Goal: Task Accomplishment & Management: Manage account settings

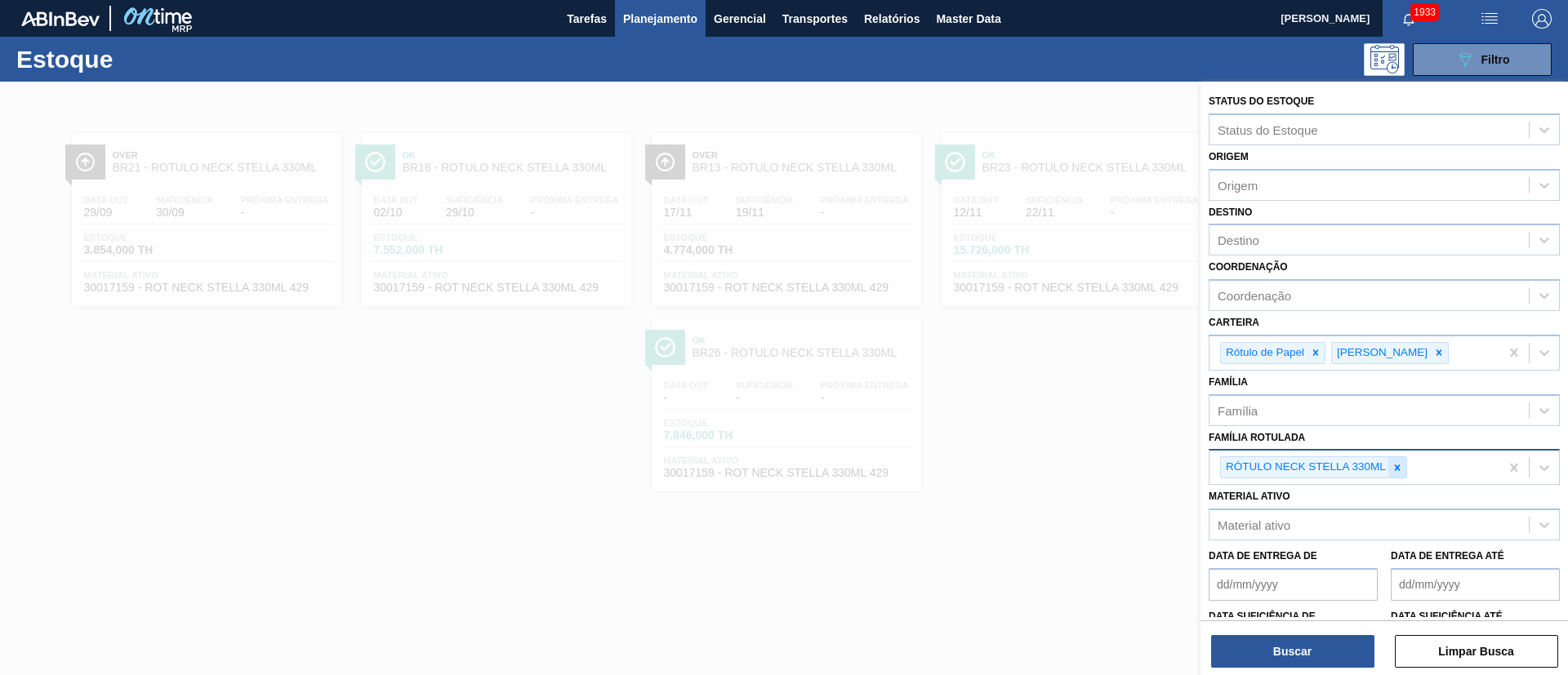
click at [1398, 468] on icon at bounding box center [1398, 468] width 6 height 6
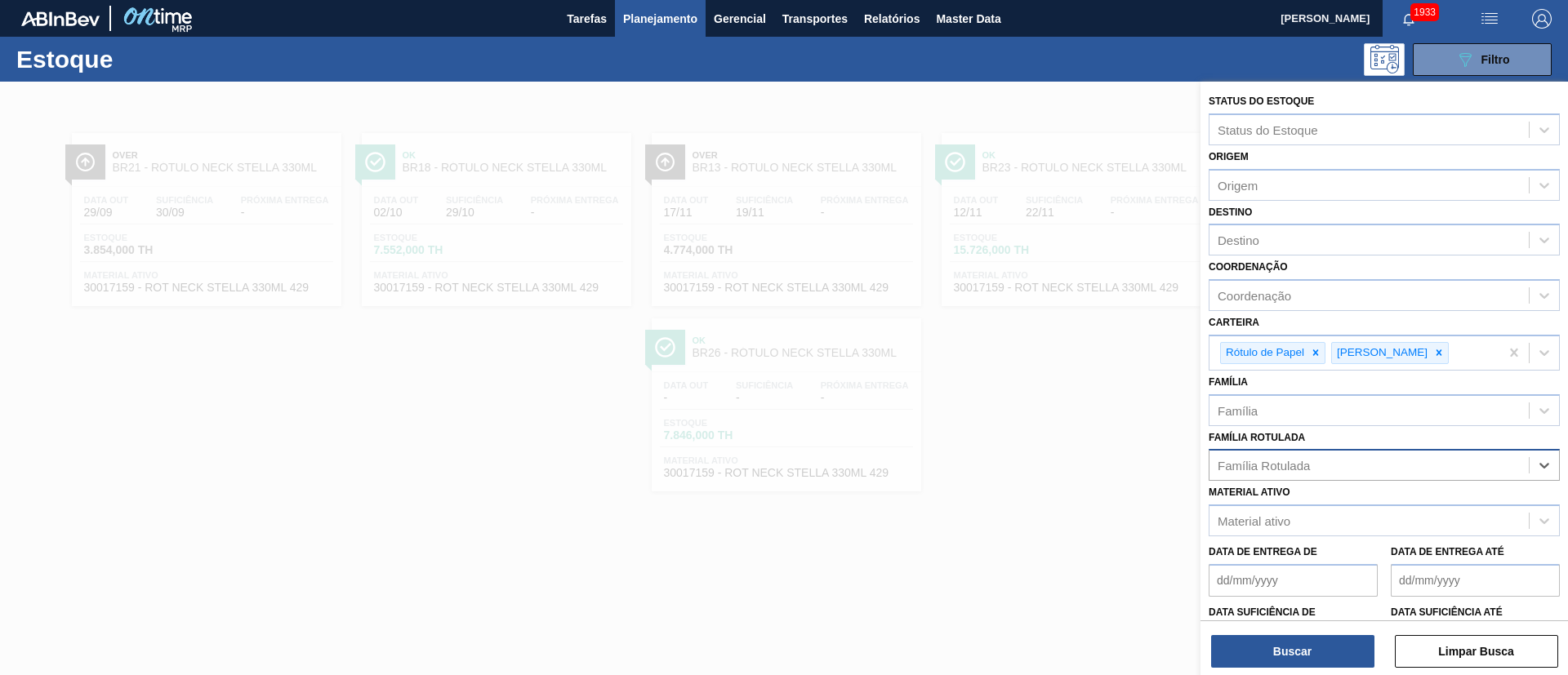
paste Rotulada "RÓTULO BACK STELLA 330ML"
type Rotulada "RÓTULO BACK STELLA 330ML"
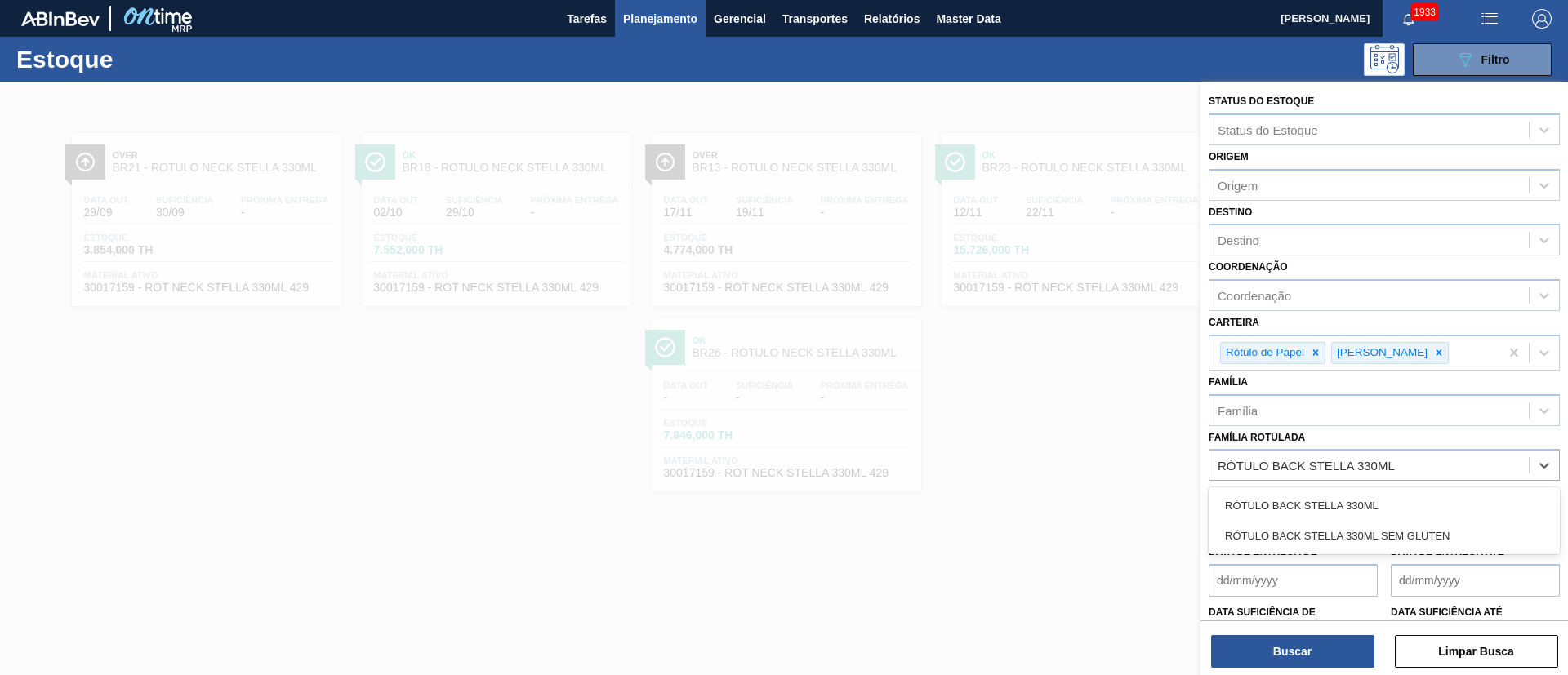
drag, startPoint x: 1275, startPoint y: 503, endPoint x: 1308, endPoint y: 567, distance: 72.0
click at [1273, 506] on div "RÓTULO BACK STELLA 330ML" at bounding box center [1384, 506] width 351 height 30
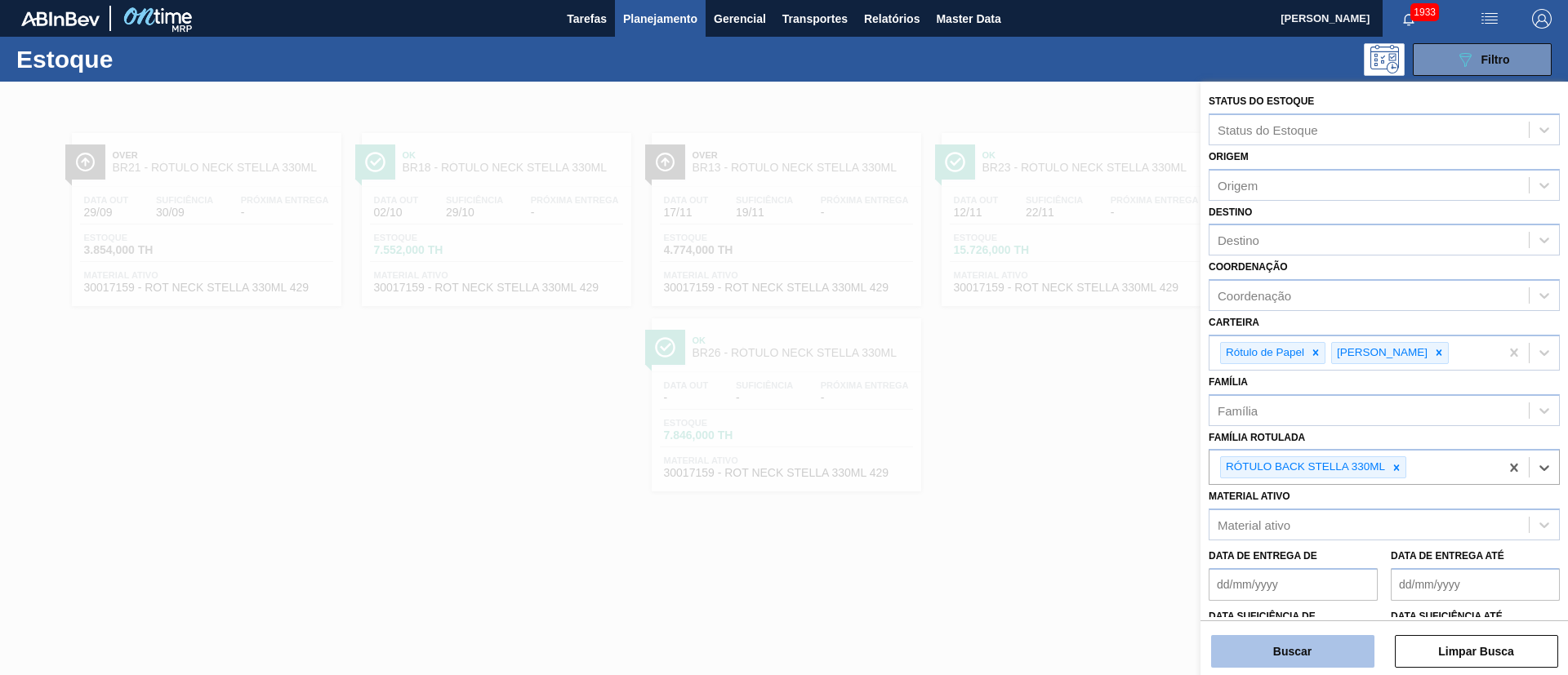
click at [1272, 647] on button "Buscar" at bounding box center [1293, 652] width 163 height 33
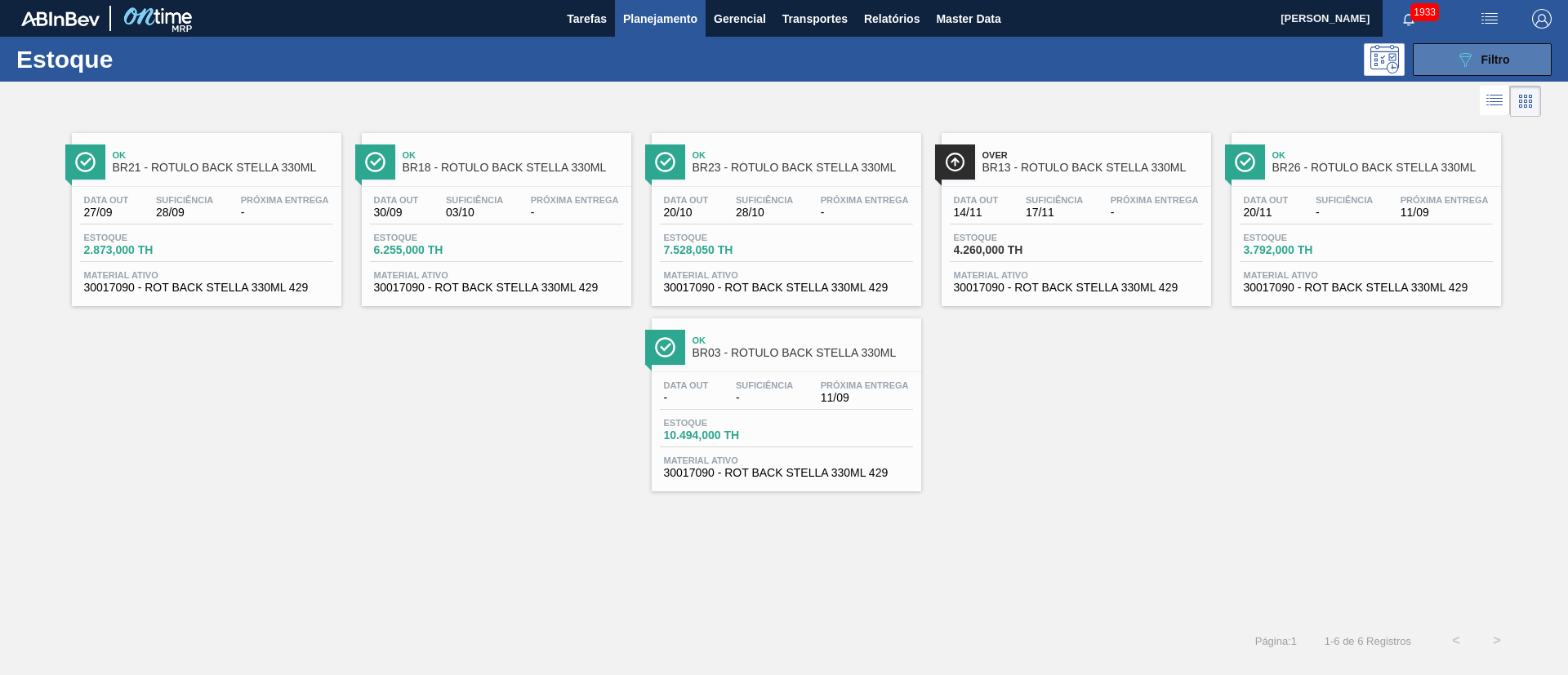
click at [1514, 46] on button "089F7B8B-B2A5-4AFE-B5C0-19BA573D28AC Filtro" at bounding box center [1481, 59] width 139 height 33
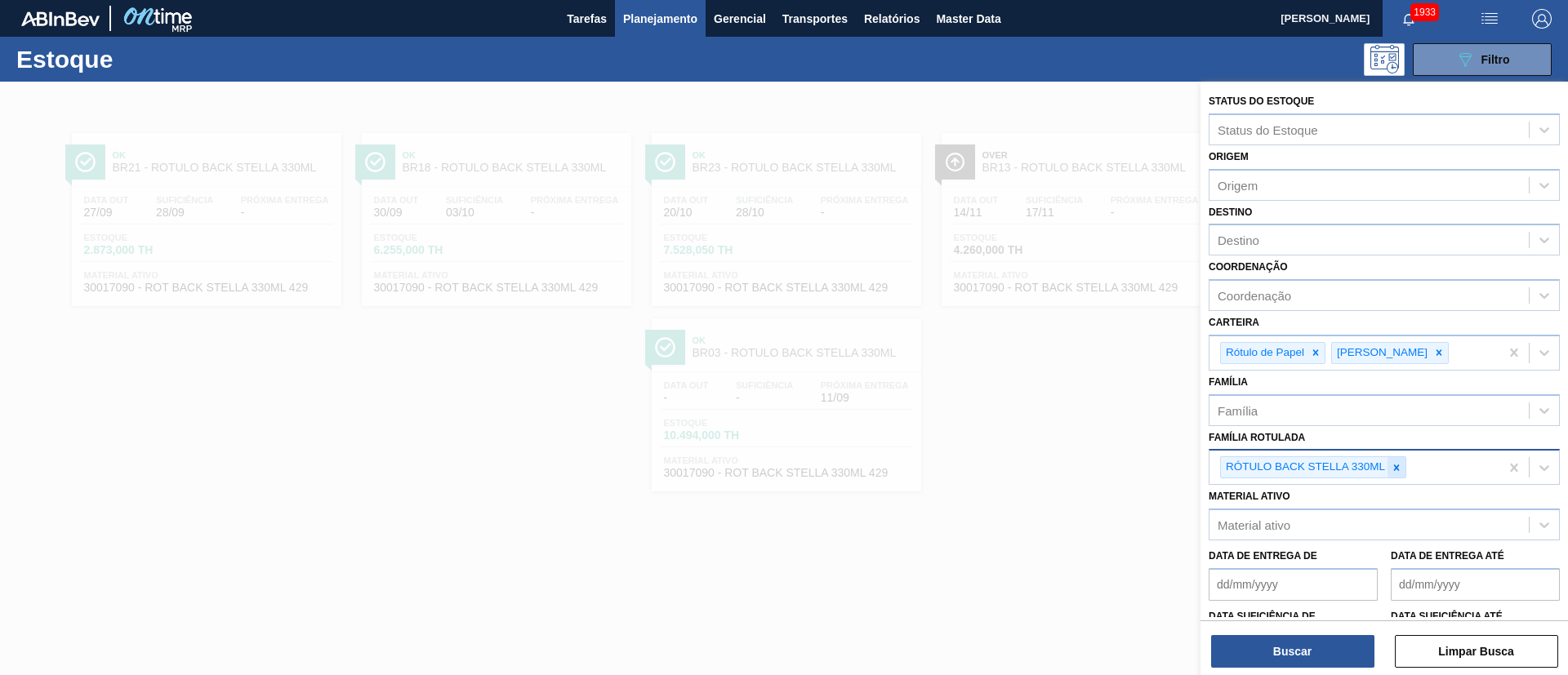
click at [1395, 471] on icon at bounding box center [1397, 468] width 12 height 12
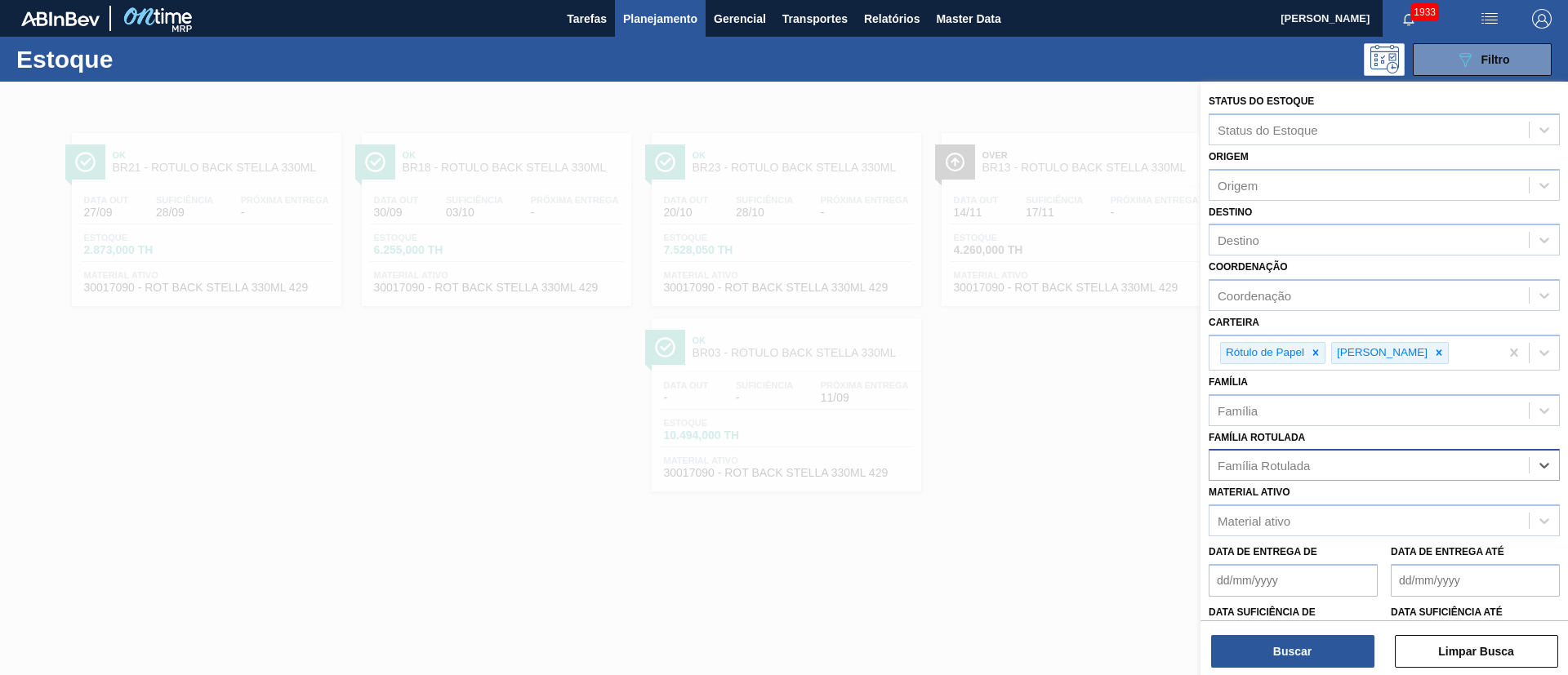
paste Rotulada "RÓTULO FRONT STELLA 330ML"
type Rotulada "RÓTULO FRONT STELLA 330ML"
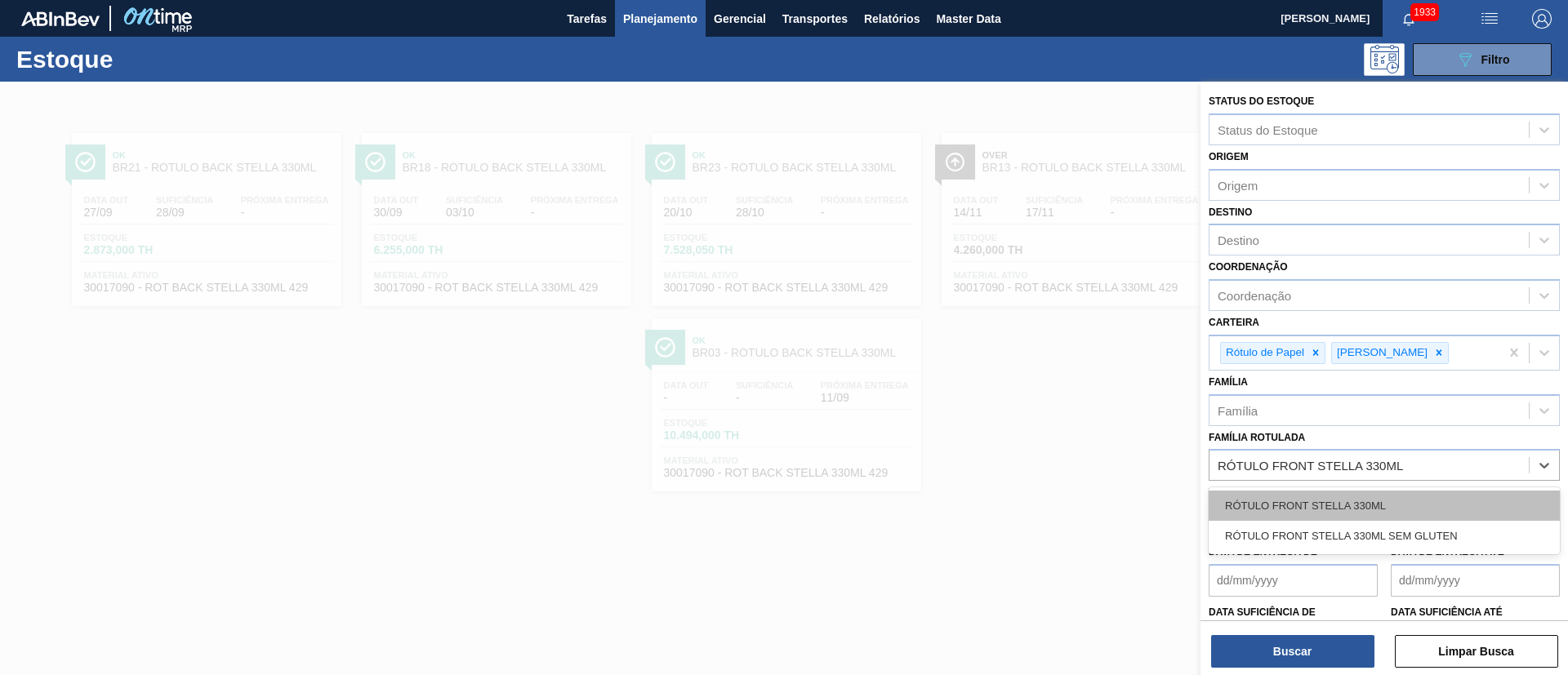
click at [1285, 506] on div "RÓTULO FRONT STELLA 330ML" at bounding box center [1384, 506] width 351 height 30
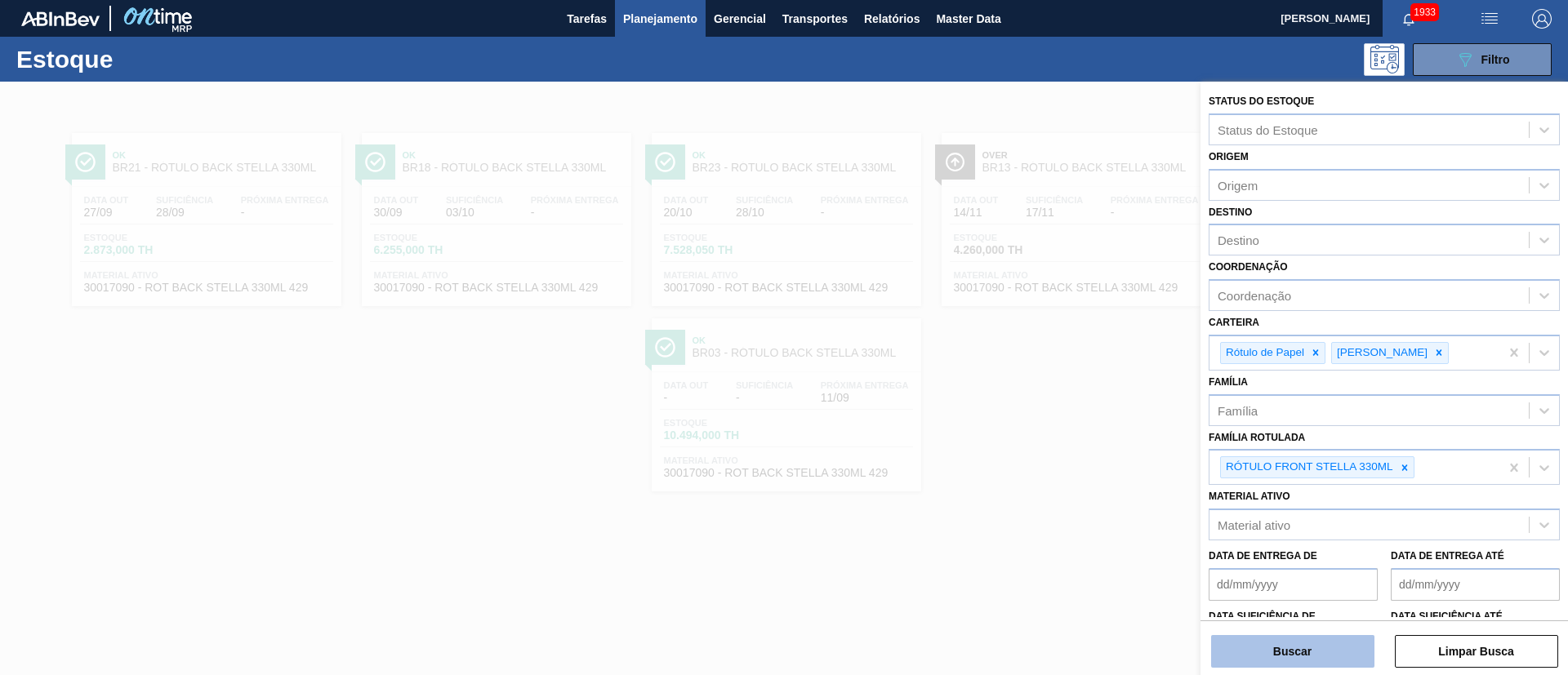
click at [1299, 639] on button "Buscar" at bounding box center [1293, 652] width 163 height 33
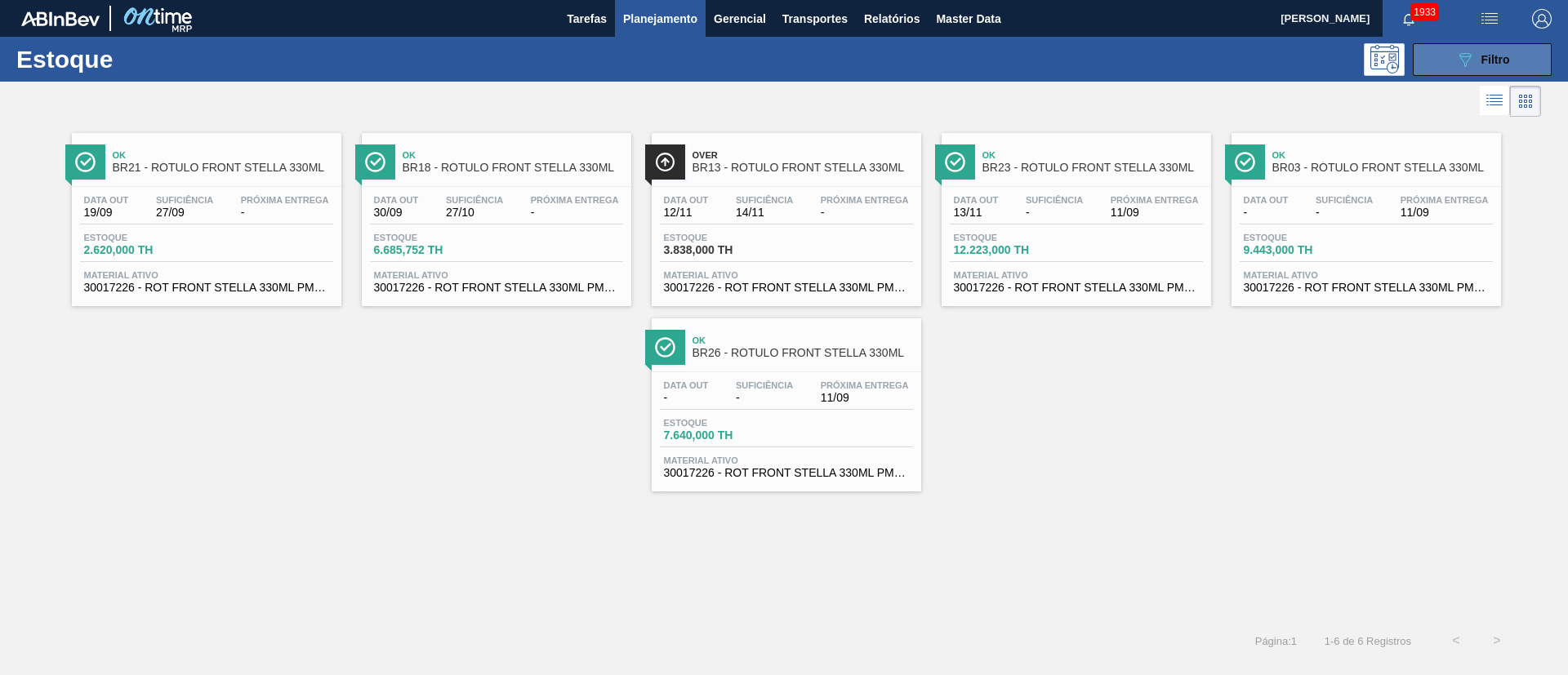
click at [1508, 57] on span "Filtro" at bounding box center [1495, 59] width 28 height 13
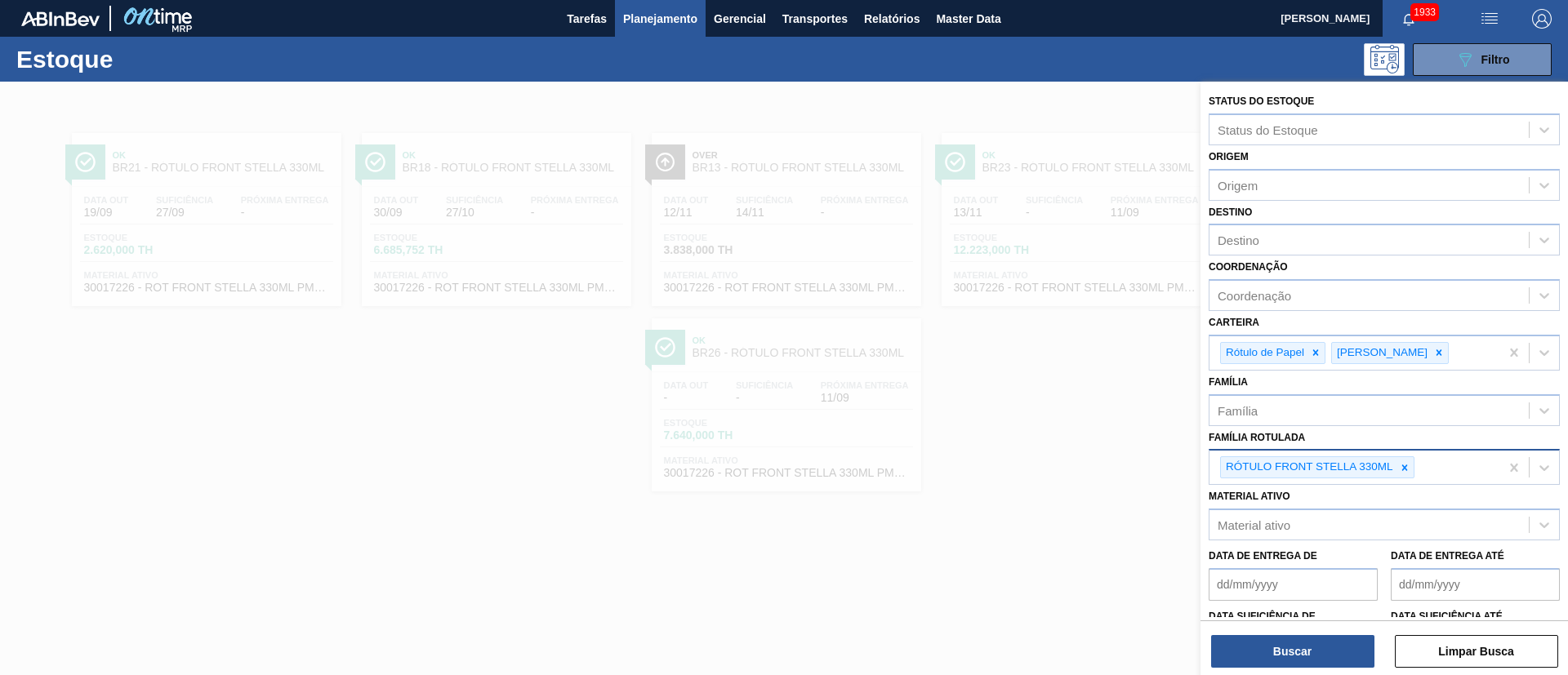
click at [1393, 467] on div "RÓTULO FRONT STELLA 330ML" at bounding box center [1308, 467] width 175 height 20
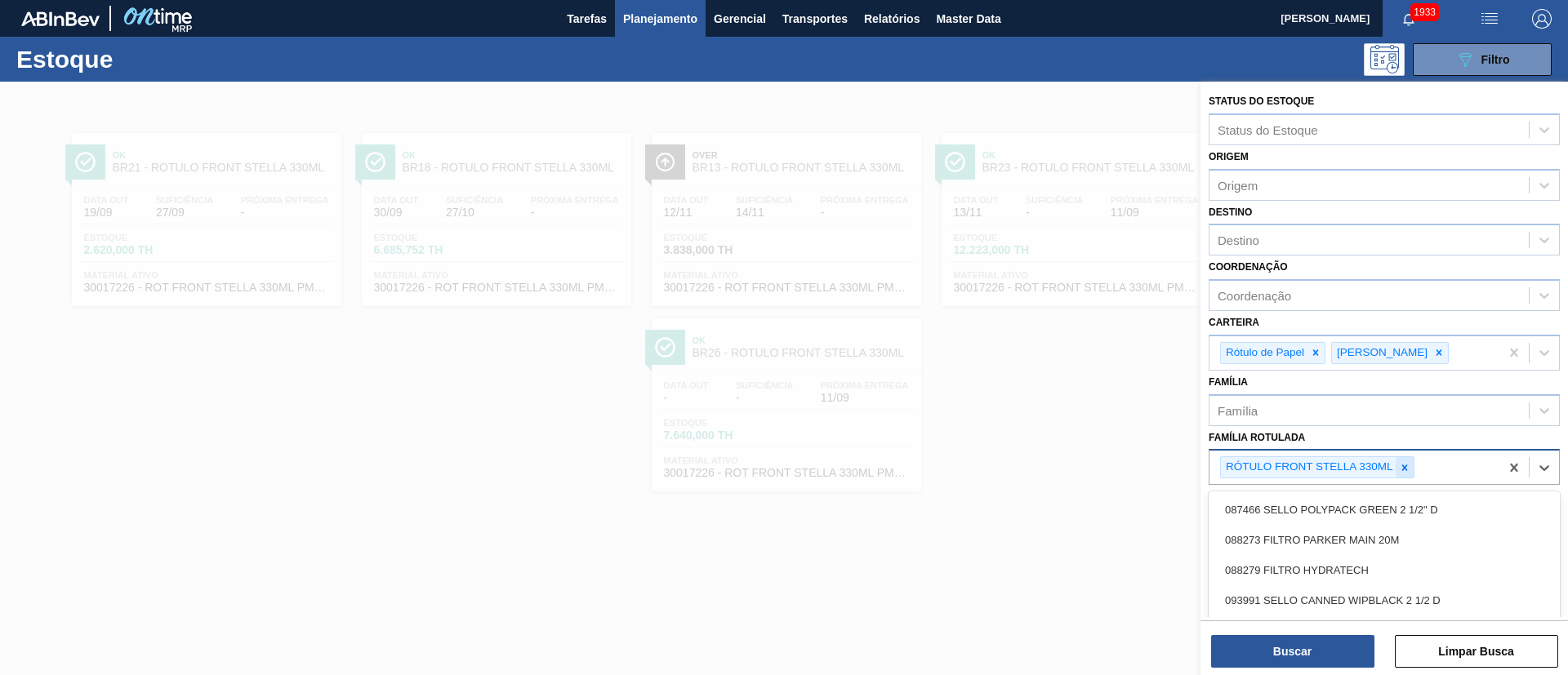
click at [1403, 471] on icon at bounding box center [1405, 468] width 12 height 12
paste Rotulada "RÓTULO BACK MALZBIER LN 355ML"
type Rotulada "RÓTULO BACK MALZBIER LN 355ML"
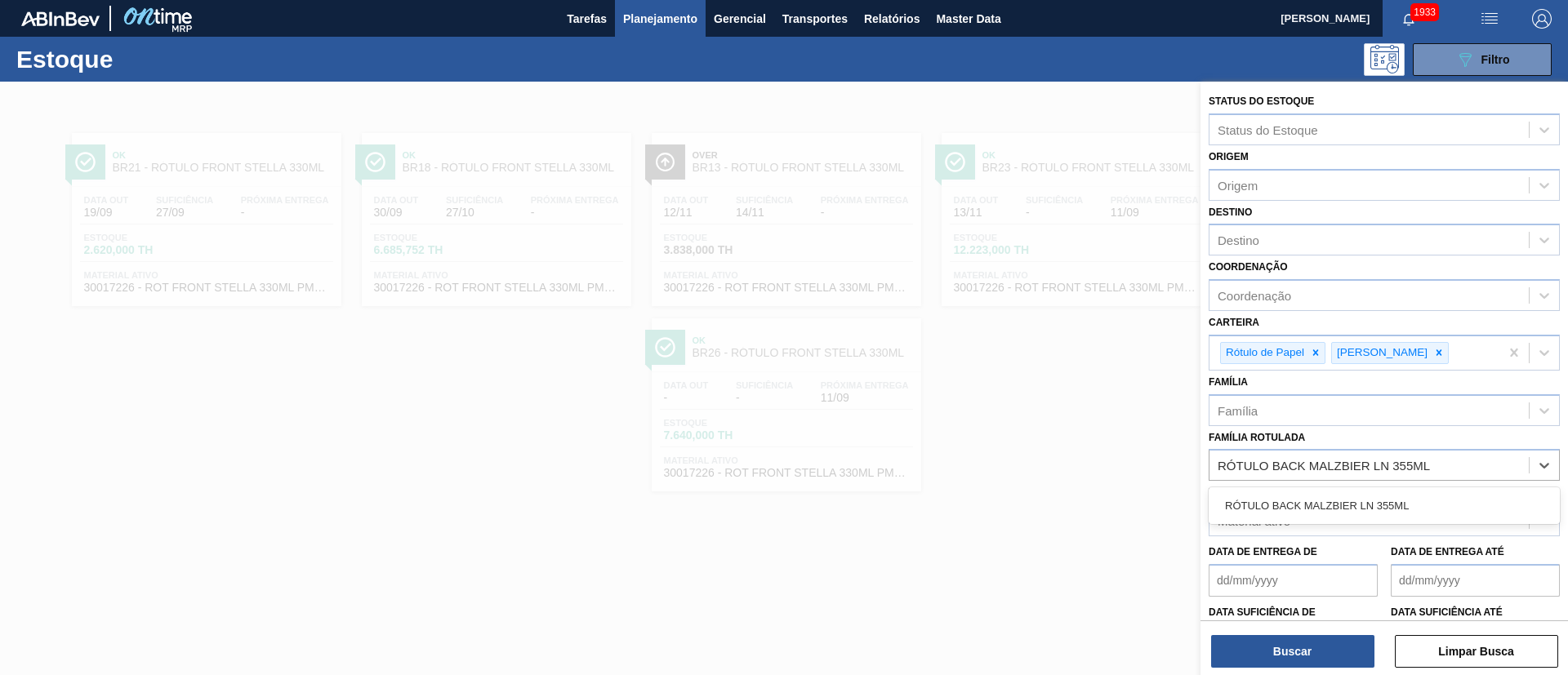
drag, startPoint x: 1310, startPoint y: 512, endPoint x: 1305, endPoint y: 609, distance: 97.1
click at [1309, 515] on div "RÓTULO BACK MALZBIER LN 355ML" at bounding box center [1384, 506] width 351 height 30
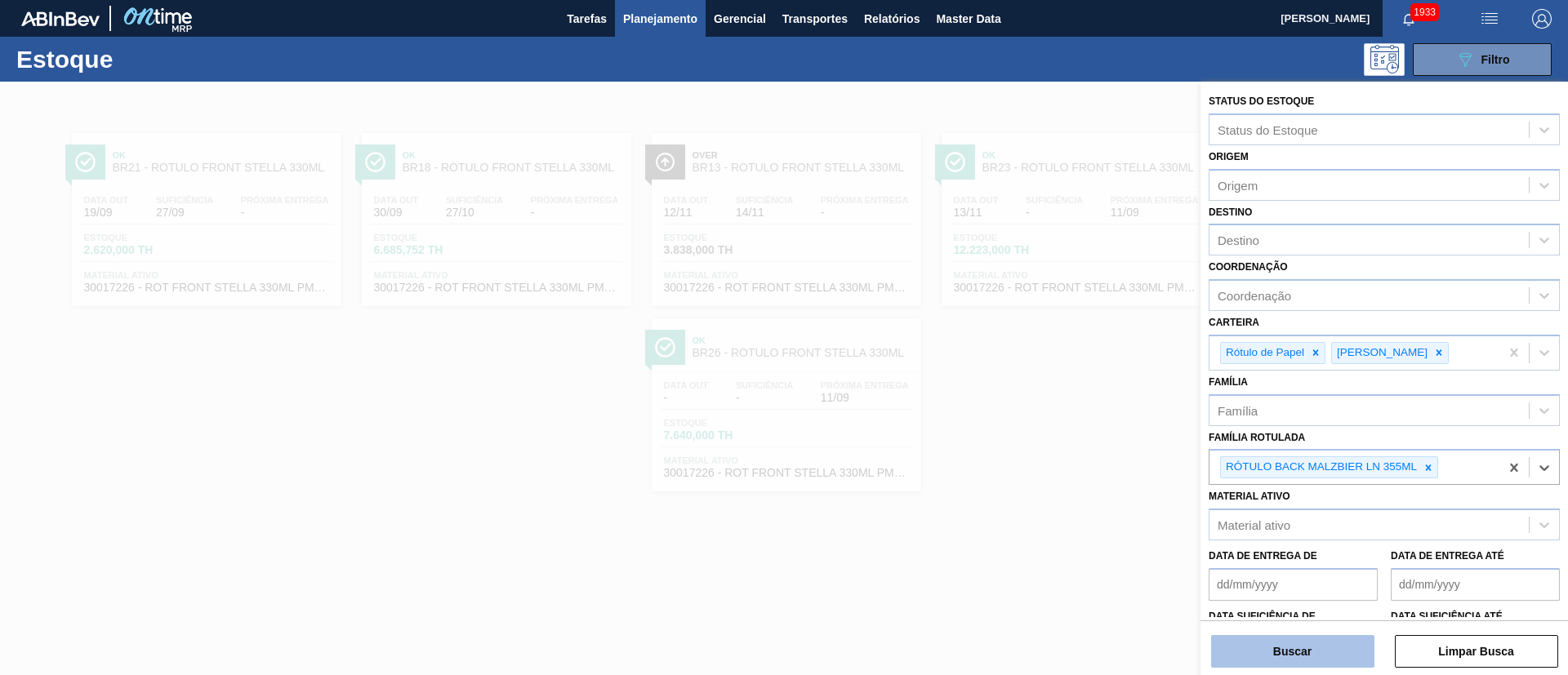
click at [1293, 654] on button "Buscar" at bounding box center [1293, 652] width 163 height 33
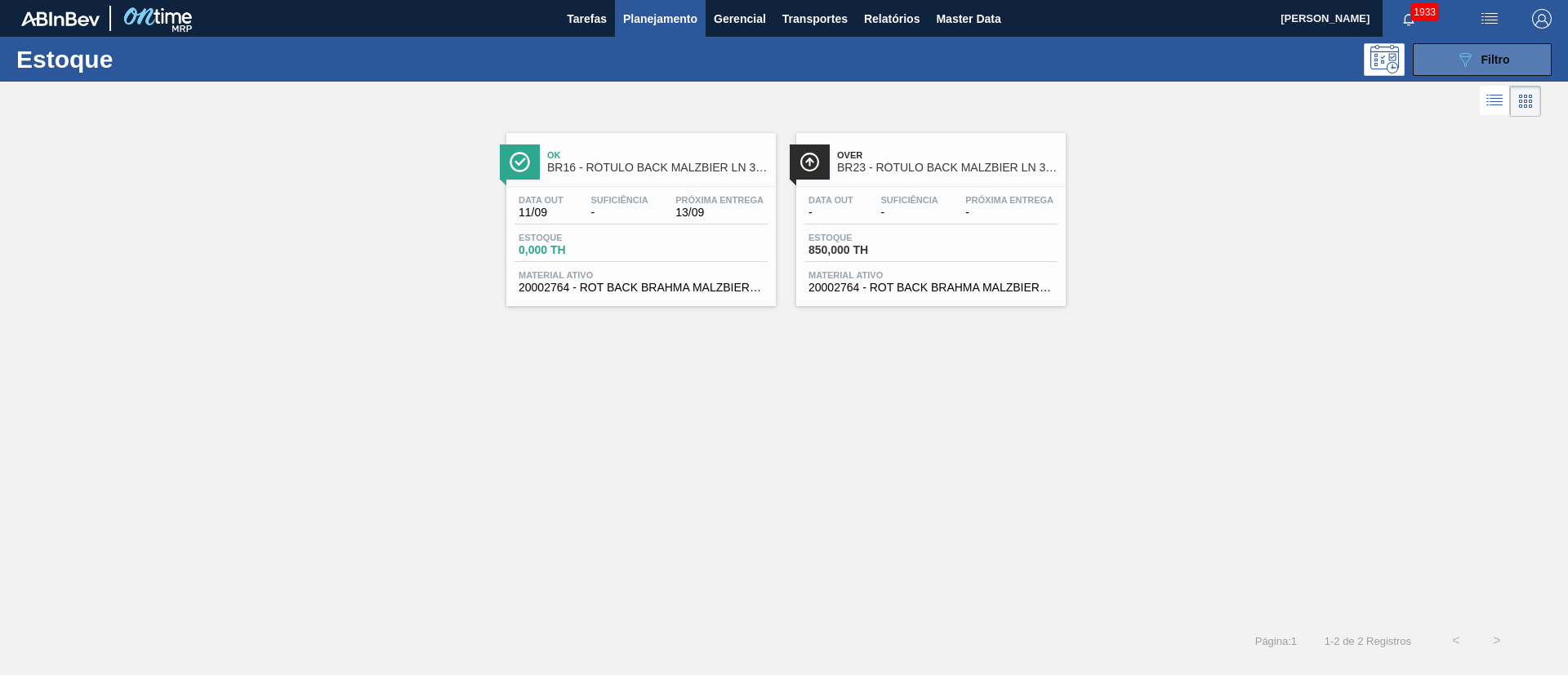
click at [1442, 45] on button "089F7B8B-B2A5-4AFE-B5C0-19BA573D28AC Filtro" at bounding box center [1481, 59] width 139 height 33
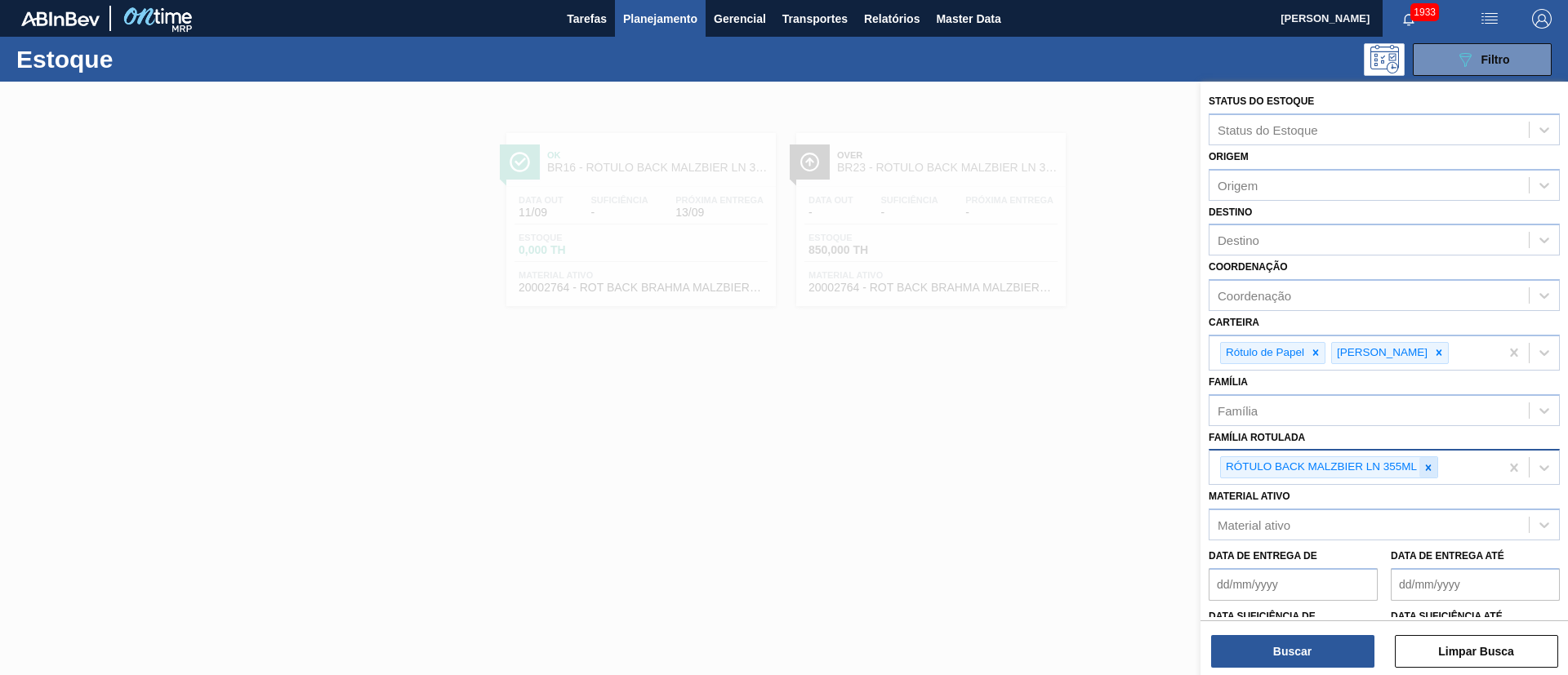
click at [1429, 466] on icon at bounding box center [1429, 468] width 12 height 12
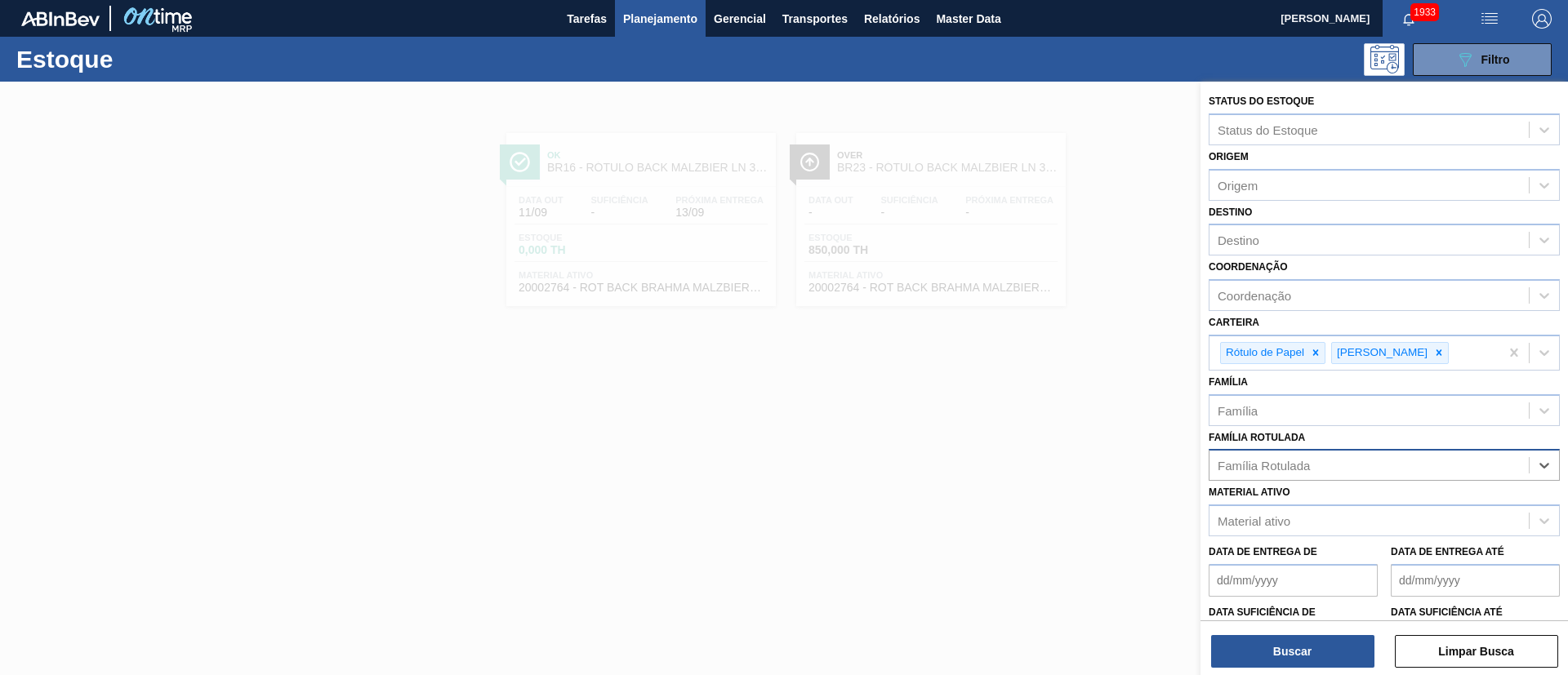
paste Rotulada "RÓTULO FRONT MALZBIER LN 355ML"
type Rotulada "RÓTULO FRONT MALZBIER LN 355ML"
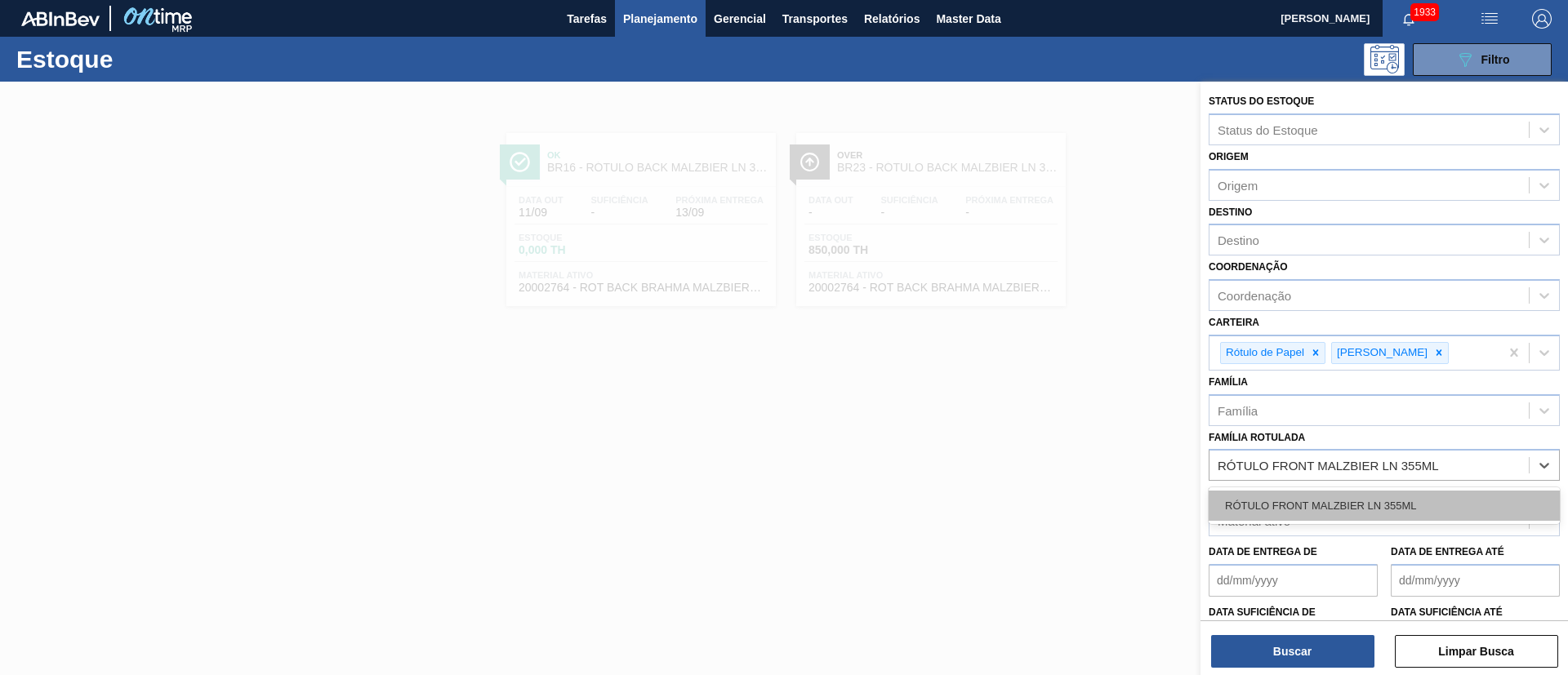
click at [1313, 497] on div "RÓTULO FRONT MALZBIER LN 355ML" at bounding box center [1384, 506] width 351 height 30
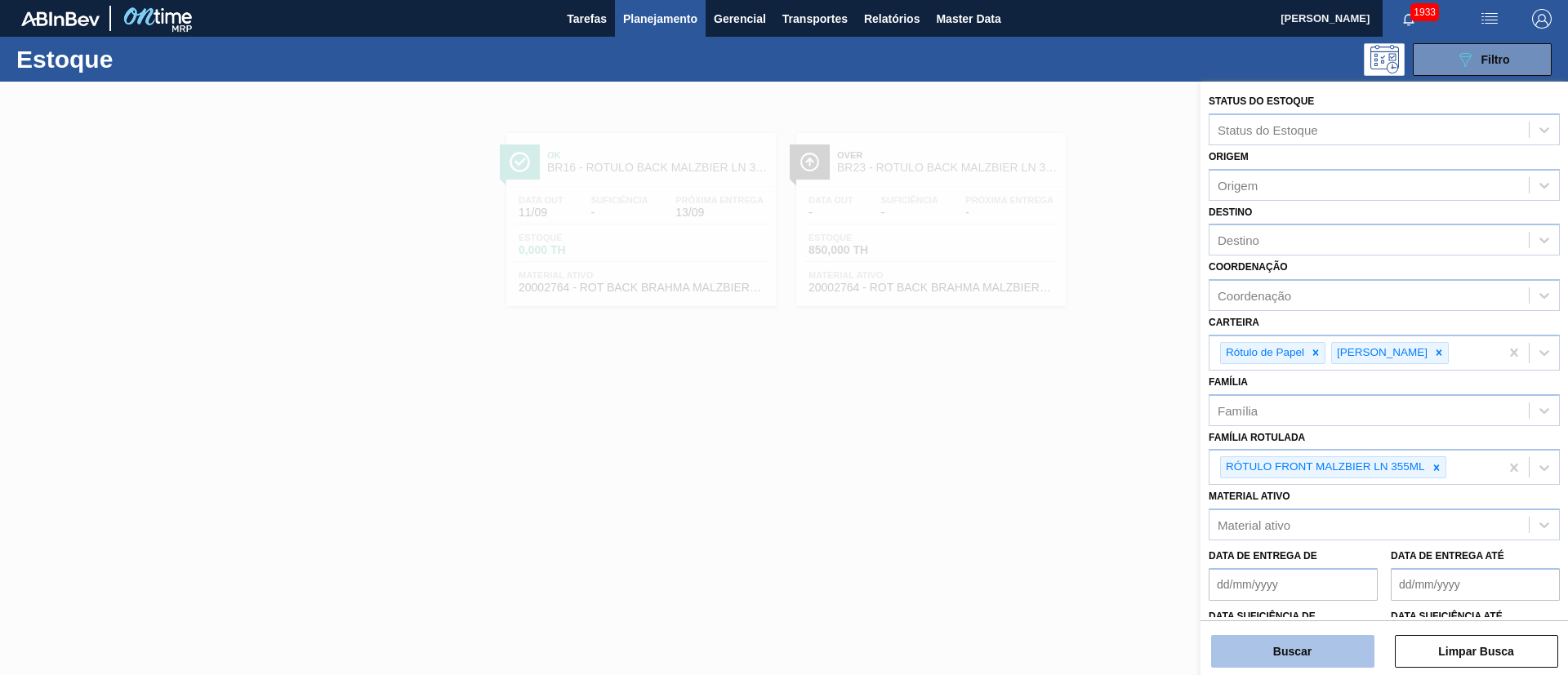
click at [1301, 660] on button "Buscar" at bounding box center [1293, 652] width 163 height 33
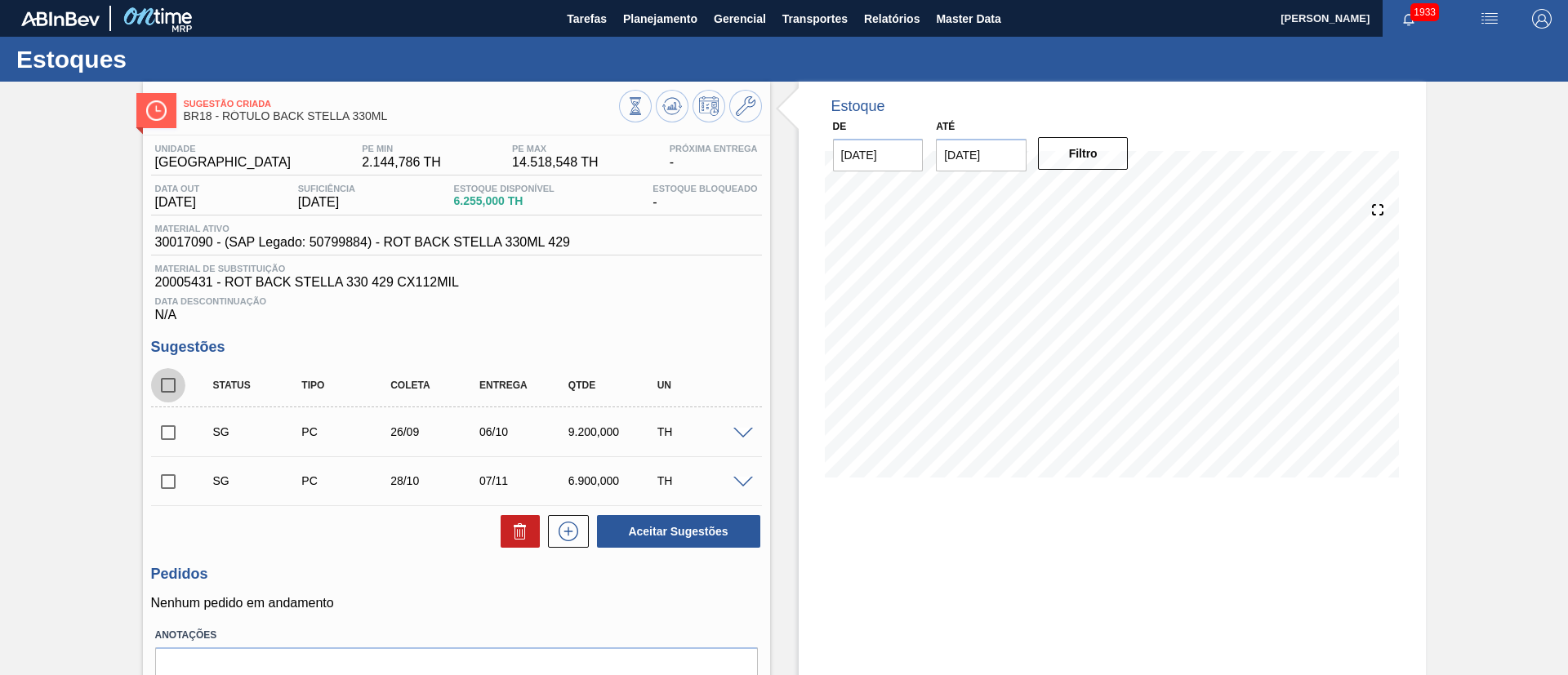
click at [170, 384] on input "checkbox" at bounding box center [167, 385] width 34 height 34
checkbox input "true"
click at [517, 538] on icon at bounding box center [520, 531] width 19 height 19
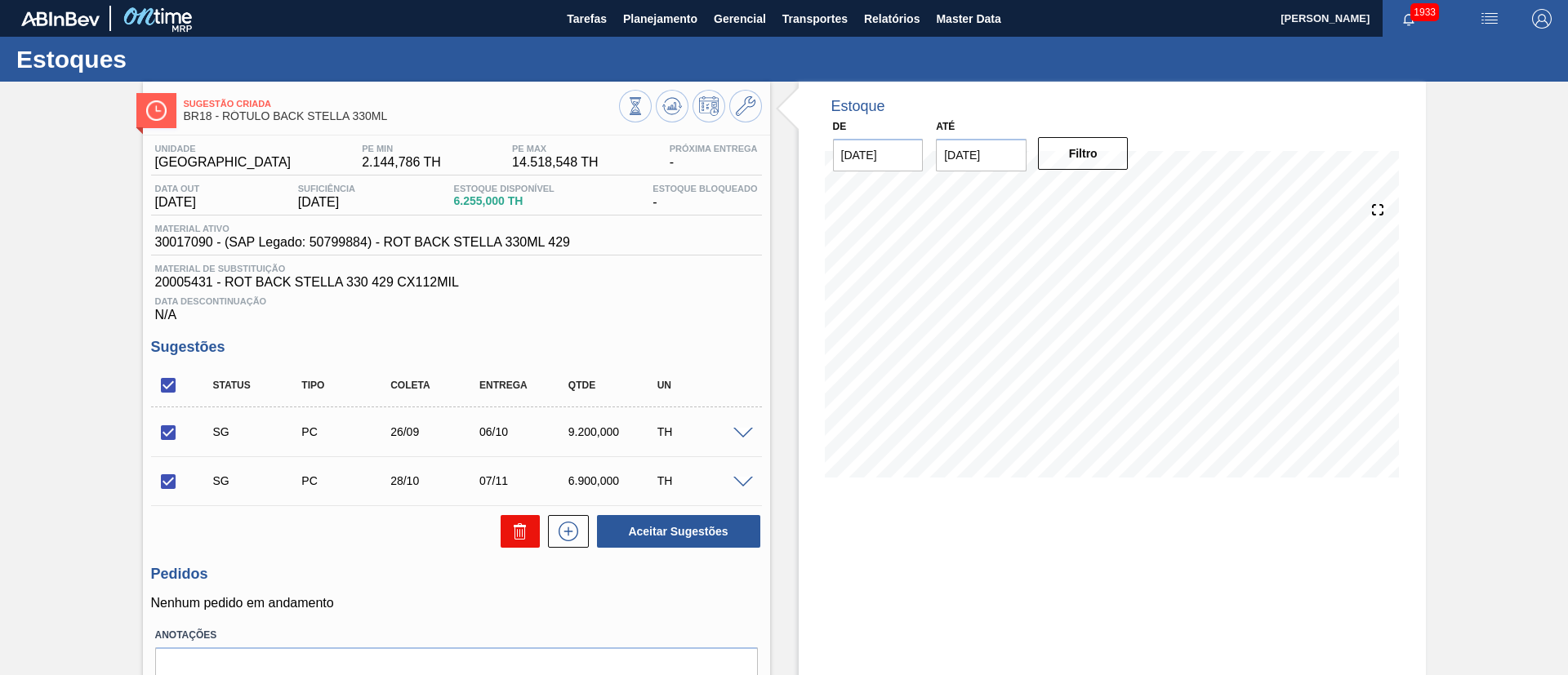
checkbox input "false"
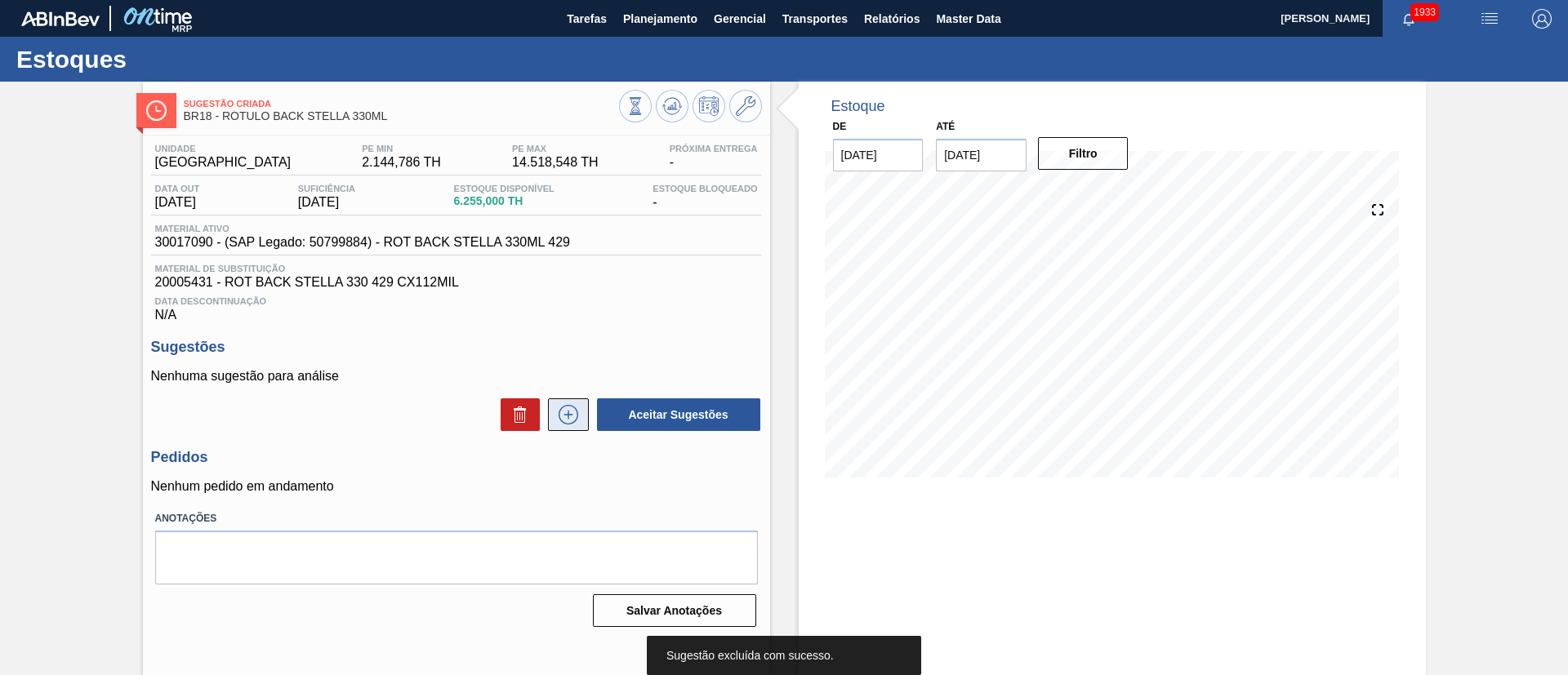
click at [563, 418] on icon at bounding box center [568, 414] width 26 height 19
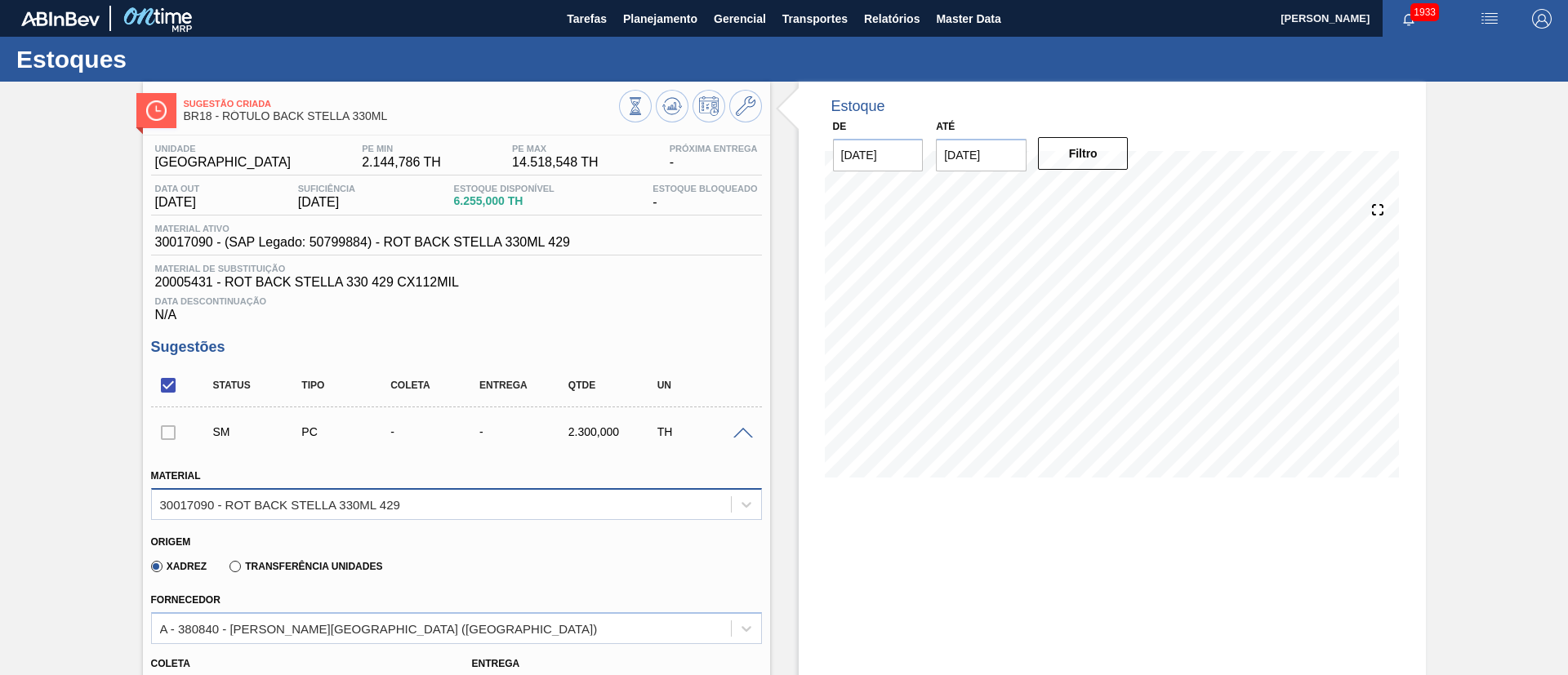
scroll to position [245, 0]
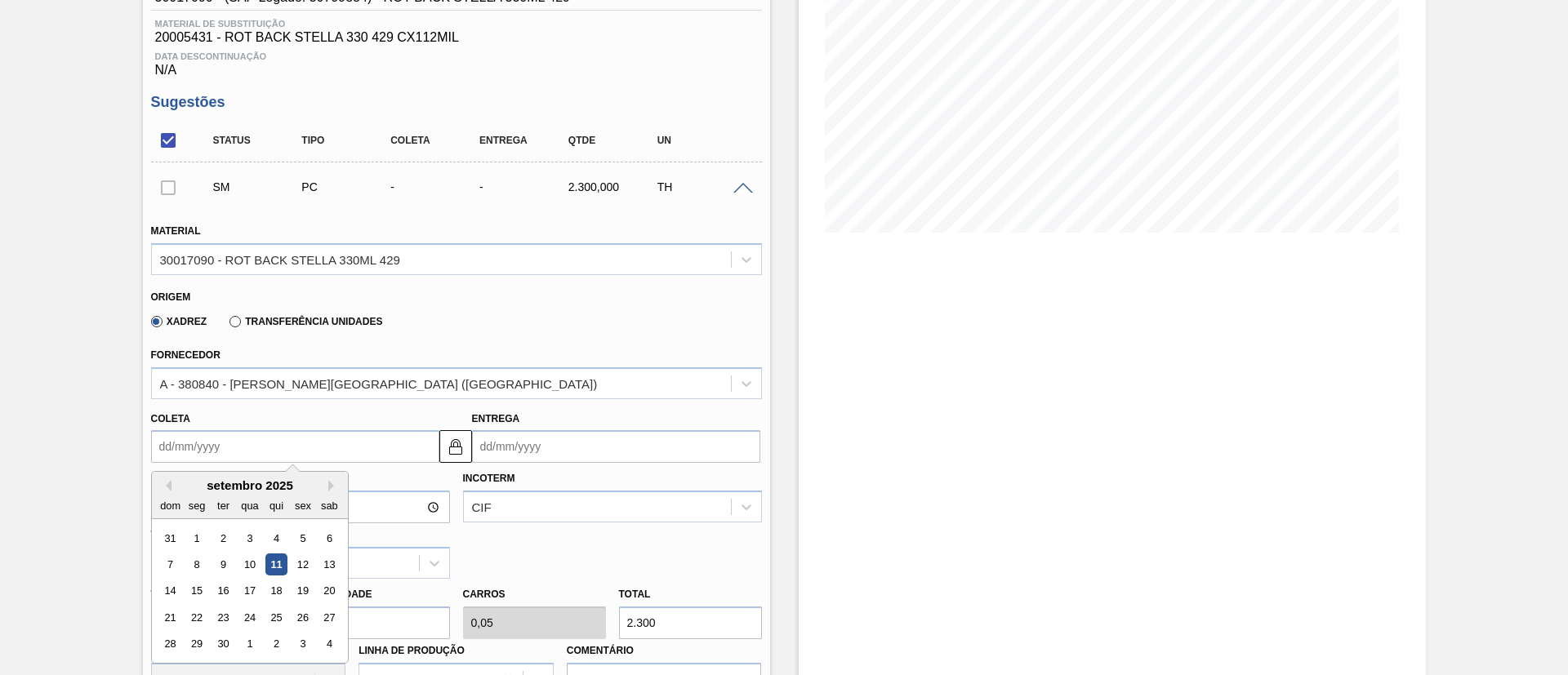
click at [226, 457] on input "Coleta" at bounding box center [295, 446] width 288 height 33
click at [302, 569] on div "12" at bounding box center [303, 564] width 22 height 22
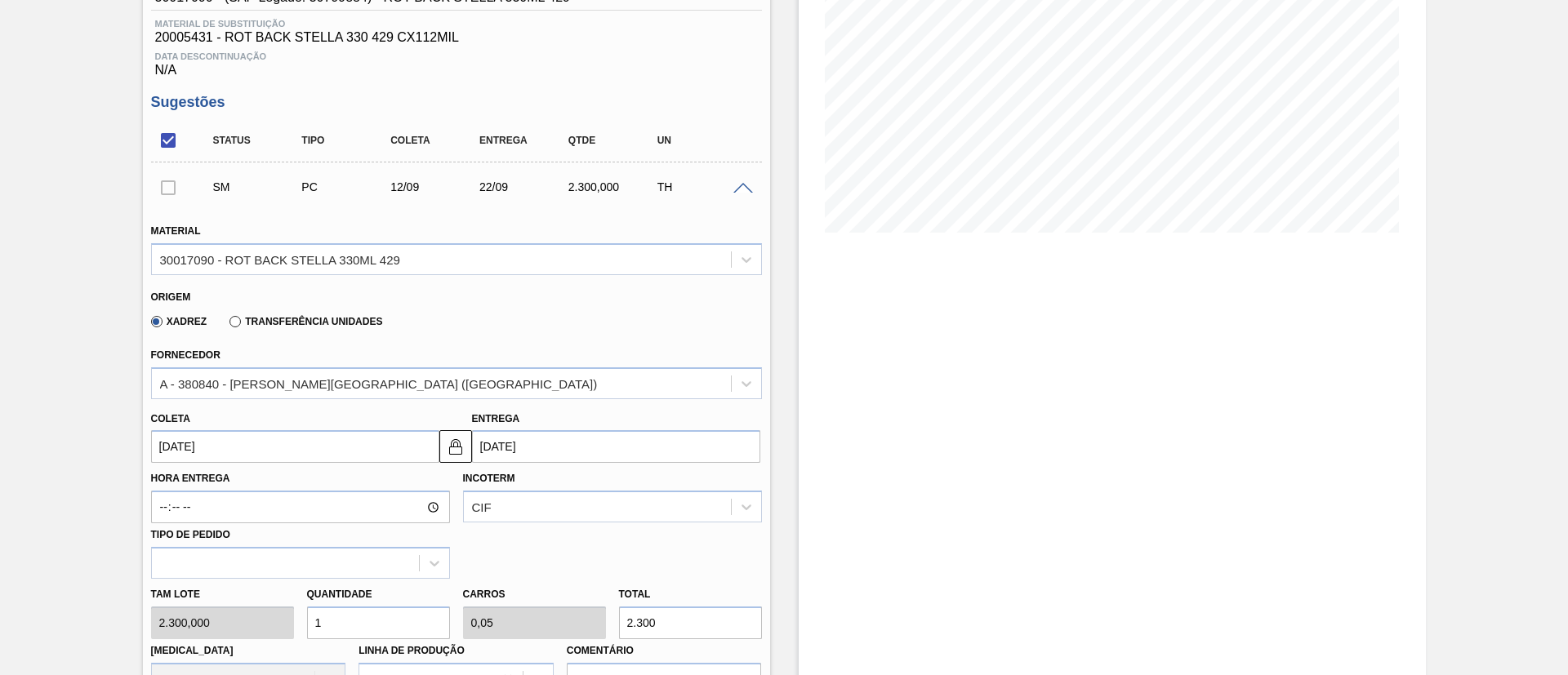
type input "12/09/2025"
type input "22/09/2025"
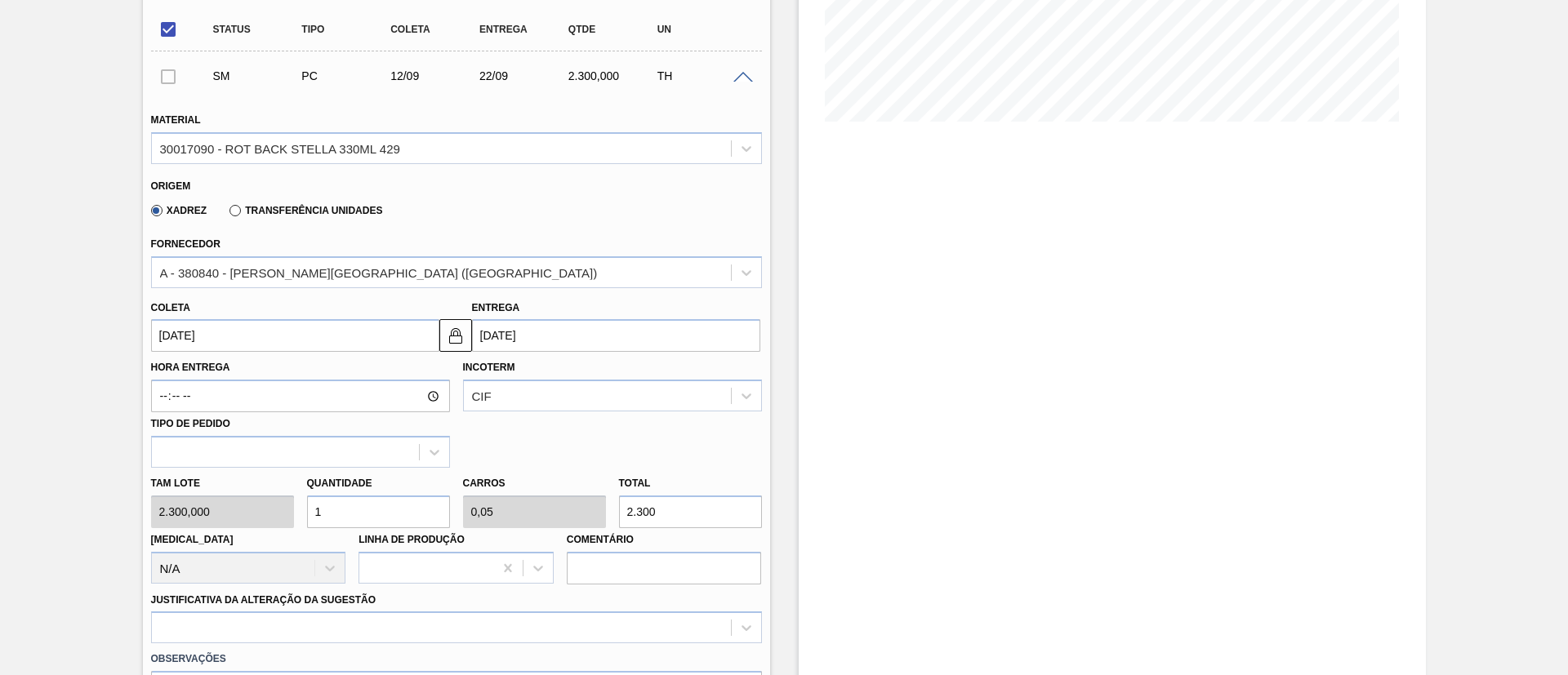
scroll to position [490, 0]
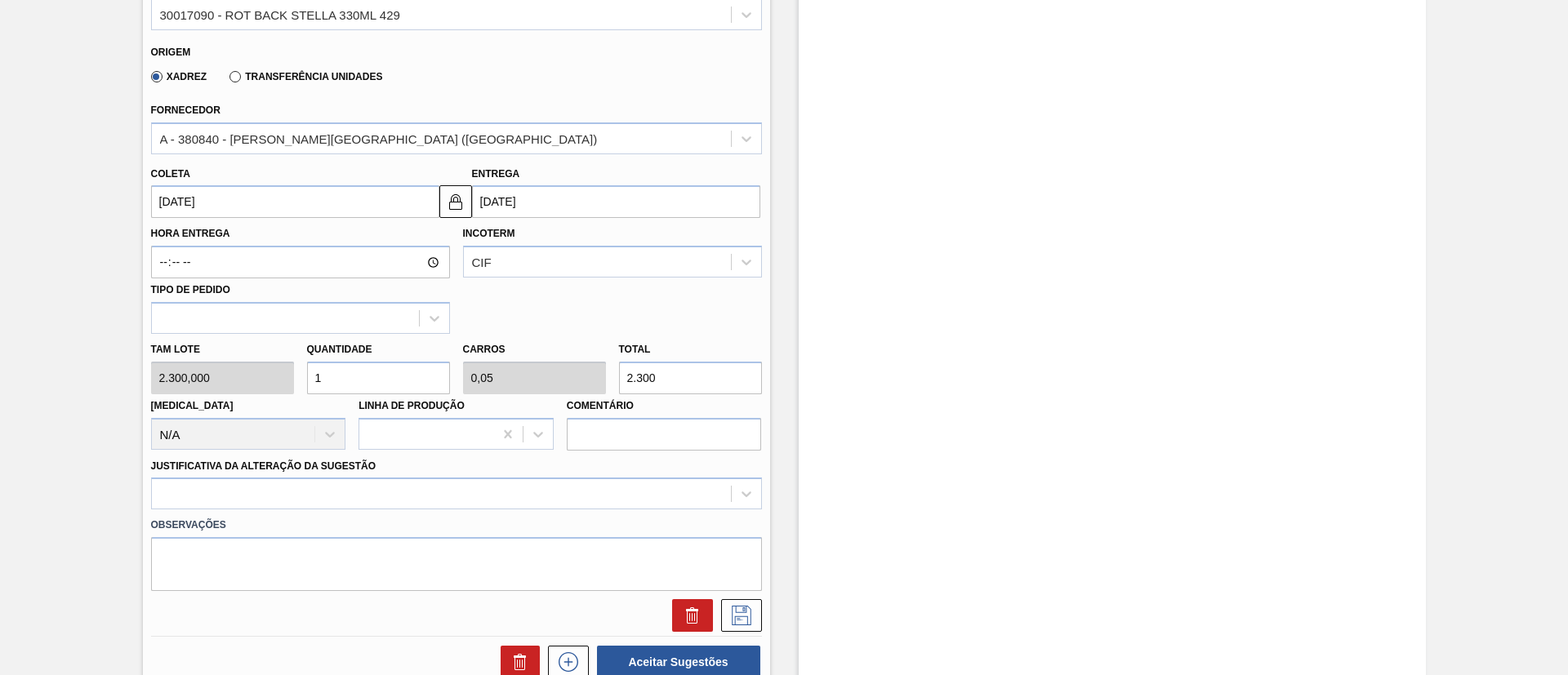
click at [267, 374] on div "Tam lote 2.300,000 Quantidade 1 Carros 0,05 Total 2.300 Doca N/A Linha de Produ…" at bounding box center [456, 392] width 624 height 117
type input "2"
type input "0,1"
type input "4.600"
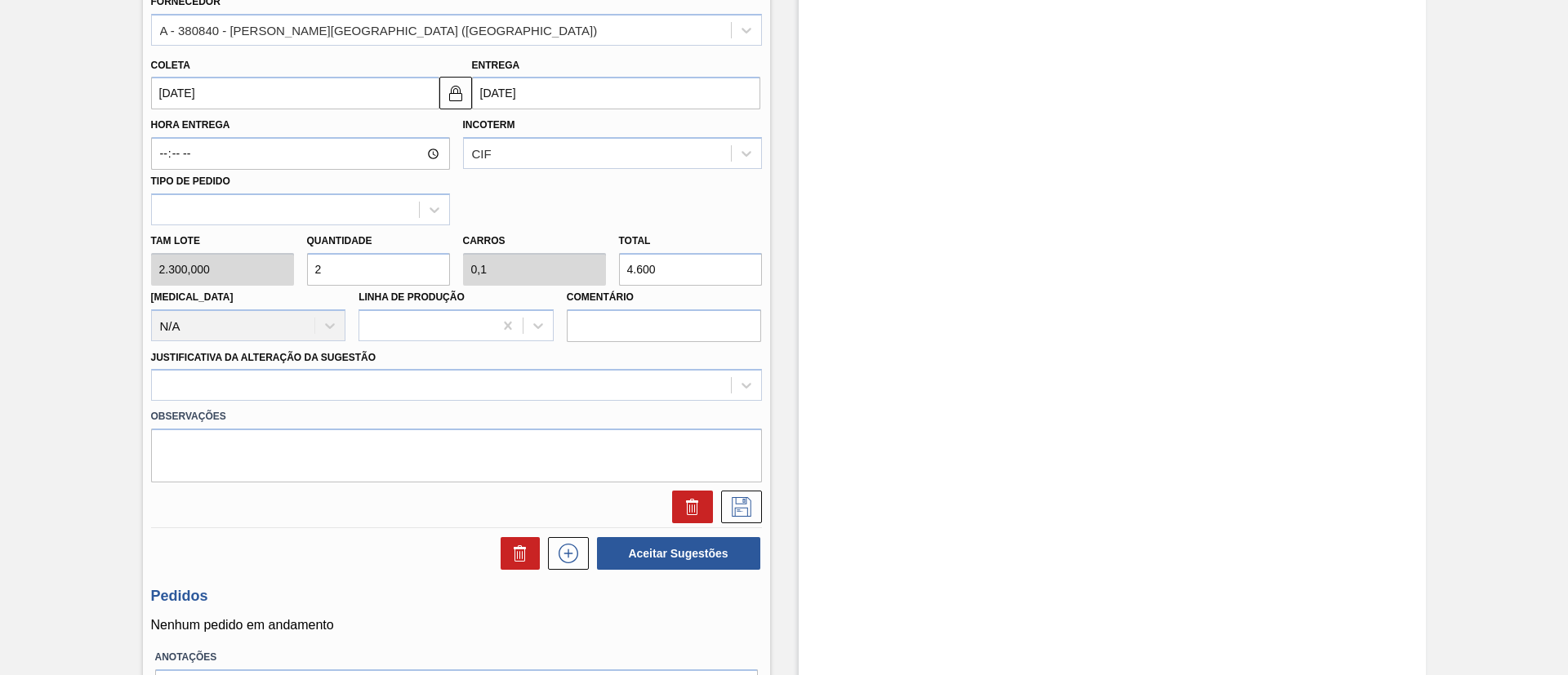
scroll to position [703, 0]
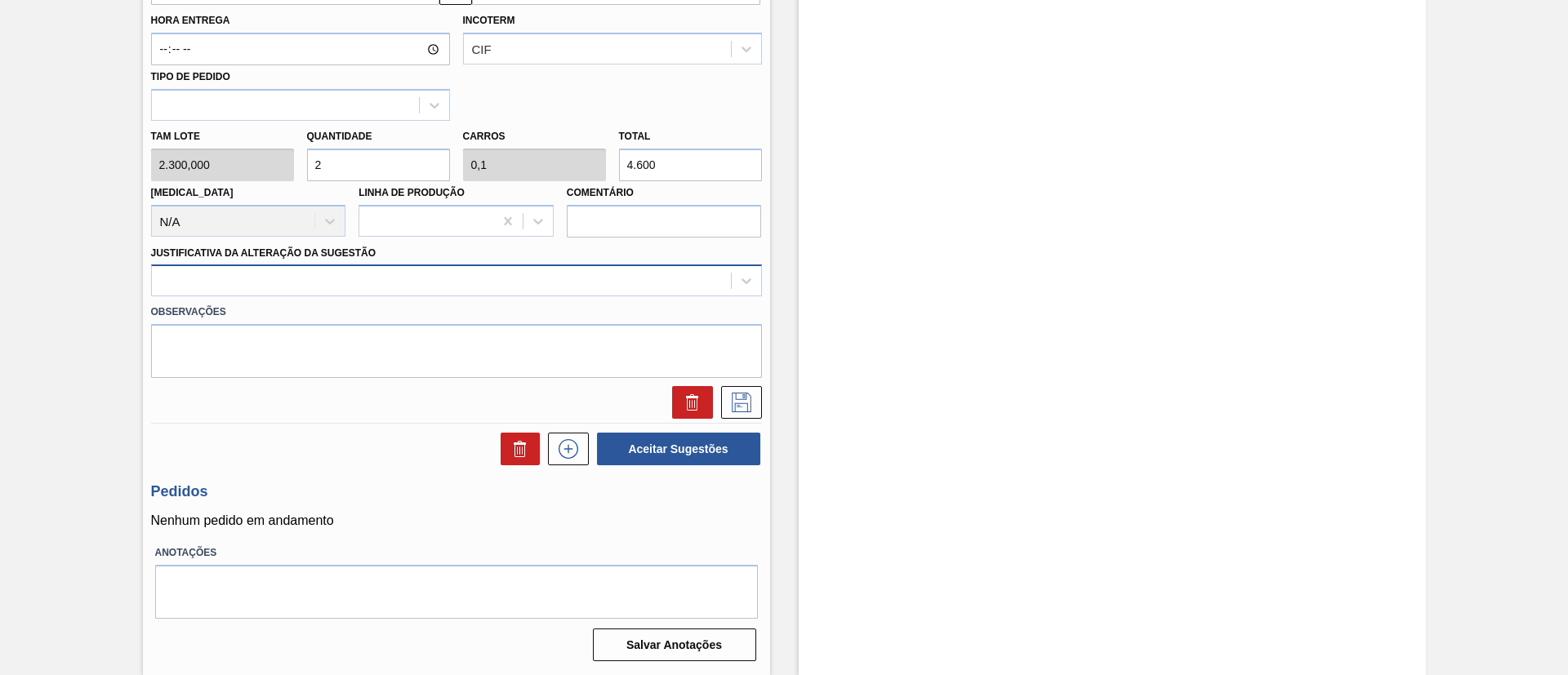
type input "2"
click at [339, 283] on div at bounding box center [441, 281] width 579 height 23
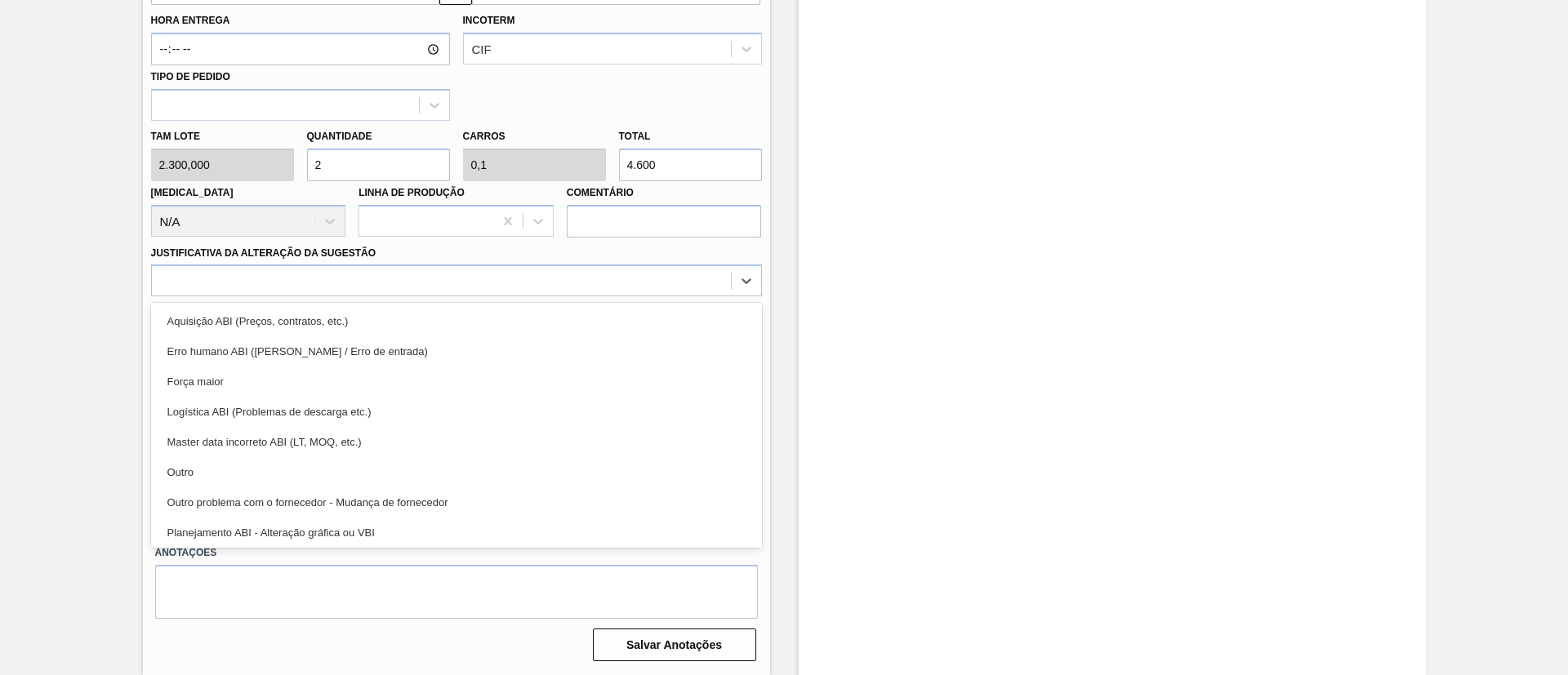
drag, startPoint x: 345, startPoint y: 468, endPoint x: 392, endPoint y: 447, distance: 51.5
click at [346, 469] on div "Outro" at bounding box center [456, 472] width 611 height 30
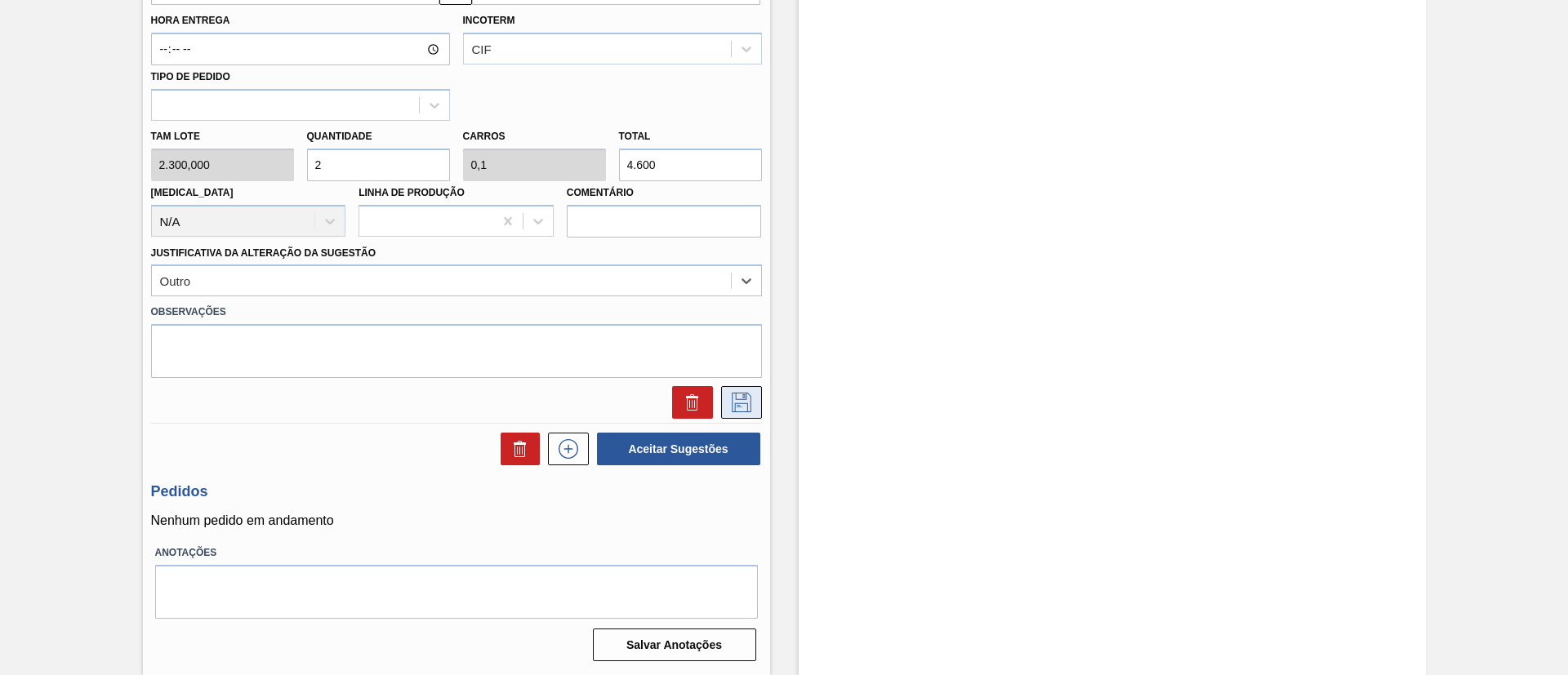
click at [744, 405] on icon at bounding box center [741, 403] width 26 height 19
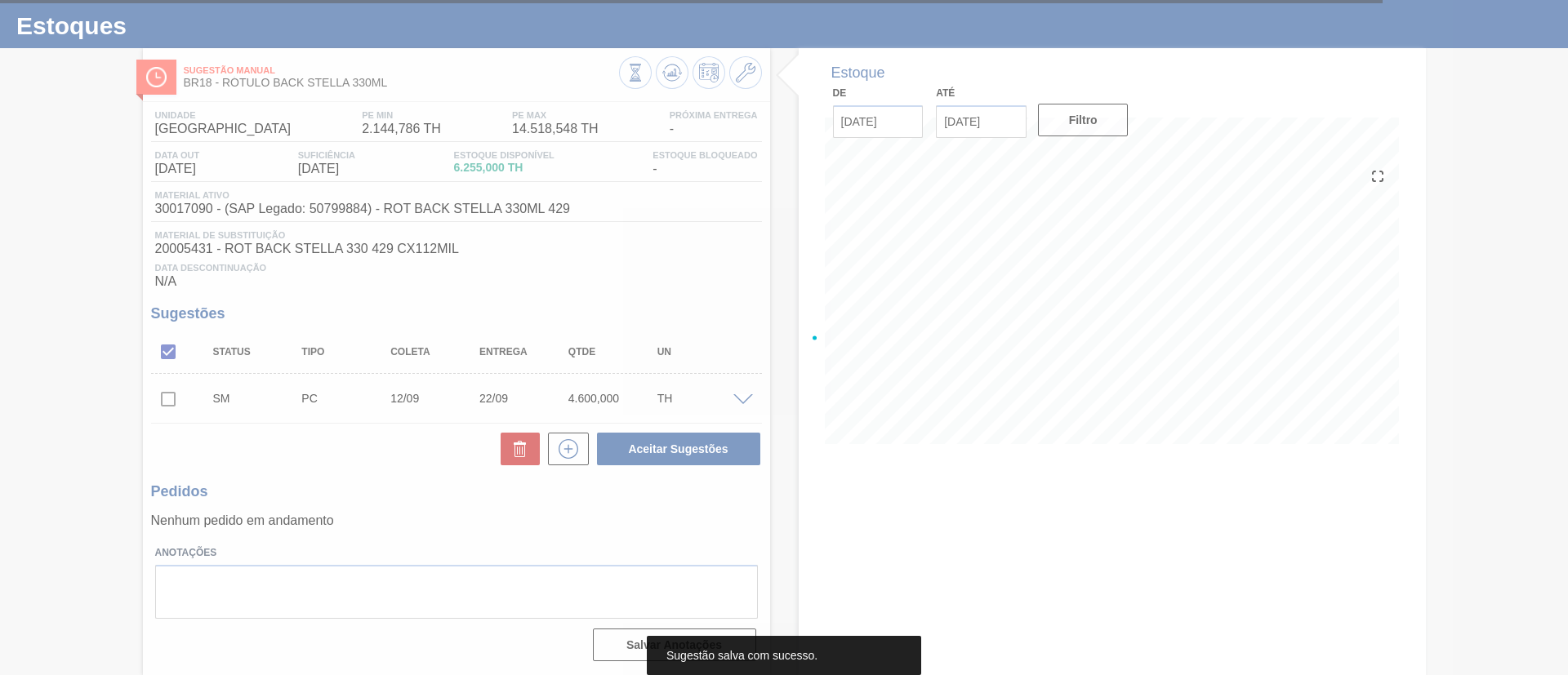
scroll to position [33, 0]
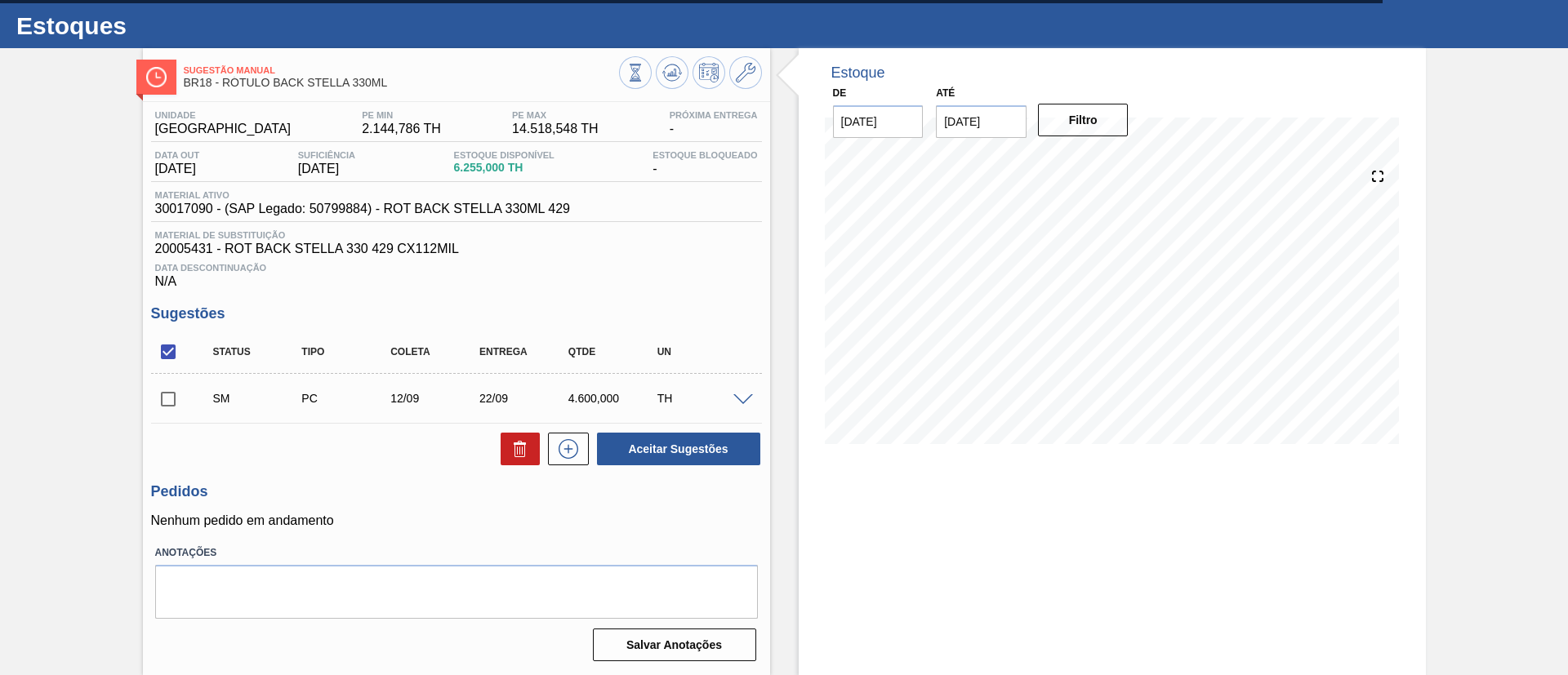
click at [165, 399] on input "checkbox" at bounding box center [167, 399] width 34 height 34
checkbox input "true"
click at [659, 457] on button "Aceitar Sugestões" at bounding box center [679, 449] width 163 height 33
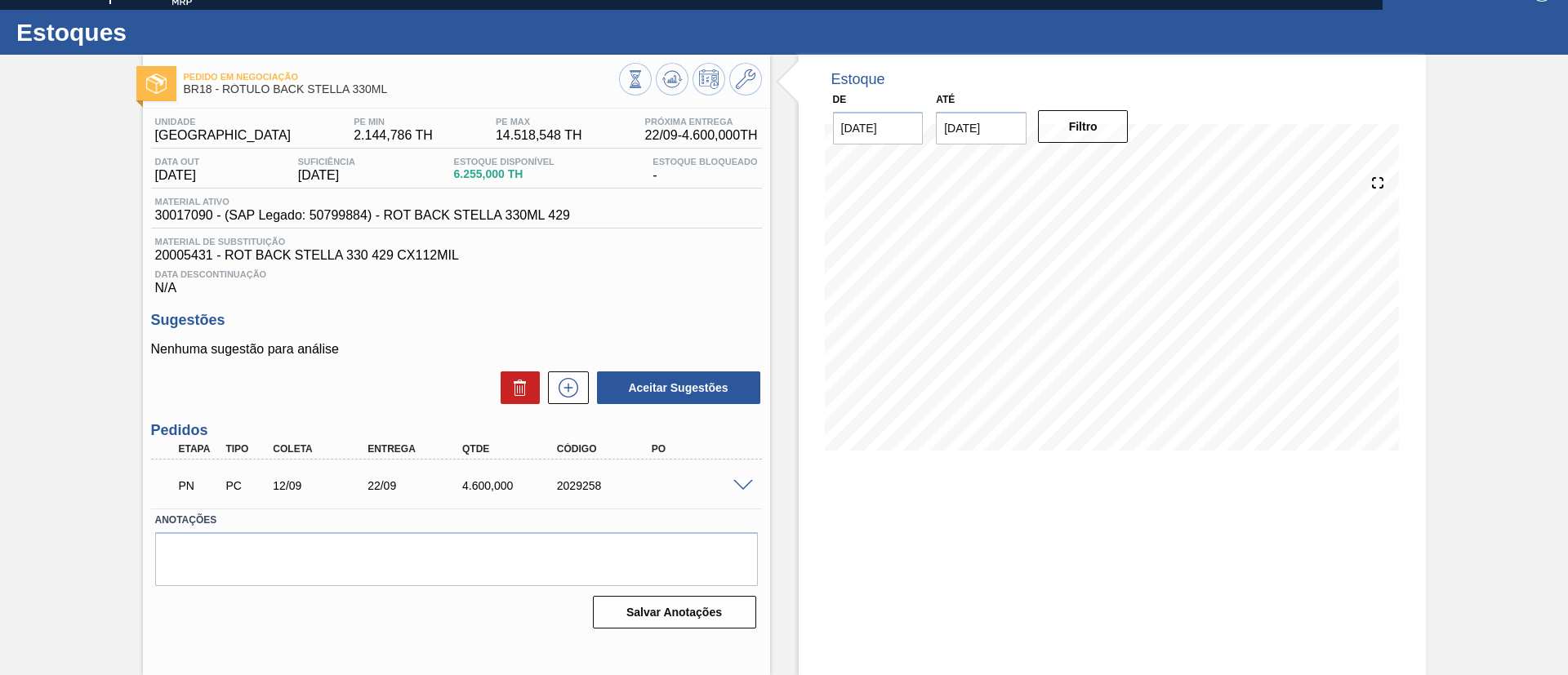
scroll to position [27, 0]
click at [672, 72] on icon at bounding box center [672, 79] width 19 height 19
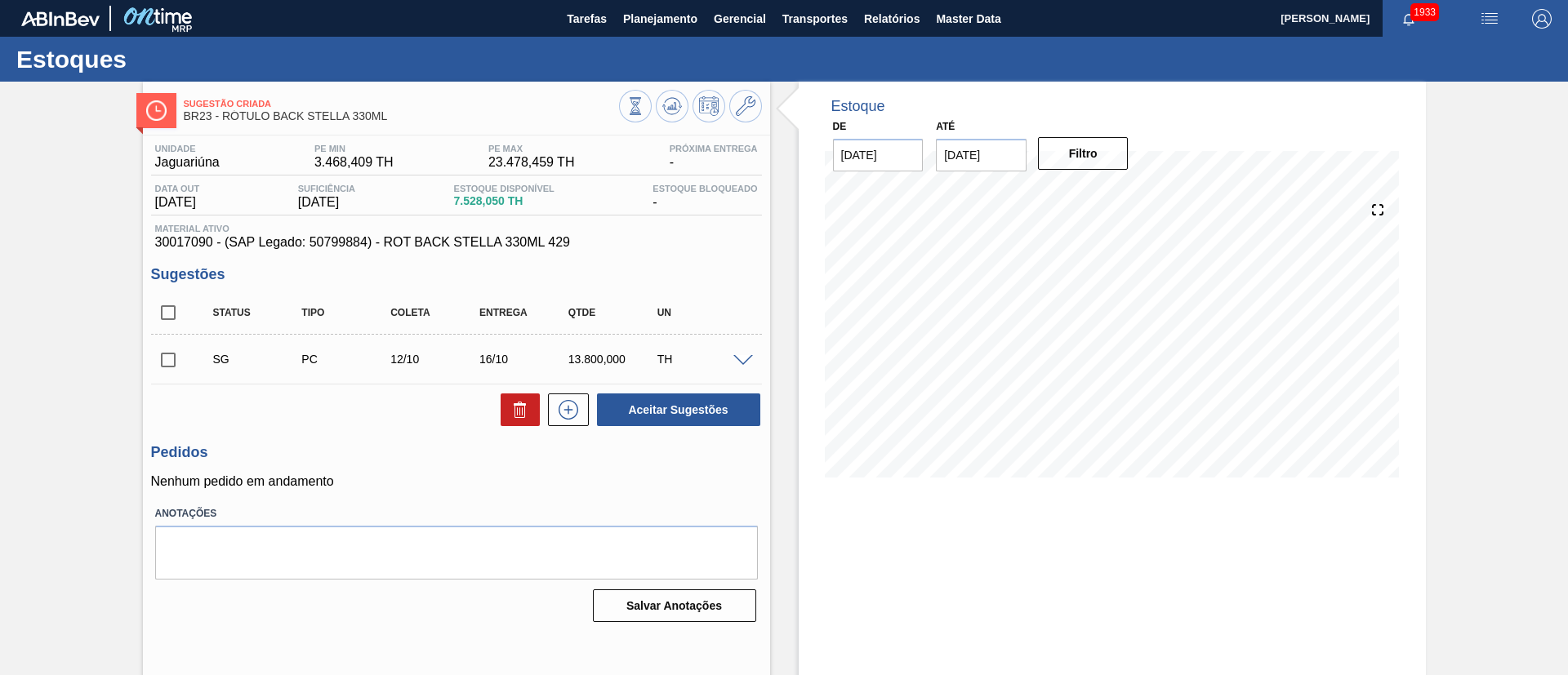
click at [165, 307] on input "checkbox" at bounding box center [167, 312] width 34 height 34
checkbox input "true"
click at [518, 422] on button at bounding box center [520, 410] width 39 height 33
checkbox input "false"
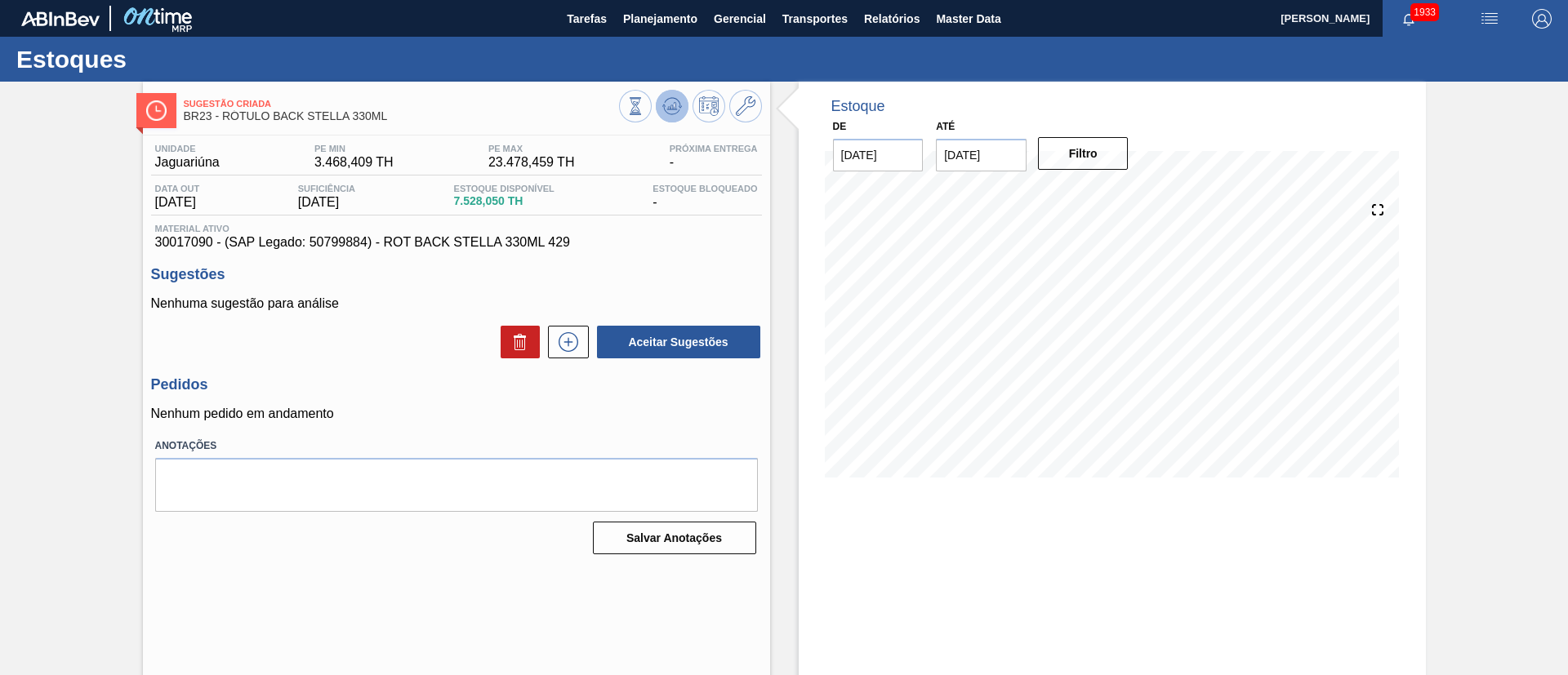
click at [659, 116] on button at bounding box center [672, 106] width 33 height 33
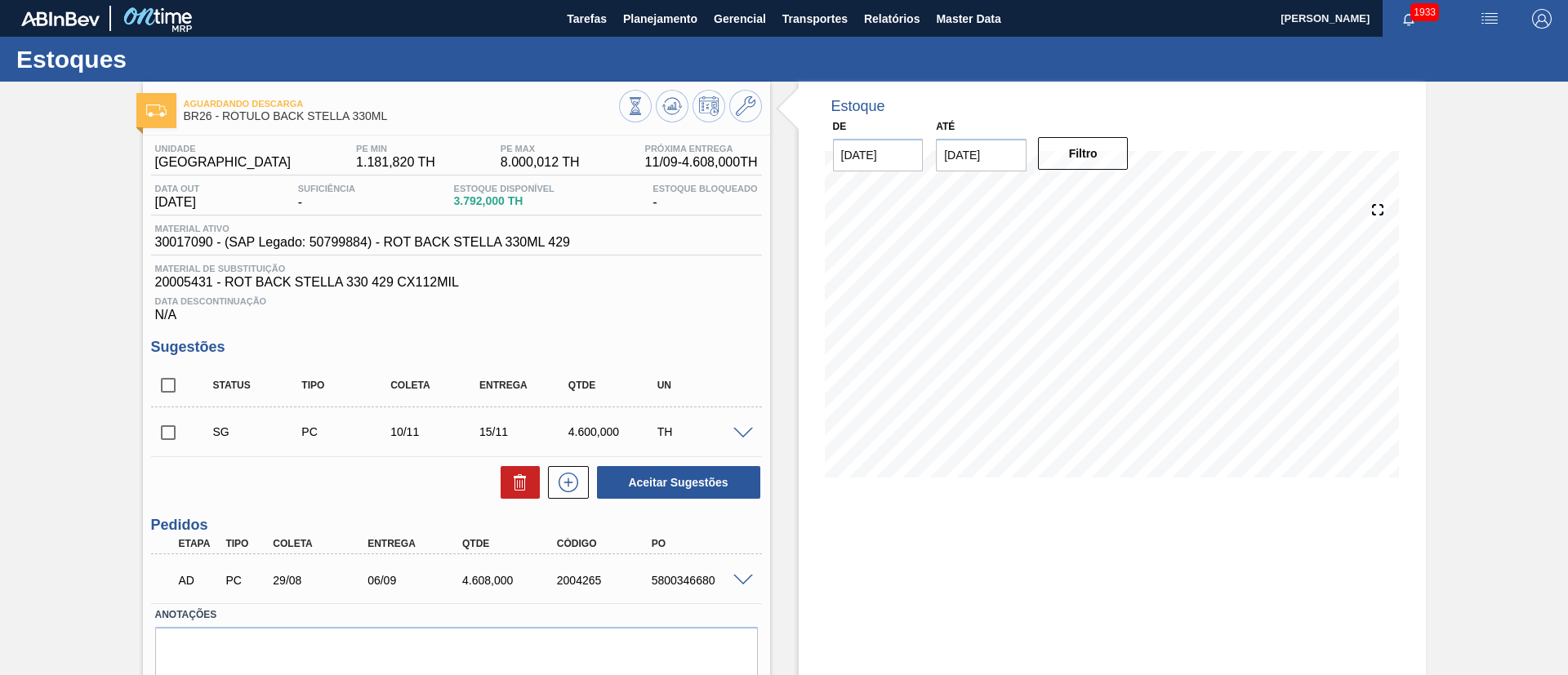
click at [182, 387] on input "checkbox" at bounding box center [167, 385] width 34 height 34
checkbox input "true"
click at [508, 484] on button at bounding box center [520, 482] width 39 height 33
checkbox input "false"
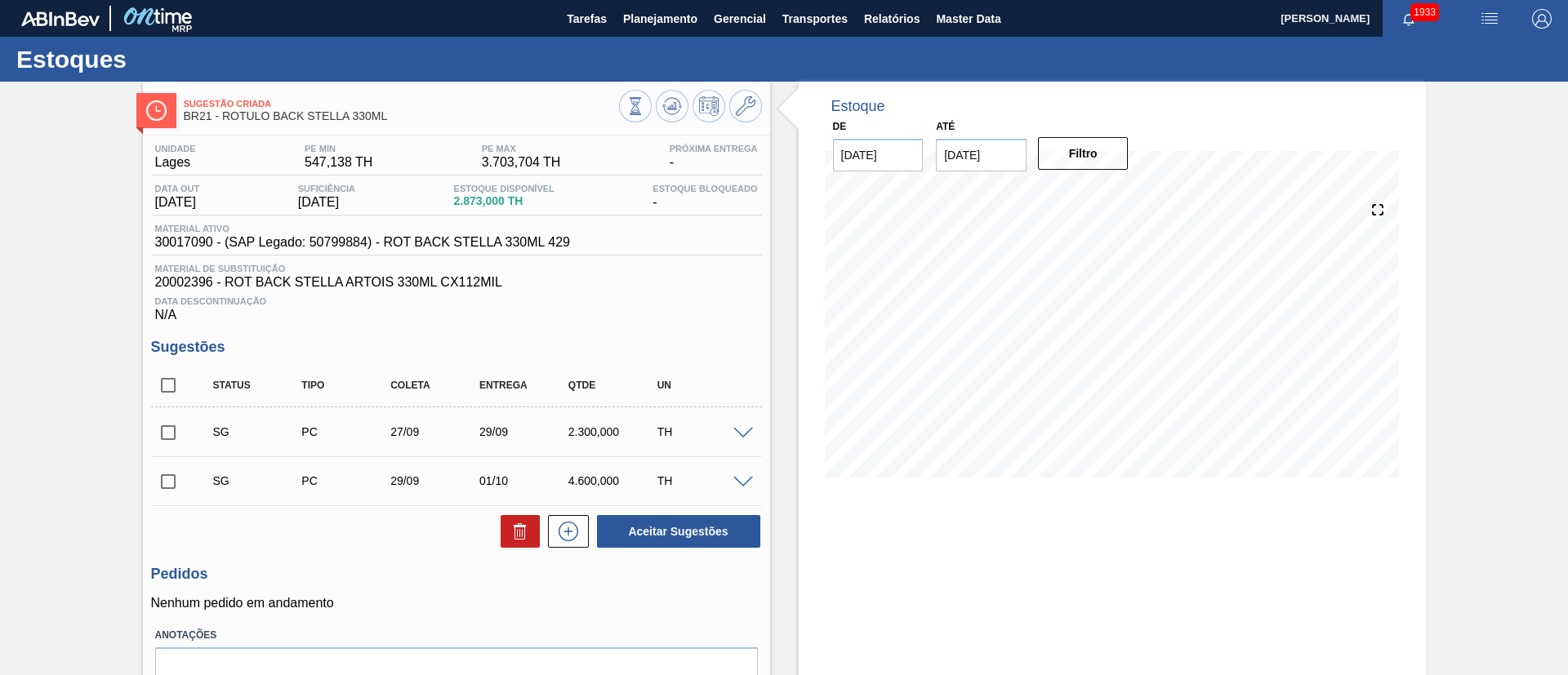
click at [168, 376] on input "checkbox" at bounding box center [167, 385] width 34 height 34
checkbox input "true"
click at [507, 516] on button at bounding box center [520, 532] width 39 height 33
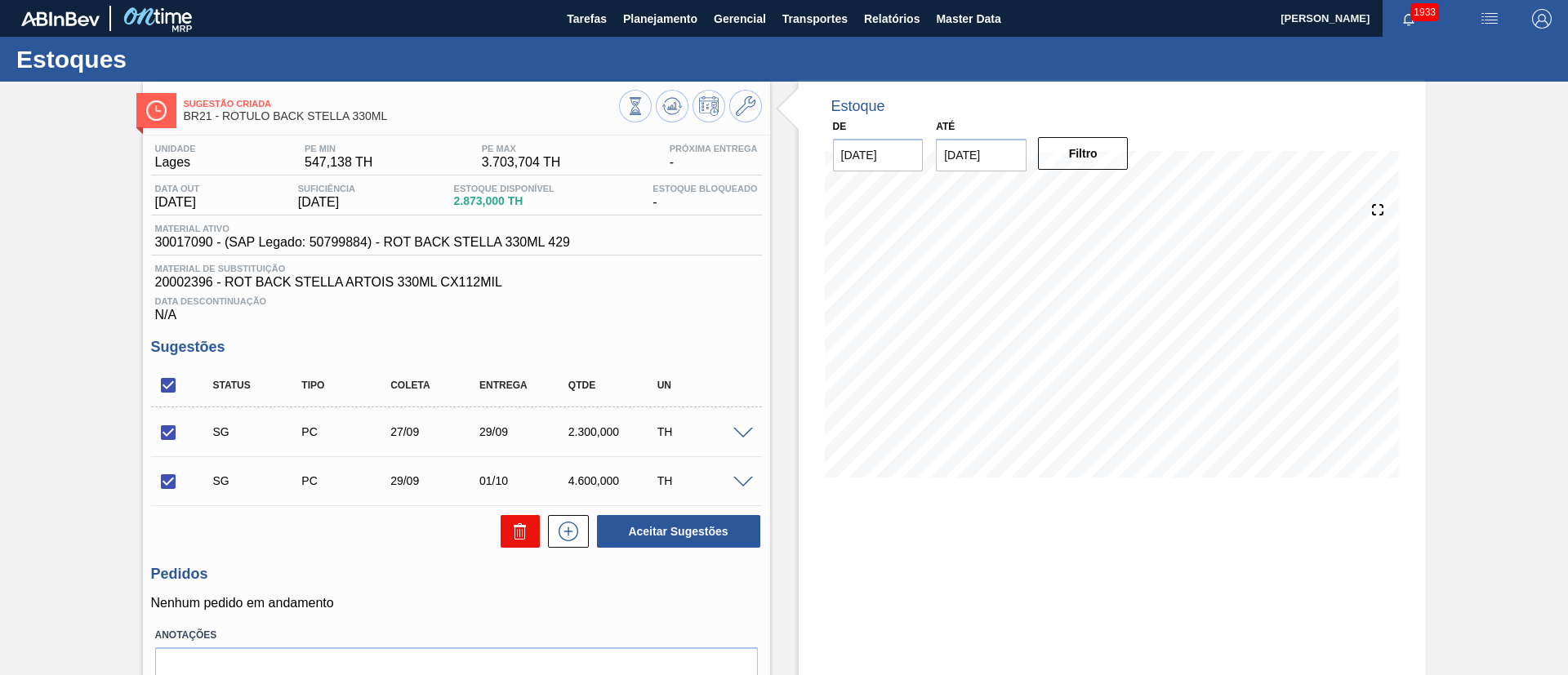
checkbox input "false"
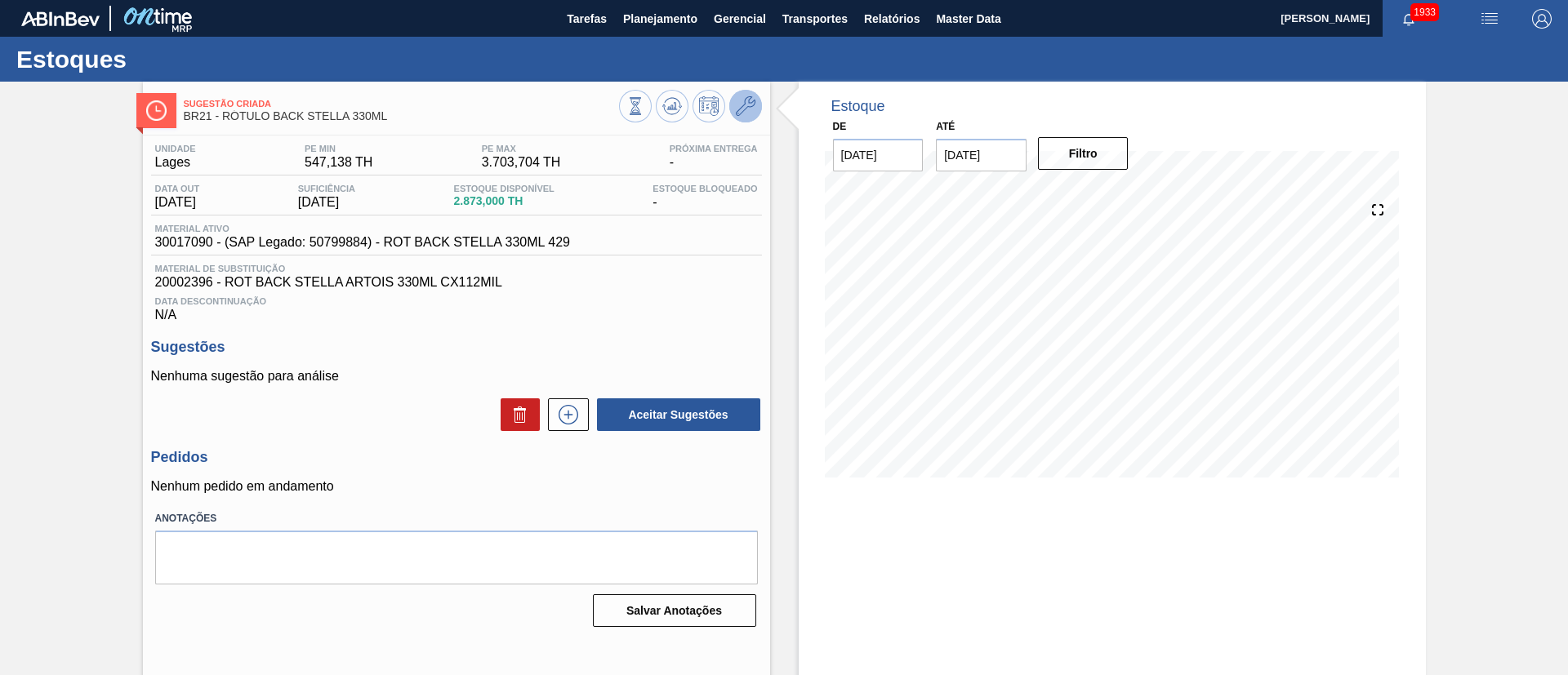
click at [746, 110] on icon at bounding box center [745, 106] width 19 height 19
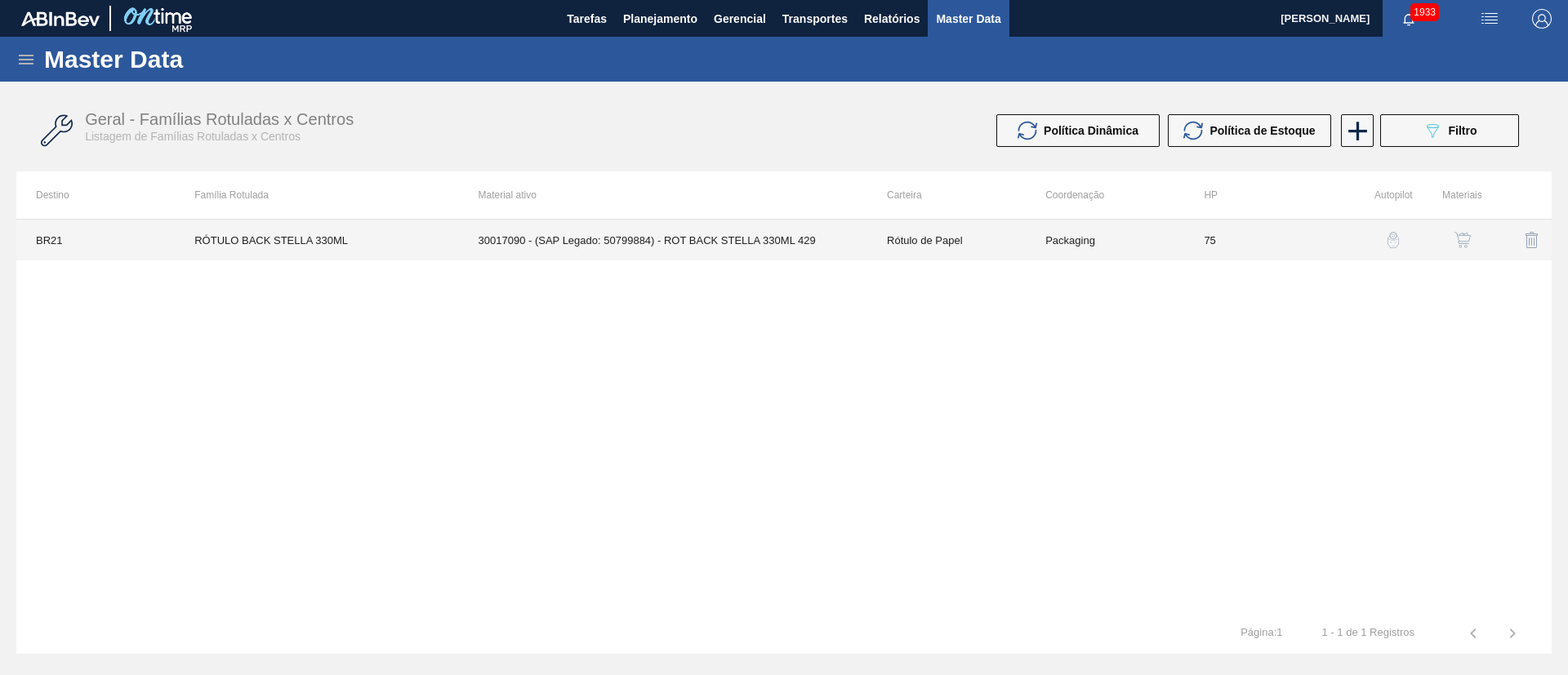
click at [342, 238] on td "RÓTULO BACK STELLA 330ML" at bounding box center [316, 240] width 283 height 41
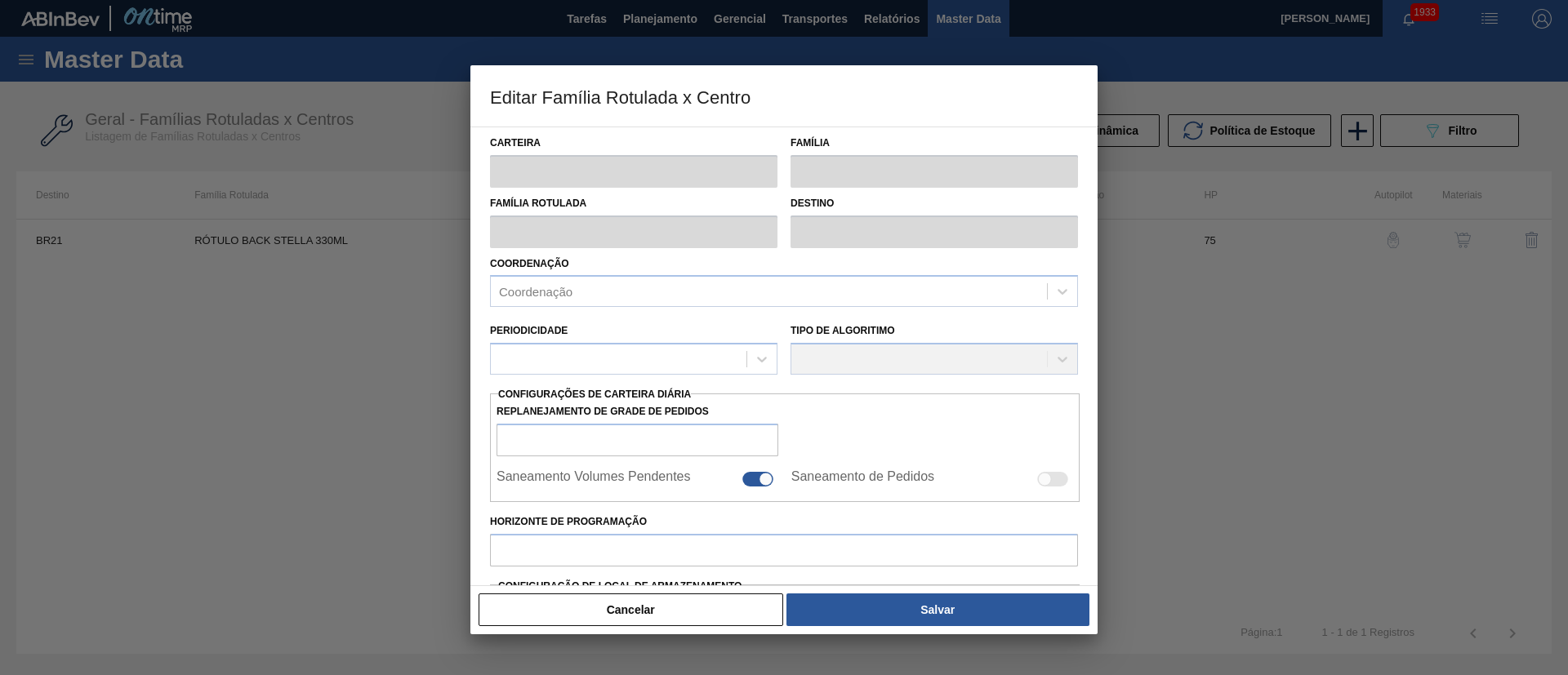
type input "Rótulo de Papel"
type input "Rótulo Papel"
type input "RÓTULO BACK STELLA 330ML"
type input "BR21 - Lages"
type input "75"
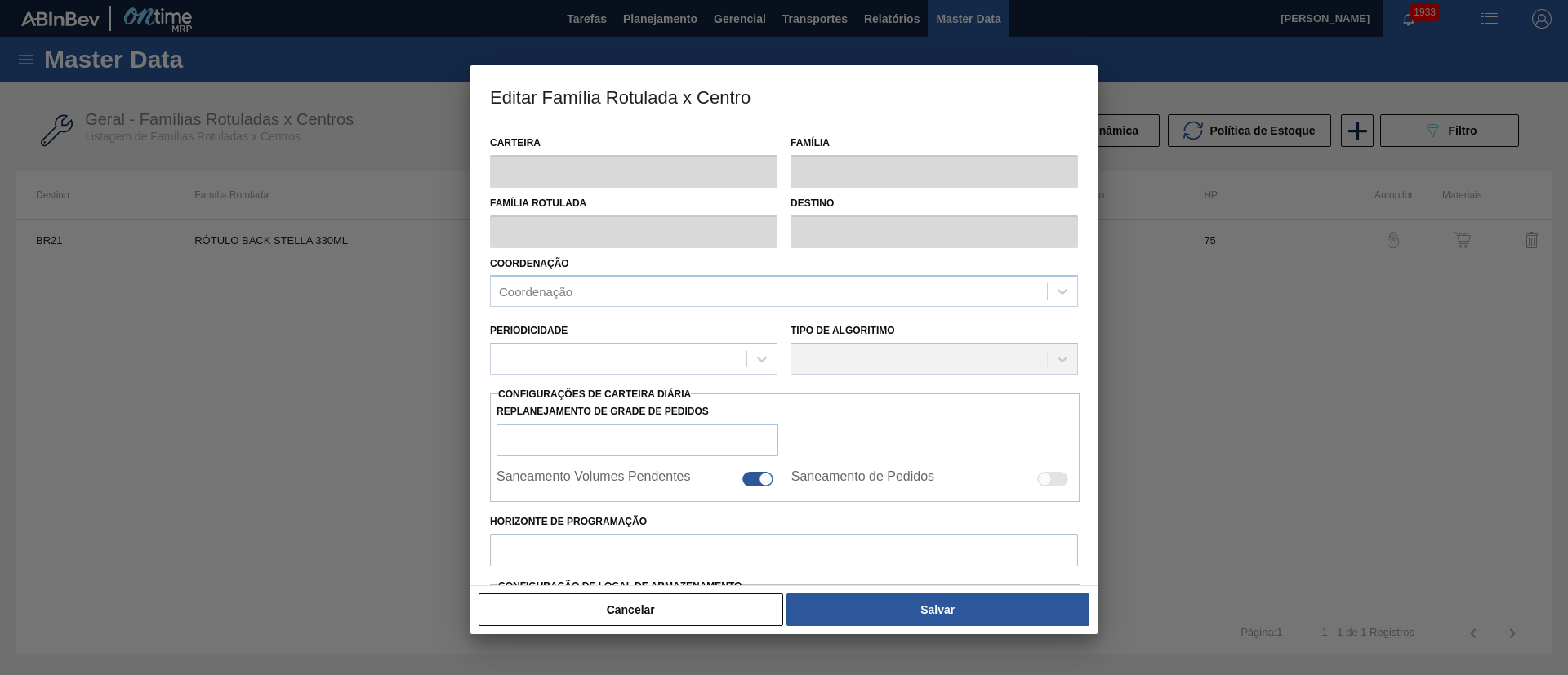
type input "547,138"
type input "3.703,704"
type input "70"
type input "2.756,734"
checkbox input "true"
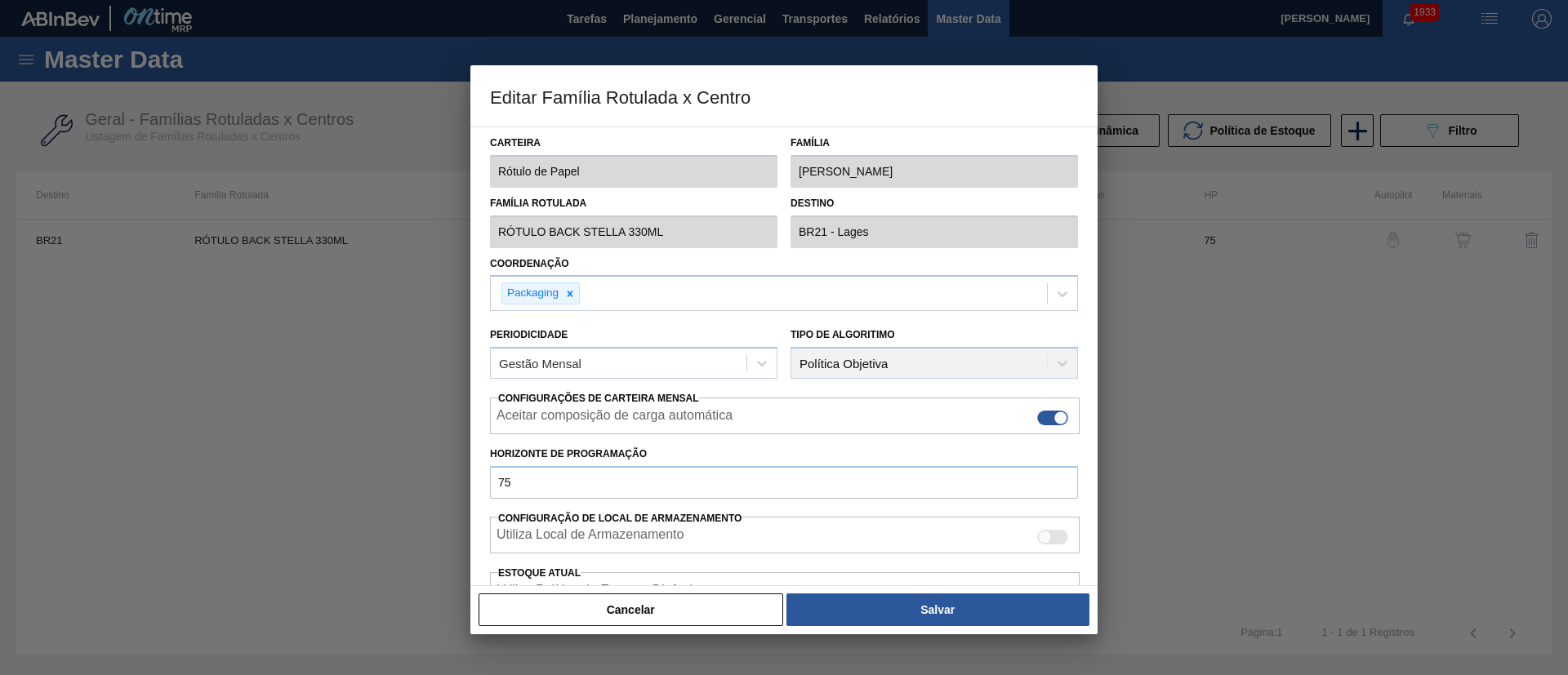
scroll to position [291, 0]
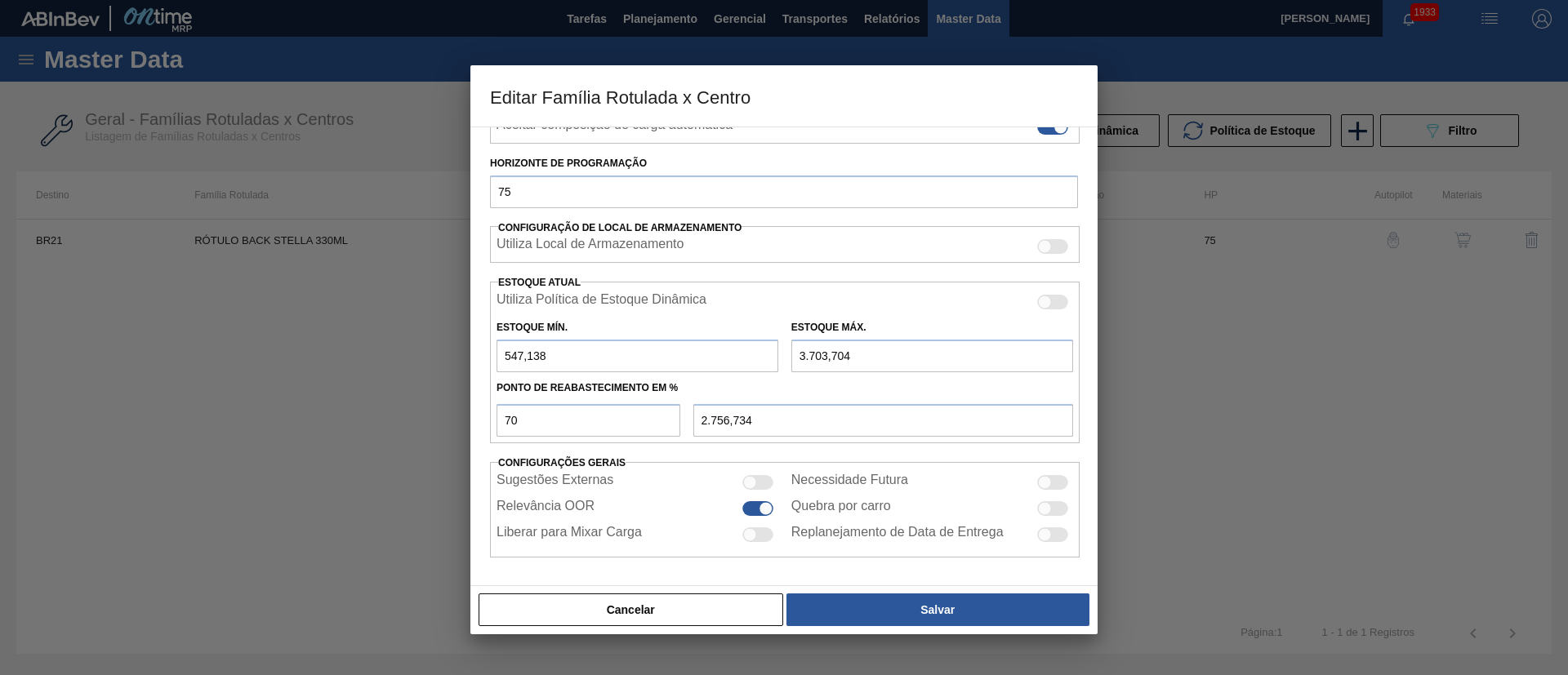
drag, startPoint x: 597, startPoint y: 364, endPoint x: 396, endPoint y: 363, distance: 201.0
click at [396, 363] on div "Editar Família Rotulada x Centro Carteira Rótulo de Papel Família Rótulo Papel …" at bounding box center [784, 338] width 1568 height 675
type input "0"
type input "2.592,593"
type input "0"
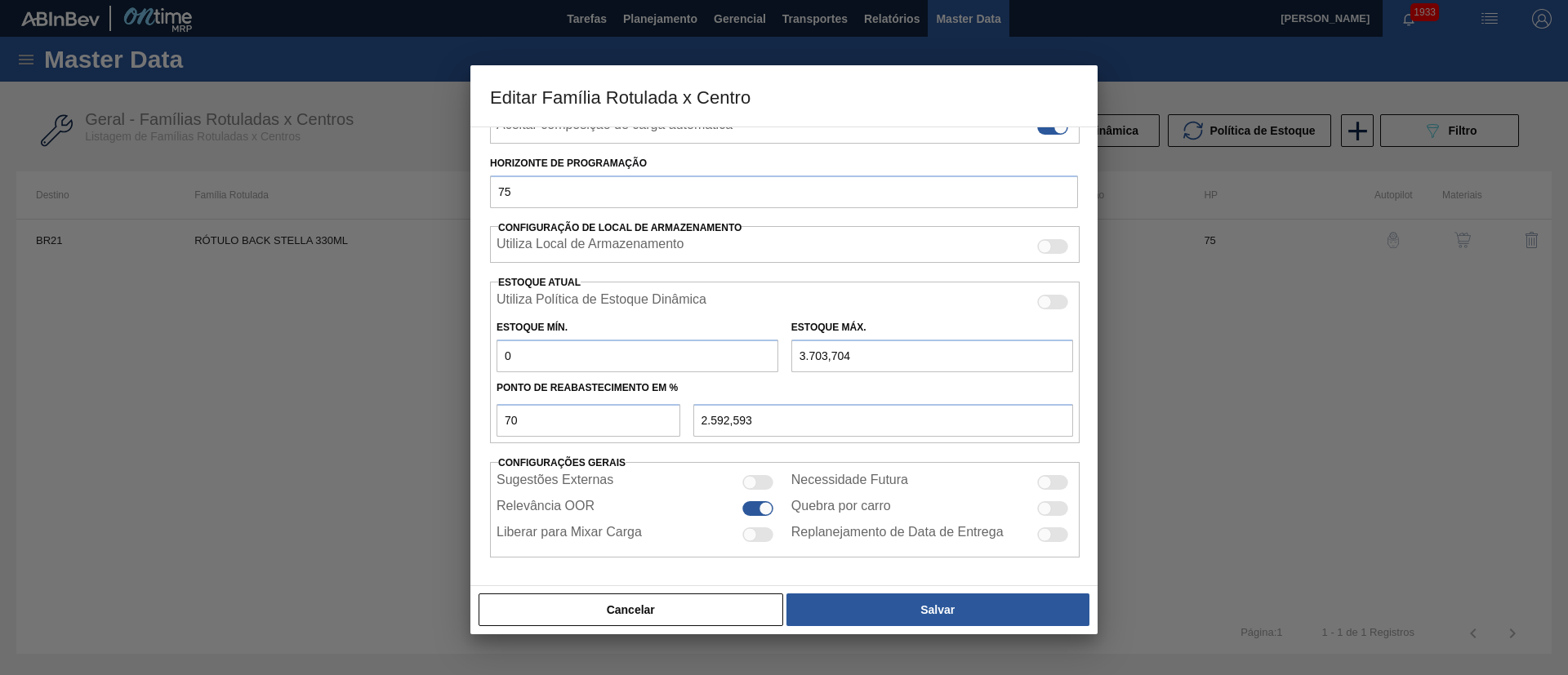
drag, startPoint x: 863, startPoint y: 359, endPoint x: 714, endPoint y: 360, distance: 149.0
click at [714, 360] on div "Estoque Mín. 0 Estoque Máx. 3.703,704" at bounding box center [785, 342] width 589 height 60
type input "0"
type input "0,000"
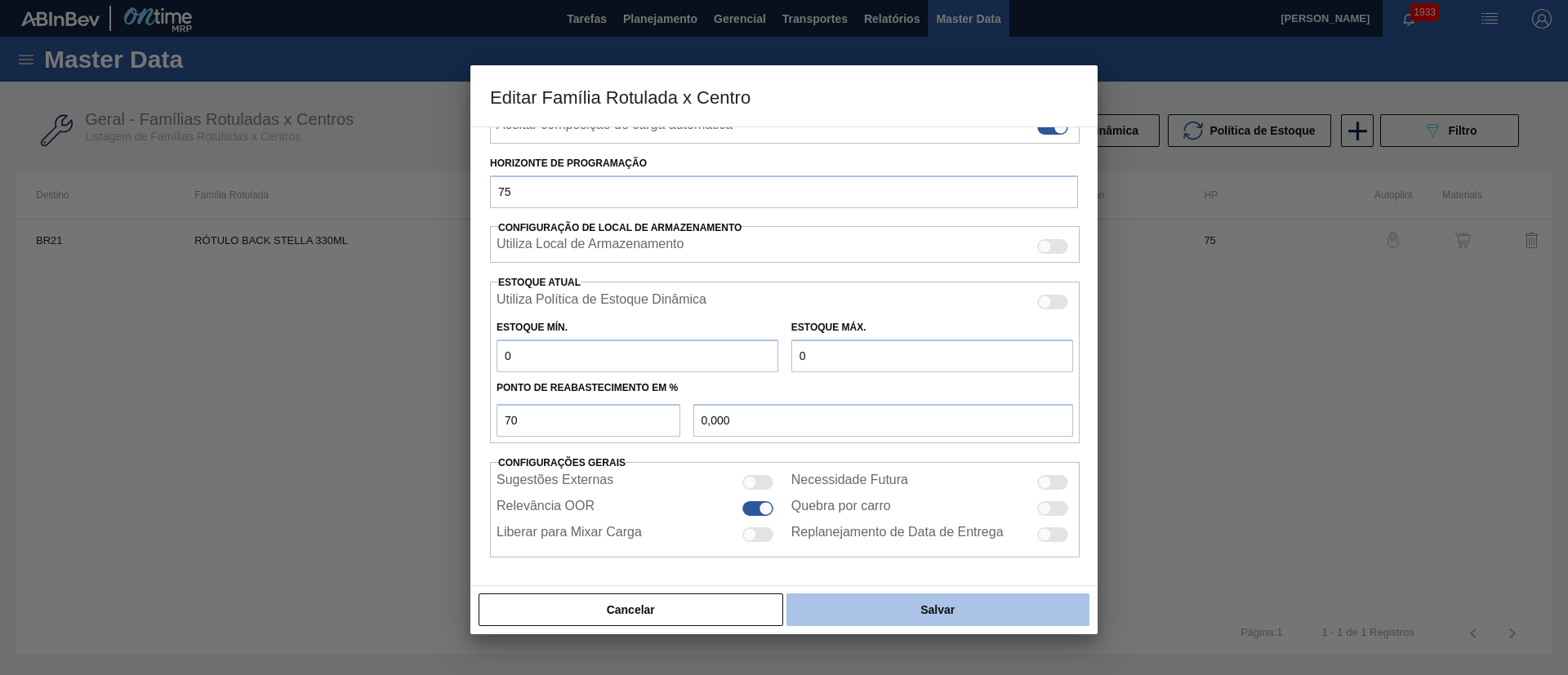
type input "0"
click at [887, 607] on button "Salvar" at bounding box center [937, 610] width 303 height 33
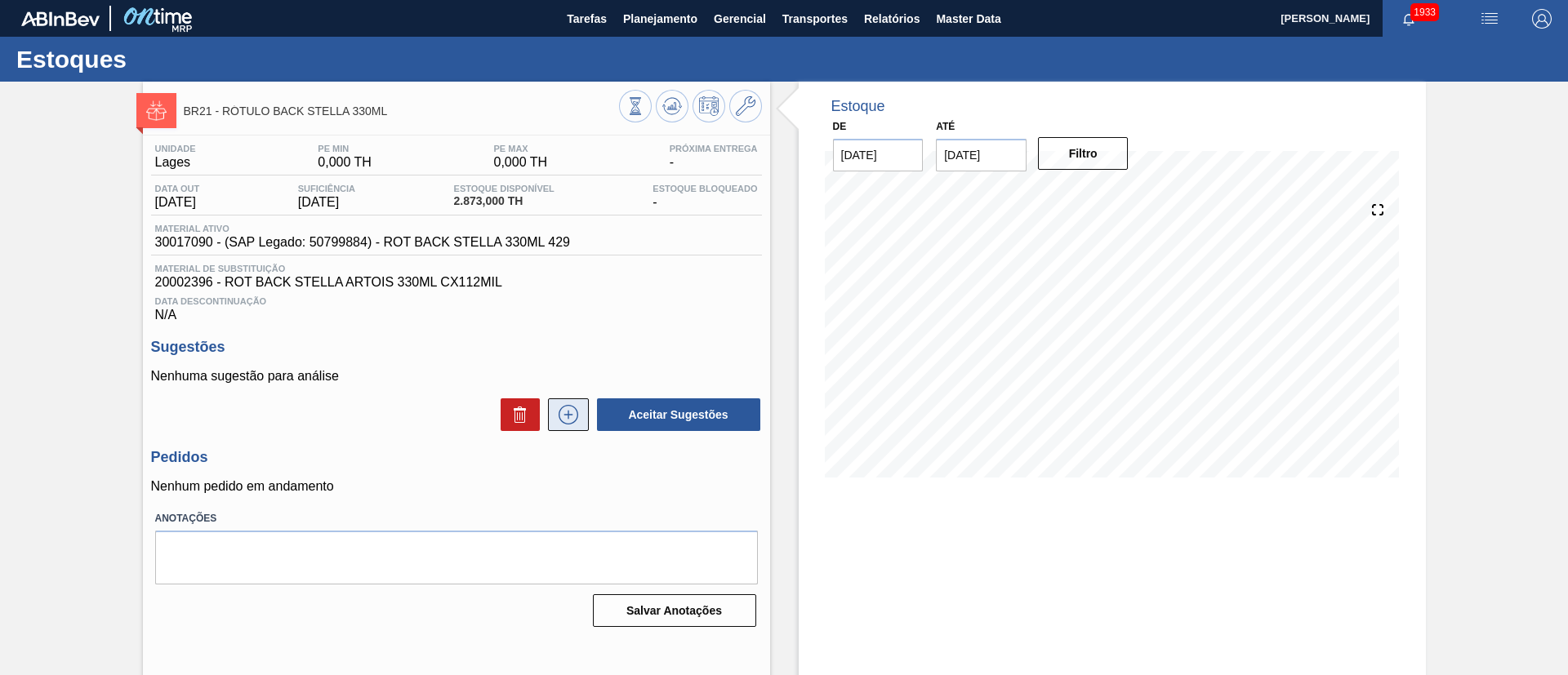
click at [558, 413] on icon at bounding box center [568, 414] width 26 height 19
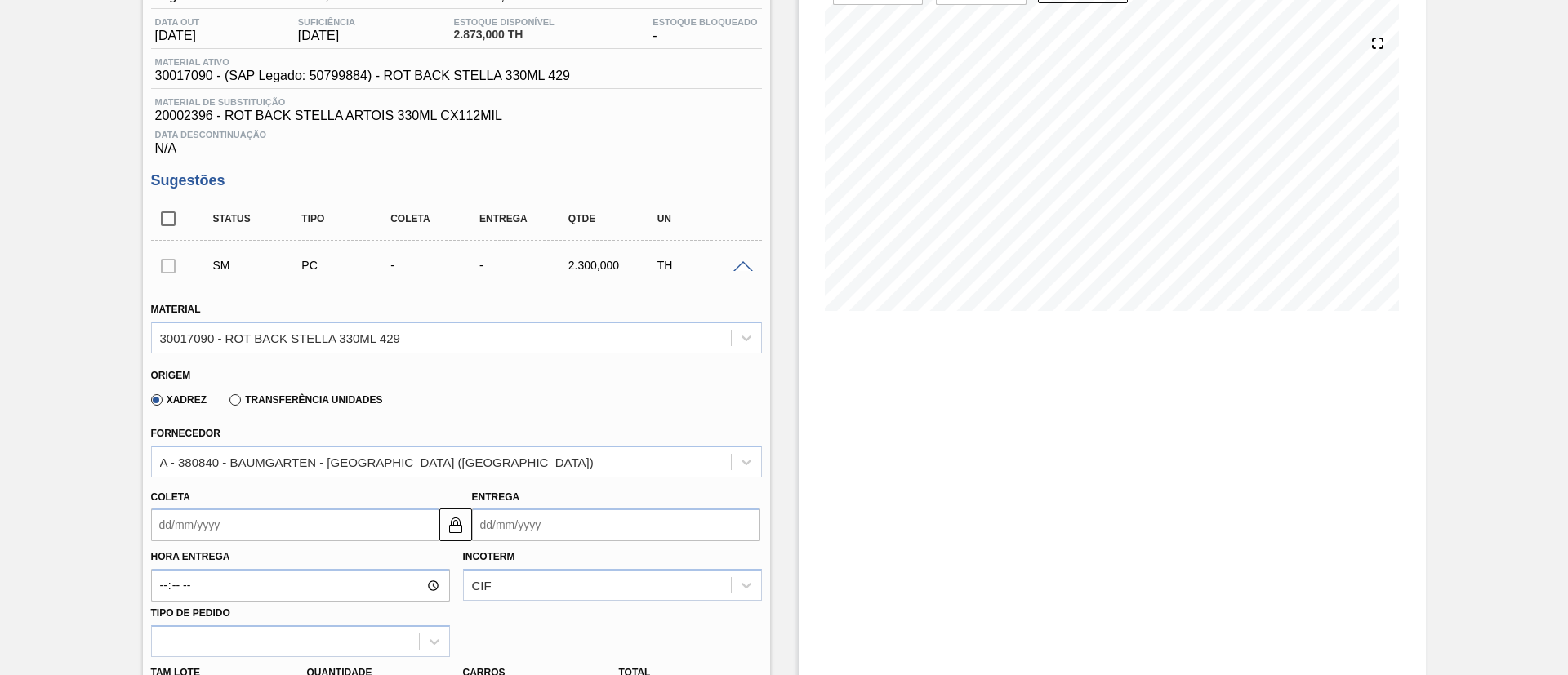
scroll to position [368, 0]
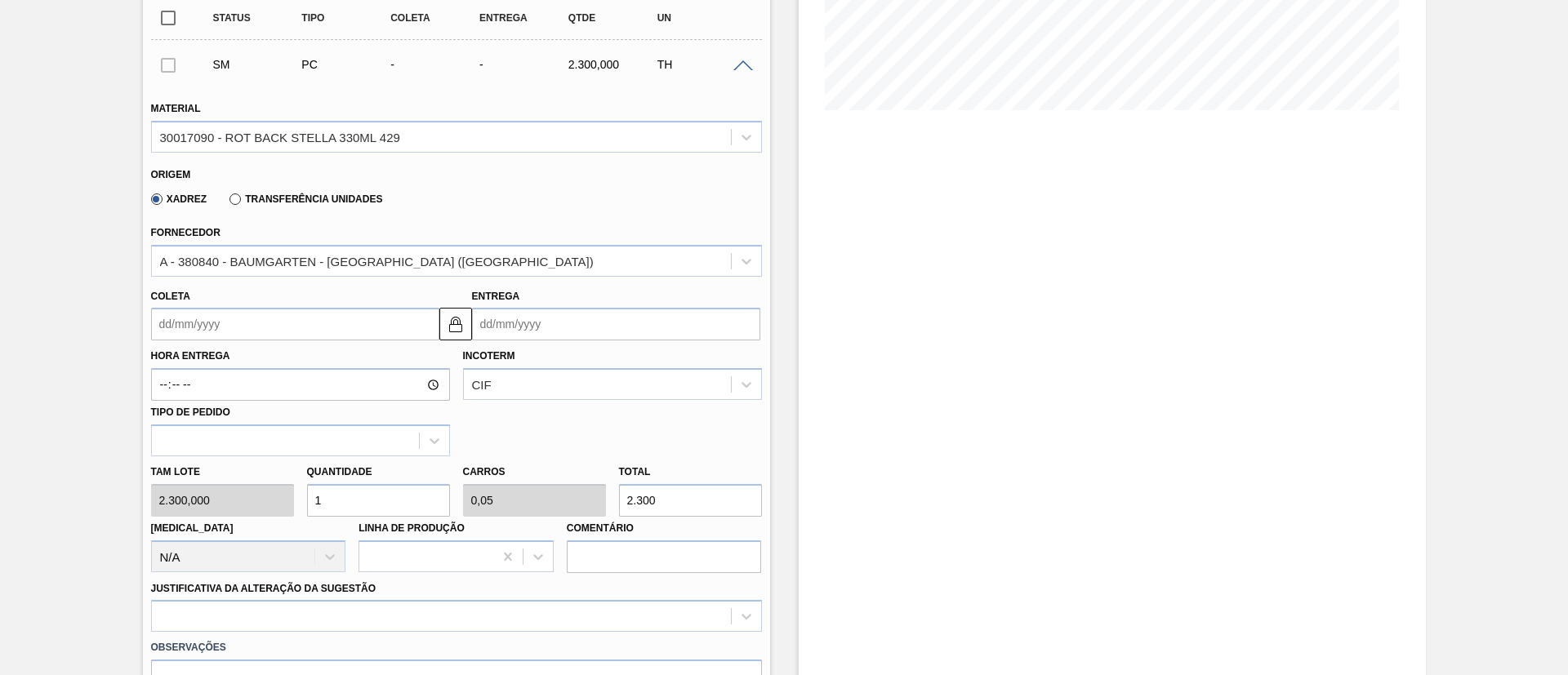
click at [216, 332] on input "Coleta" at bounding box center [295, 325] width 288 height 33
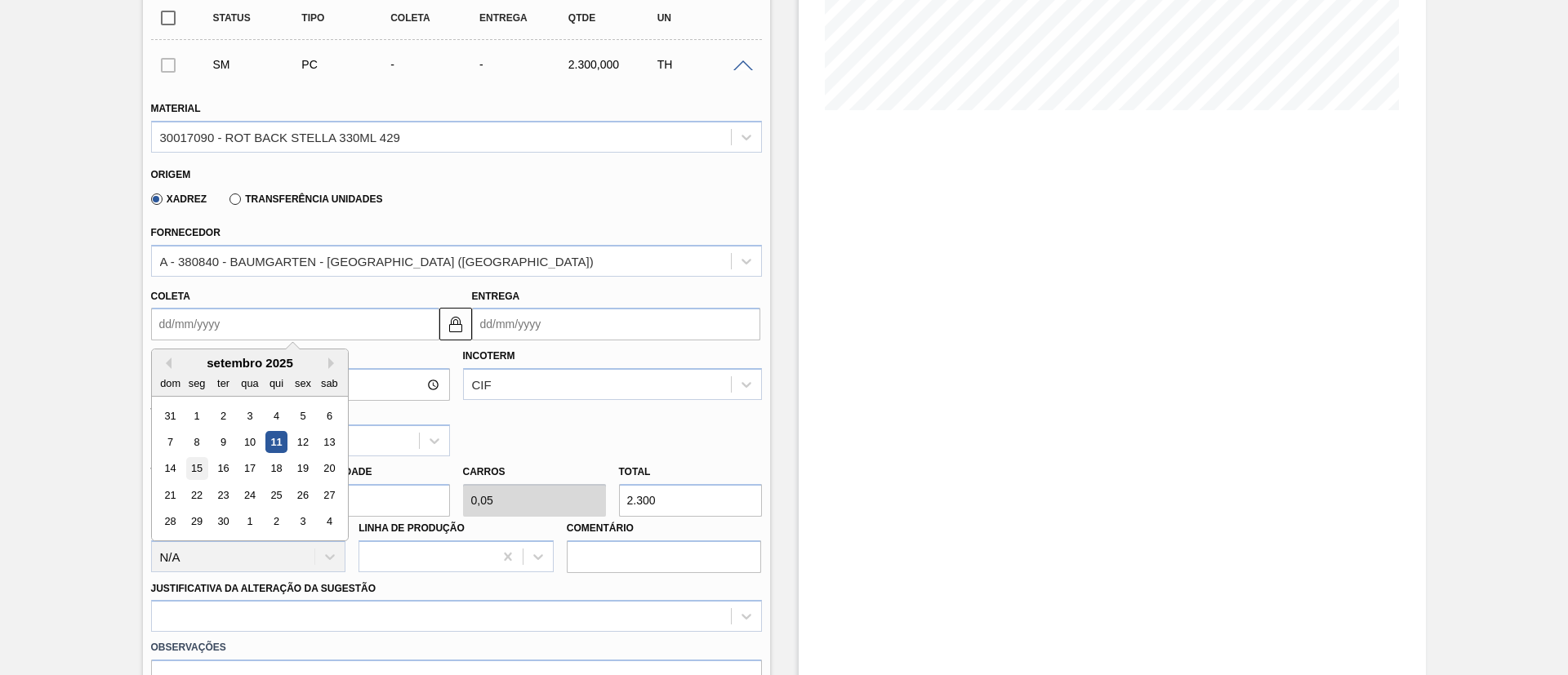
click at [201, 464] on div "15" at bounding box center [196, 469] width 22 height 22
type input "[DATE]"
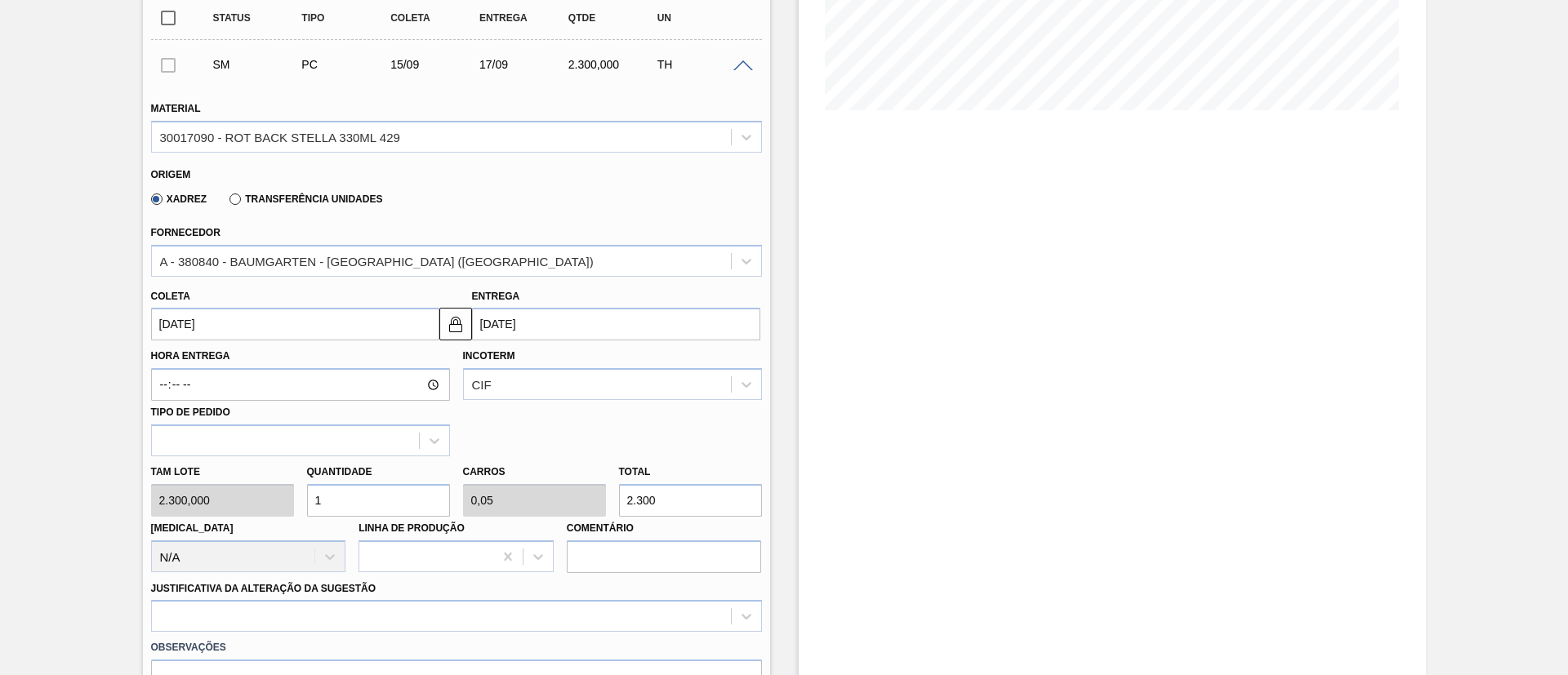
click at [290, 503] on div "Tam lote 2.300,000 Quantidade 1 Carros 0,05 Total 2.300 Doca N/A Linha de Produ…" at bounding box center [456, 515] width 624 height 117
type input "2"
type input "0,1"
type input "4.600"
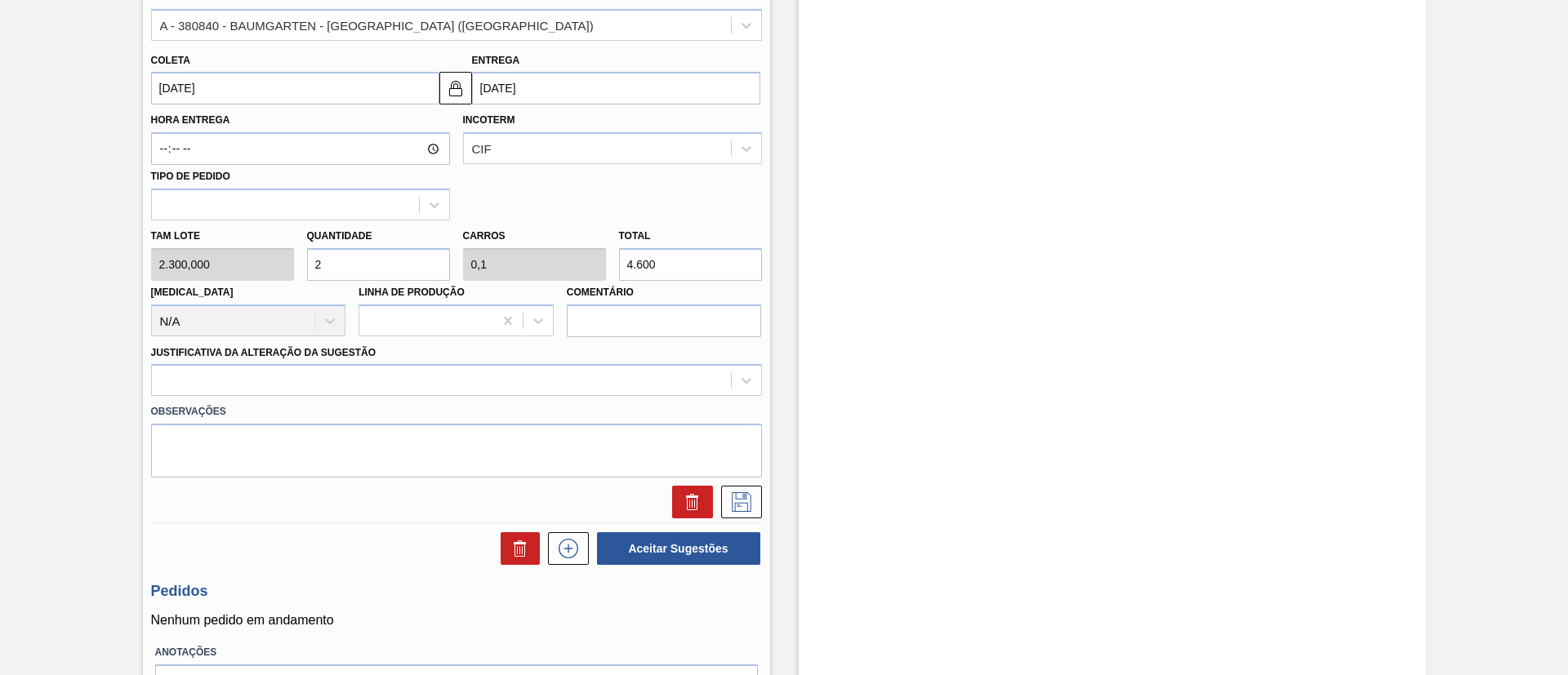
scroll to position [613, 0]
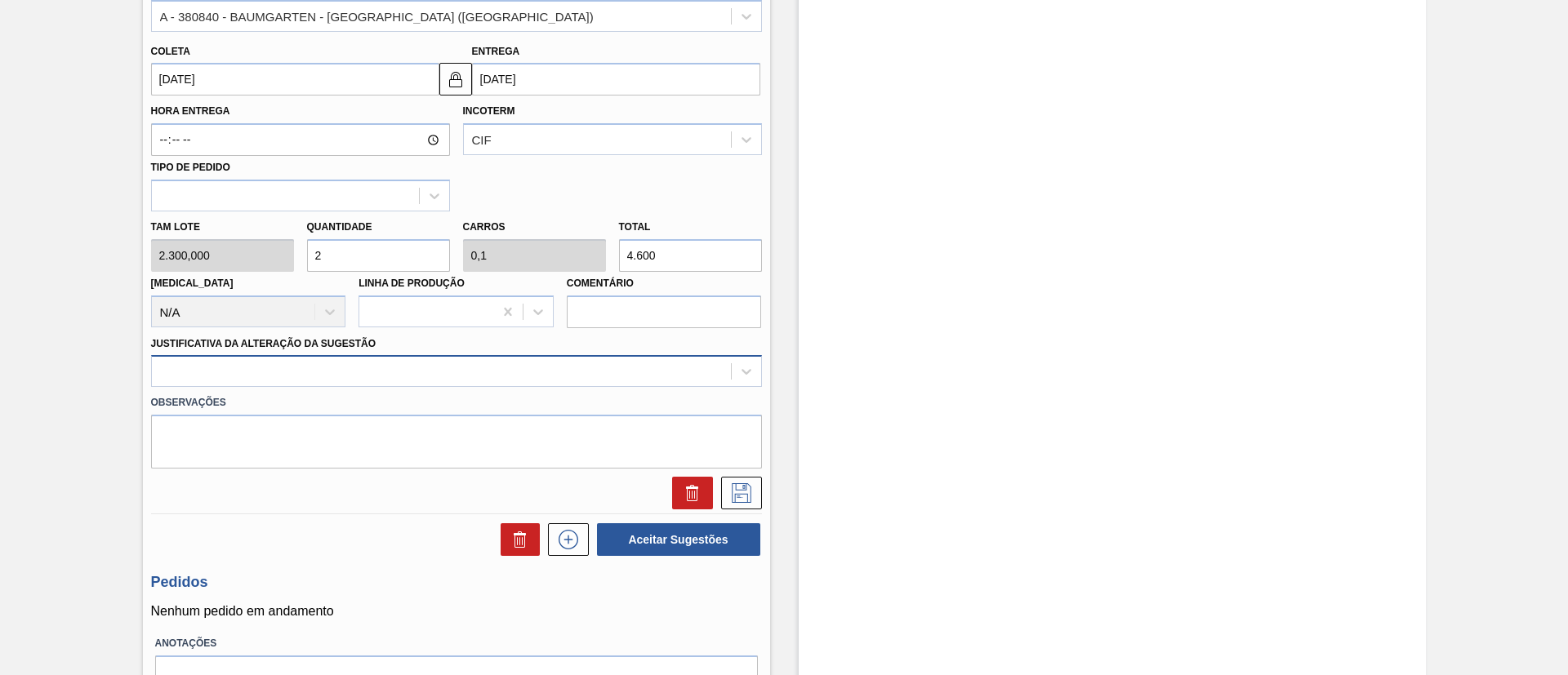
type input "2"
click at [316, 374] on div at bounding box center [441, 372] width 579 height 23
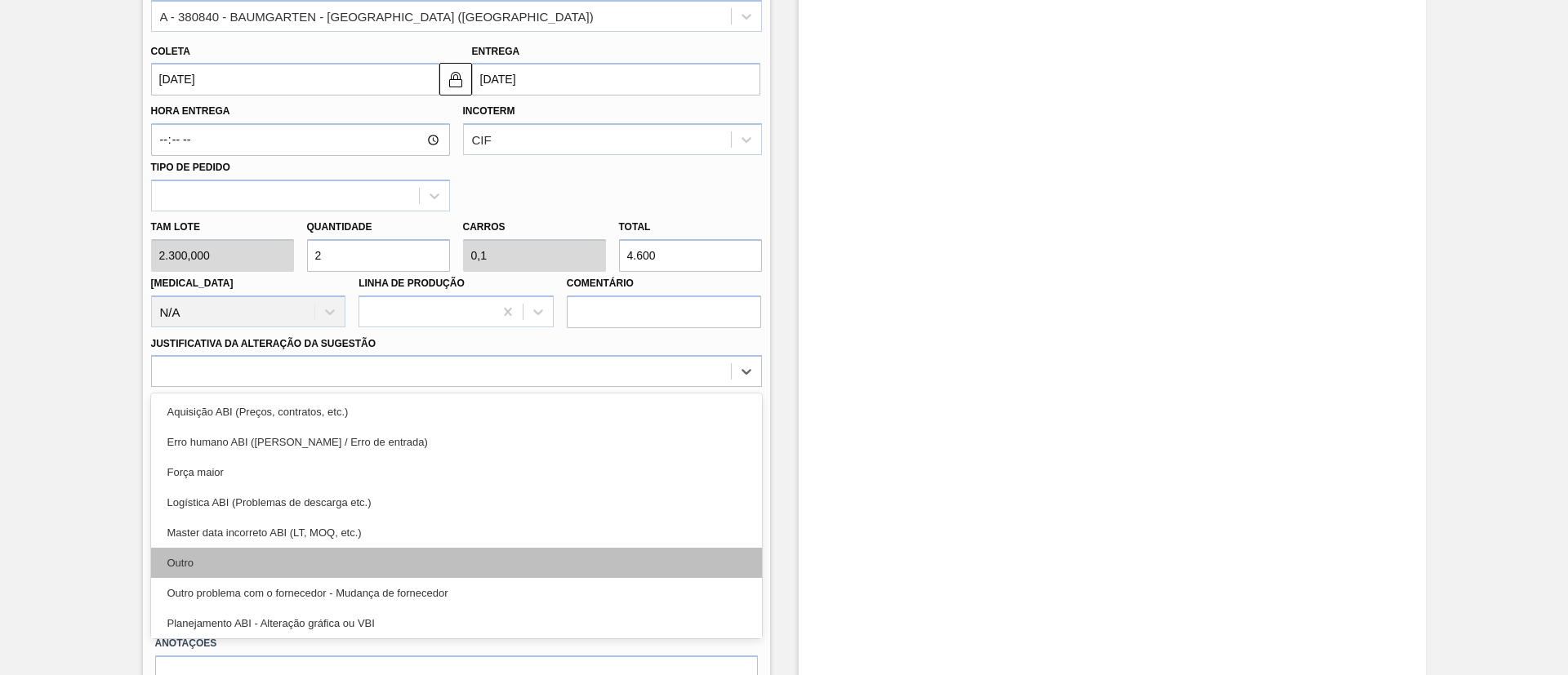
click at [254, 562] on div "Outro" at bounding box center [456, 562] width 611 height 30
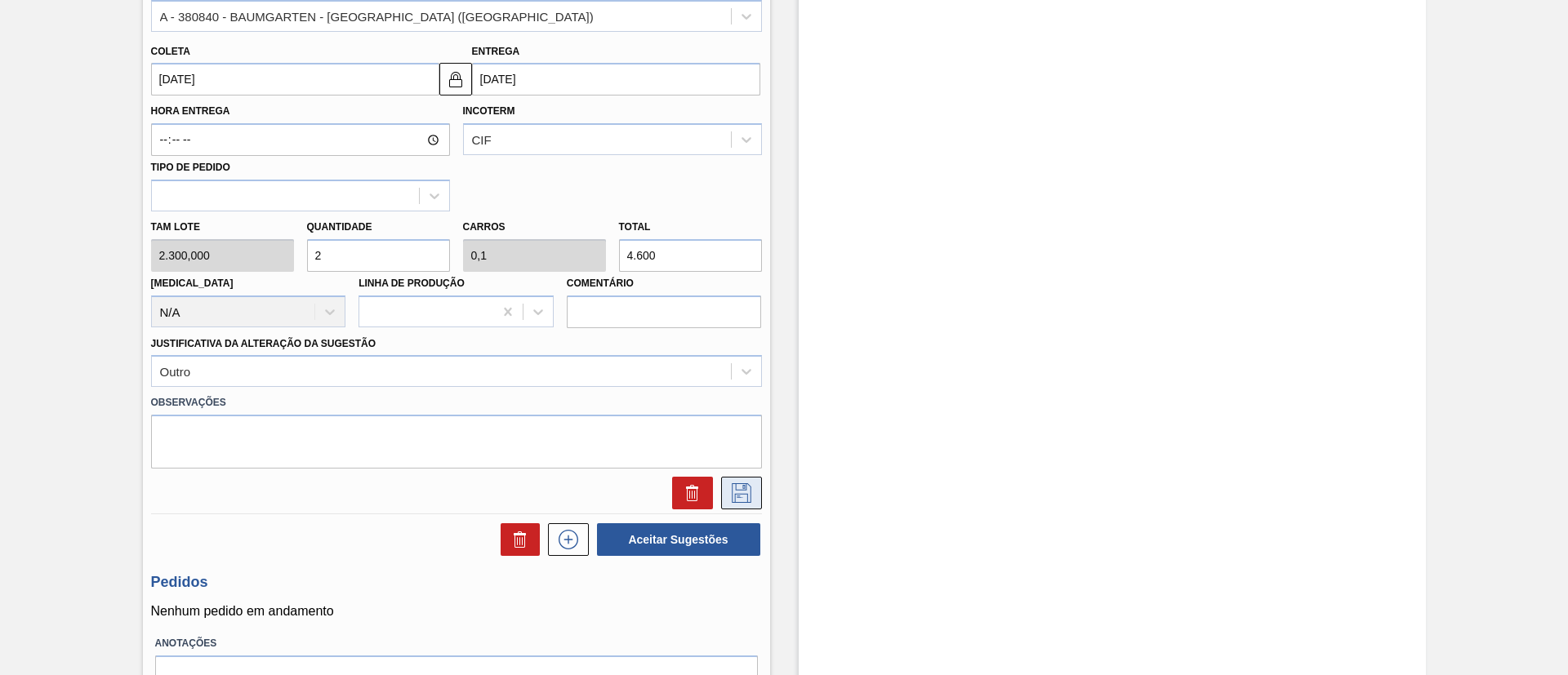
click at [736, 480] on button at bounding box center [741, 493] width 41 height 33
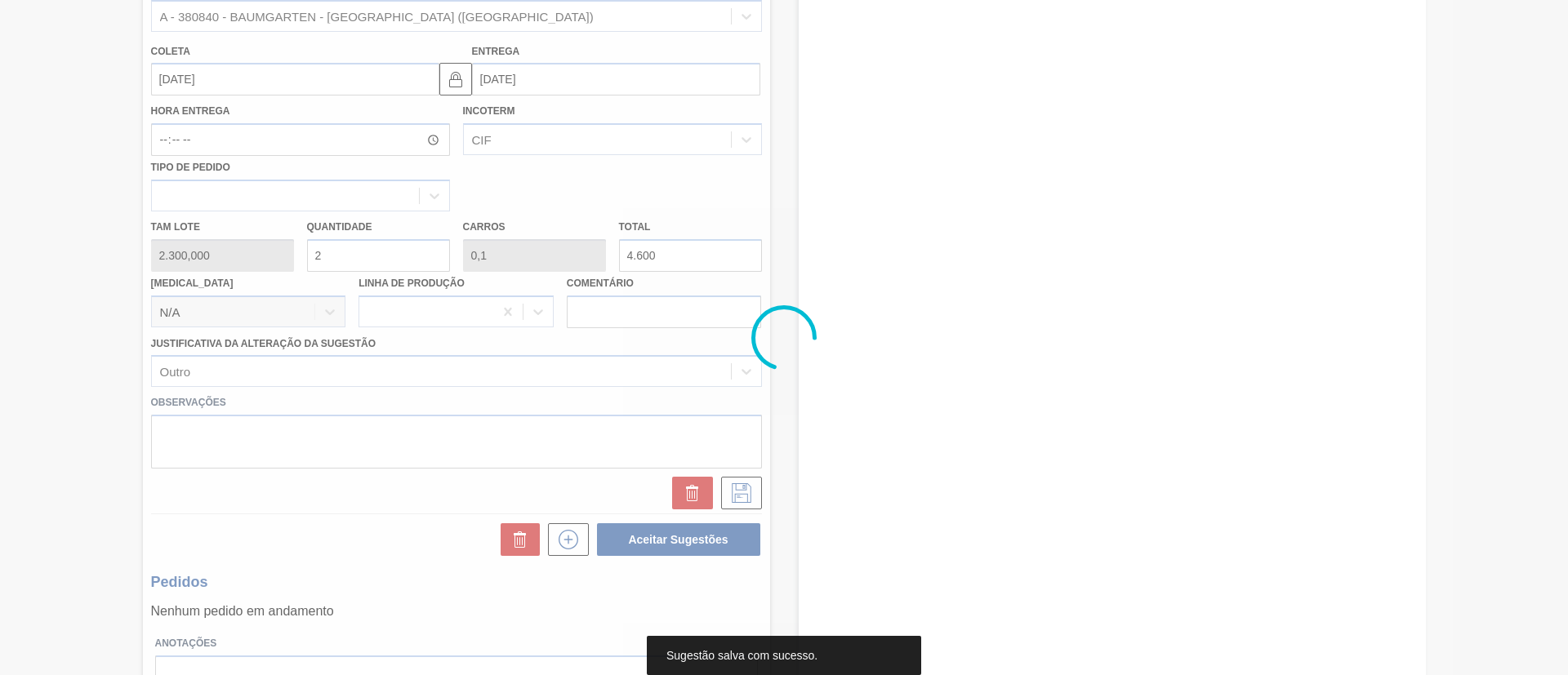
scroll to position [33, 0]
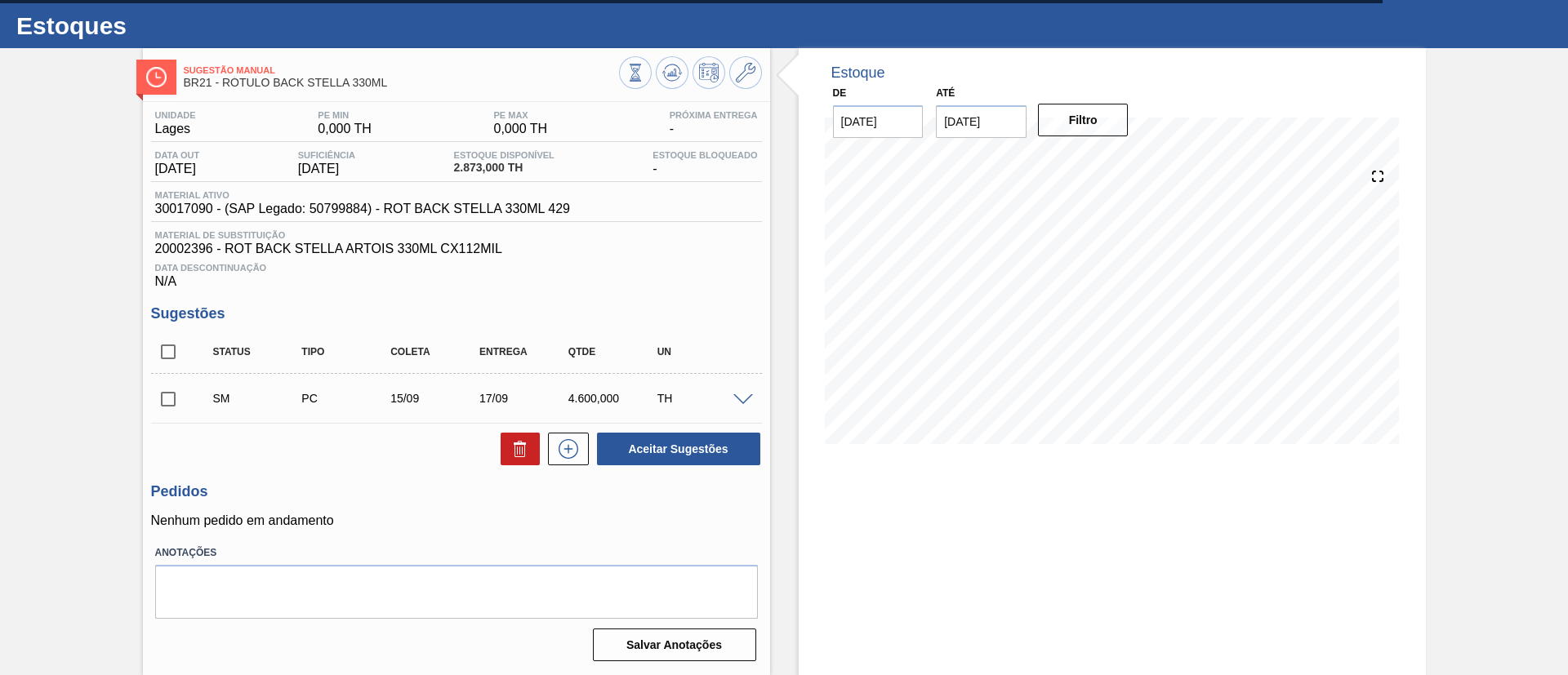
click at [161, 399] on input "checkbox" at bounding box center [167, 399] width 34 height 34
click at [659, 442] on button "Aceitar Sugestões" at bounding box center [679, 449] width 163 height 33
checkbox input "false"
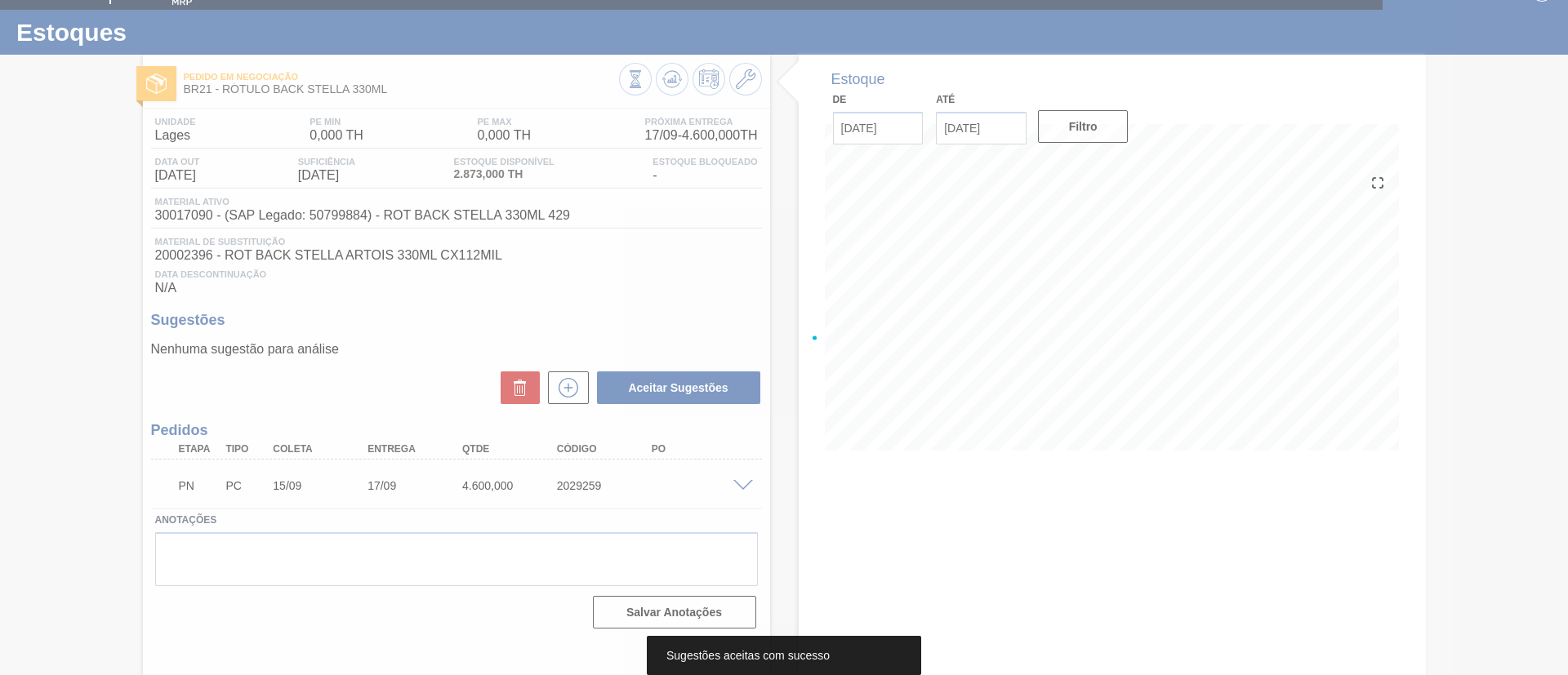
scroll to position [27, 0]
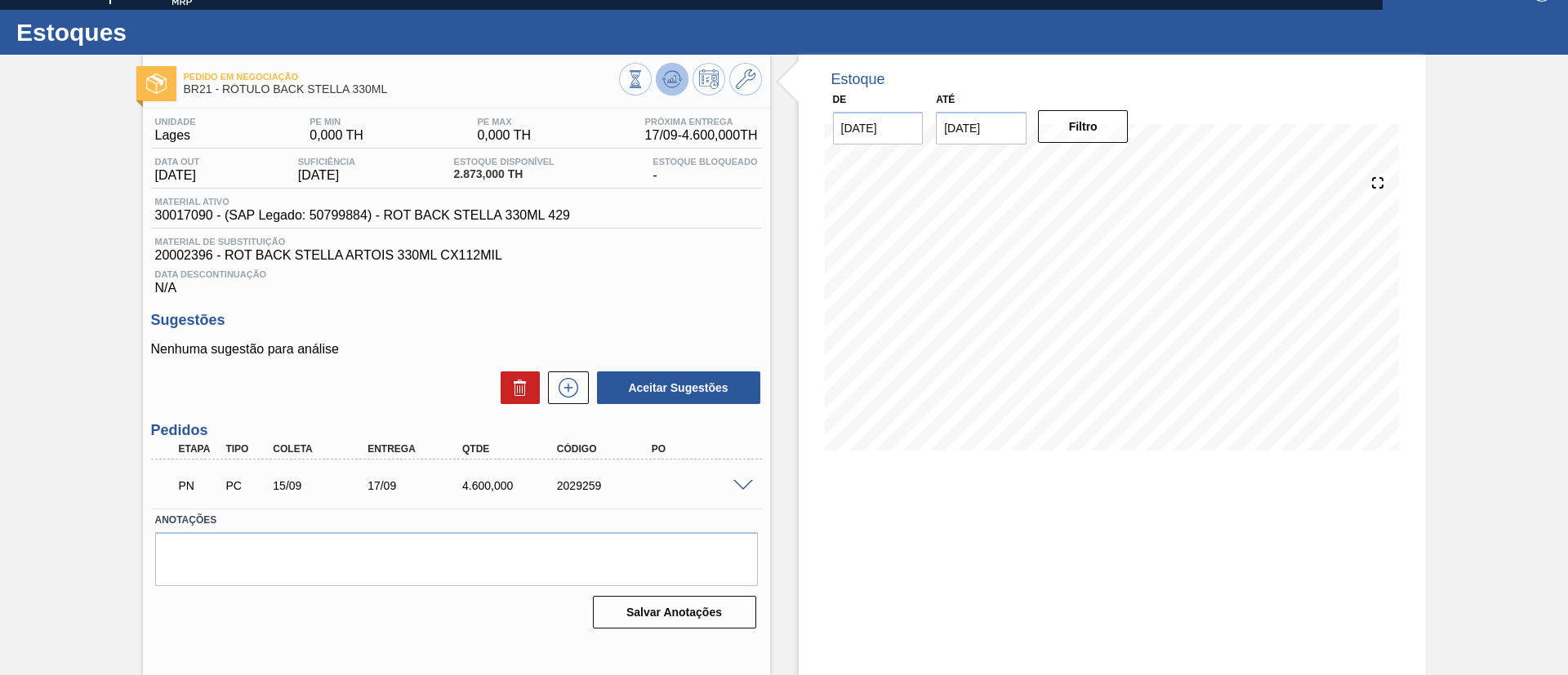
click at [680, 72] on button at bounding box center [672, 80] width 33 height 33
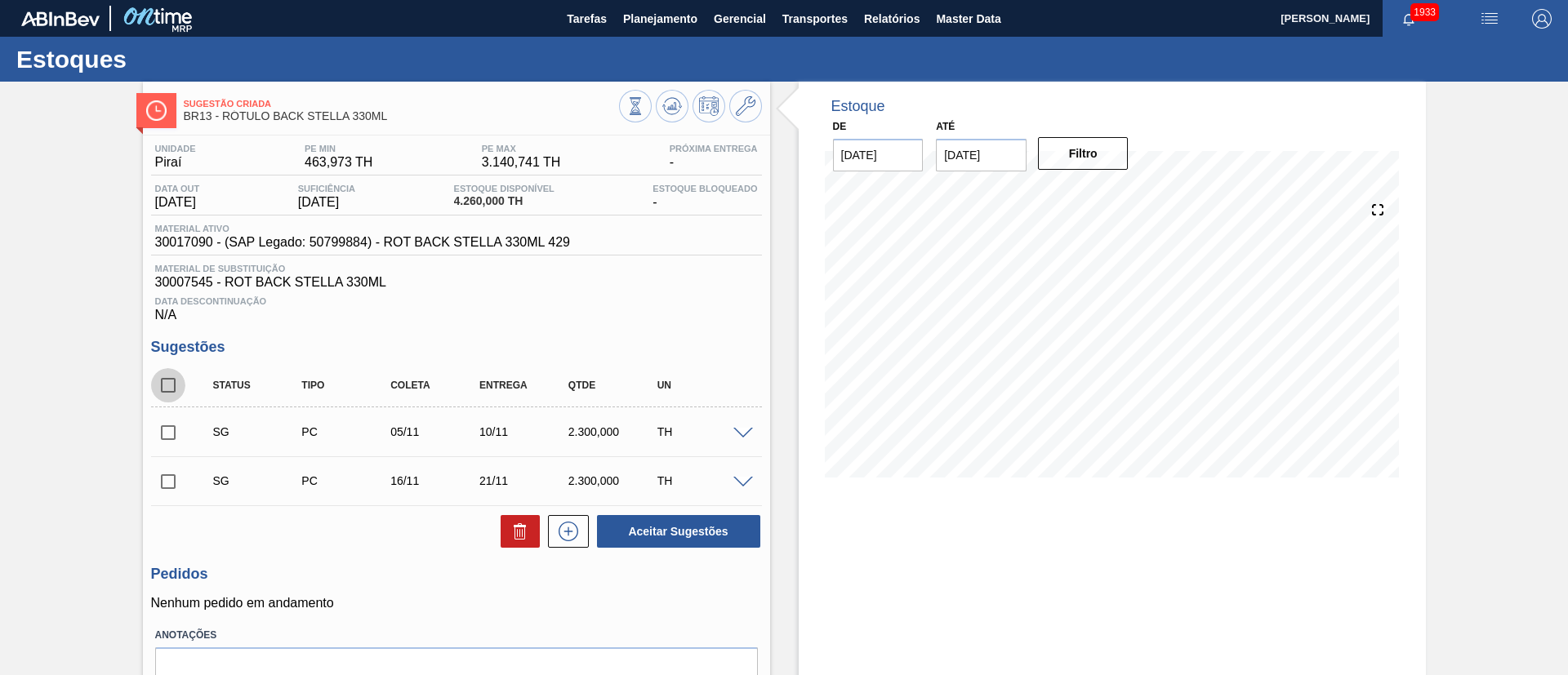
click at [163, 376] on input "checkbox" at bounding box center [167, 385] width 34 height 34
checkbox input "true"
click at [526, 530] on icon at bounding box center [520, 531] width 19 height 19
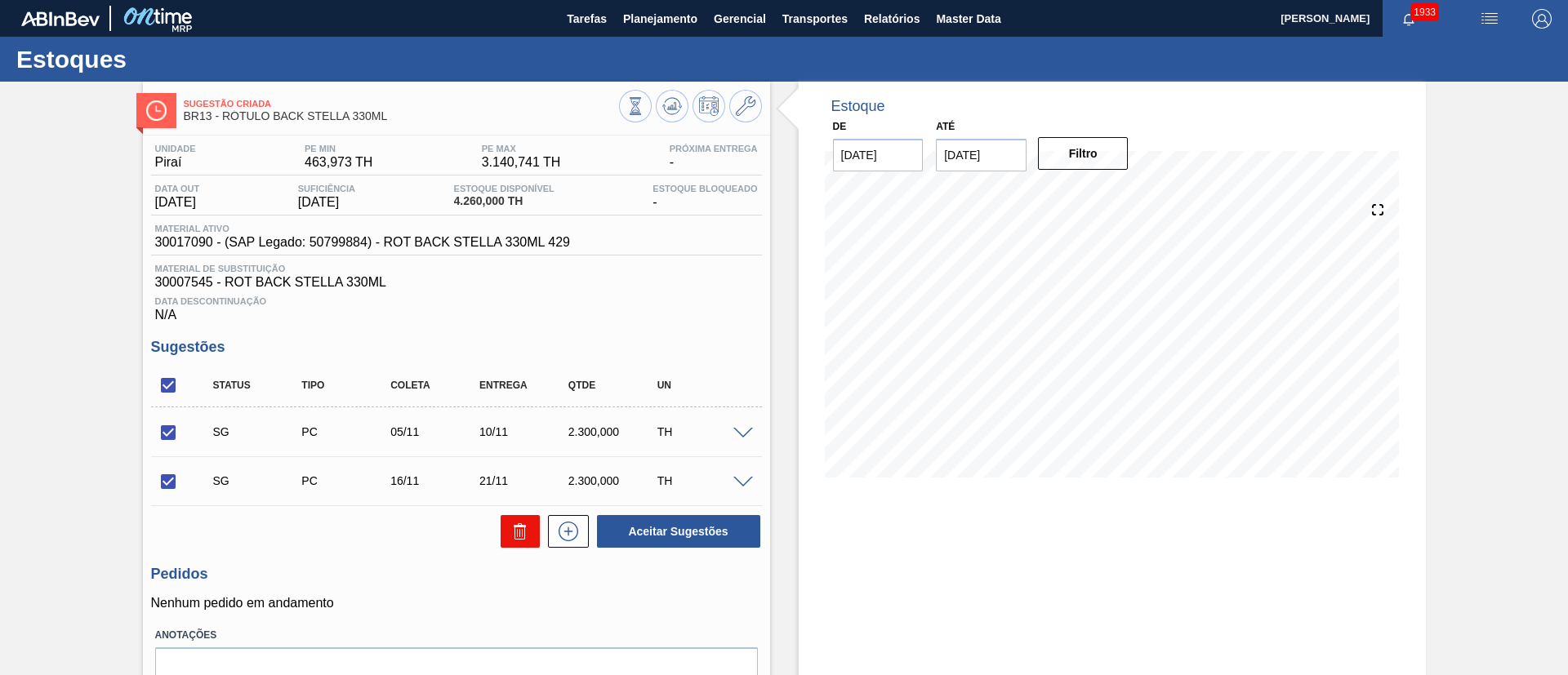
checkbox input "false"
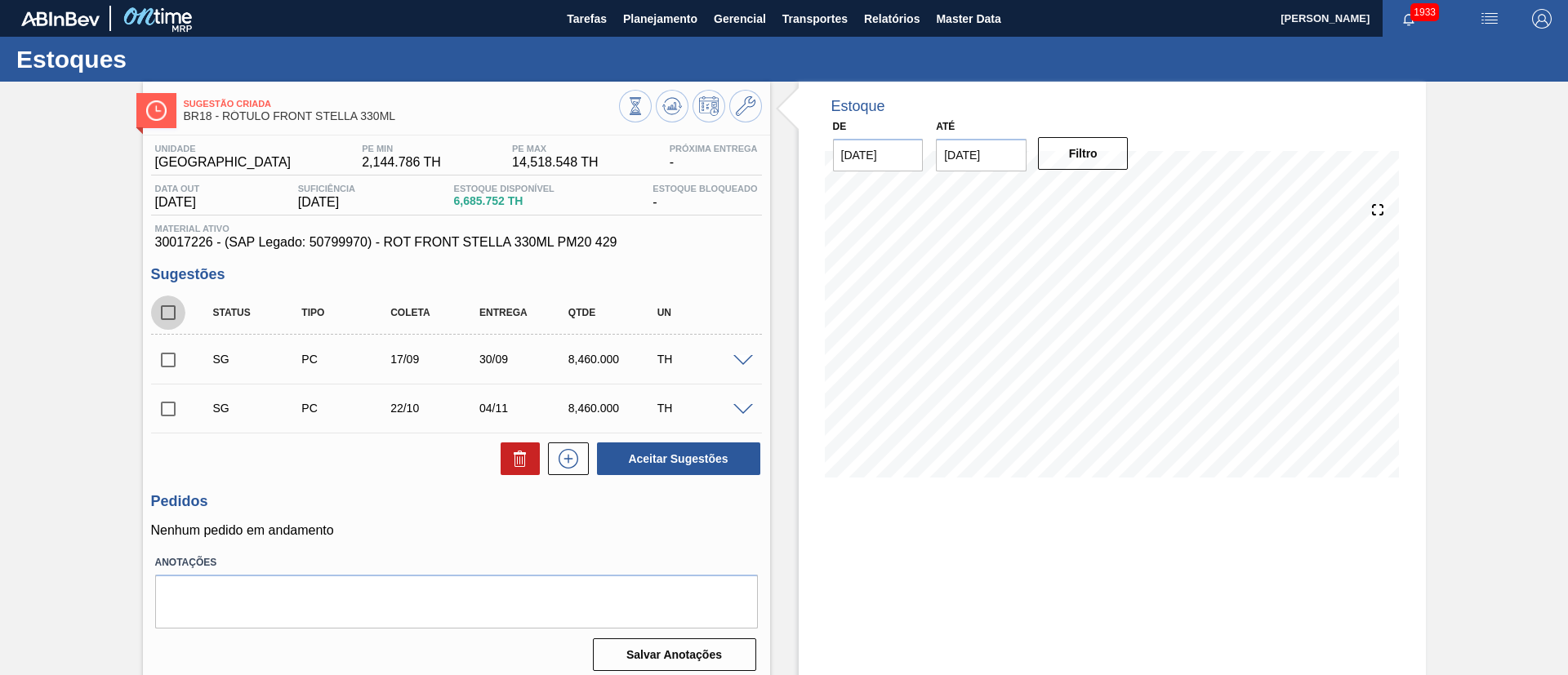
click at [169, 322] on input "checkbox" at bounding box center [167, 312] width 34 height 34
checkbox input "true"
click at [507, 455] on button at bounding box center [520, 459] width 39 height 33
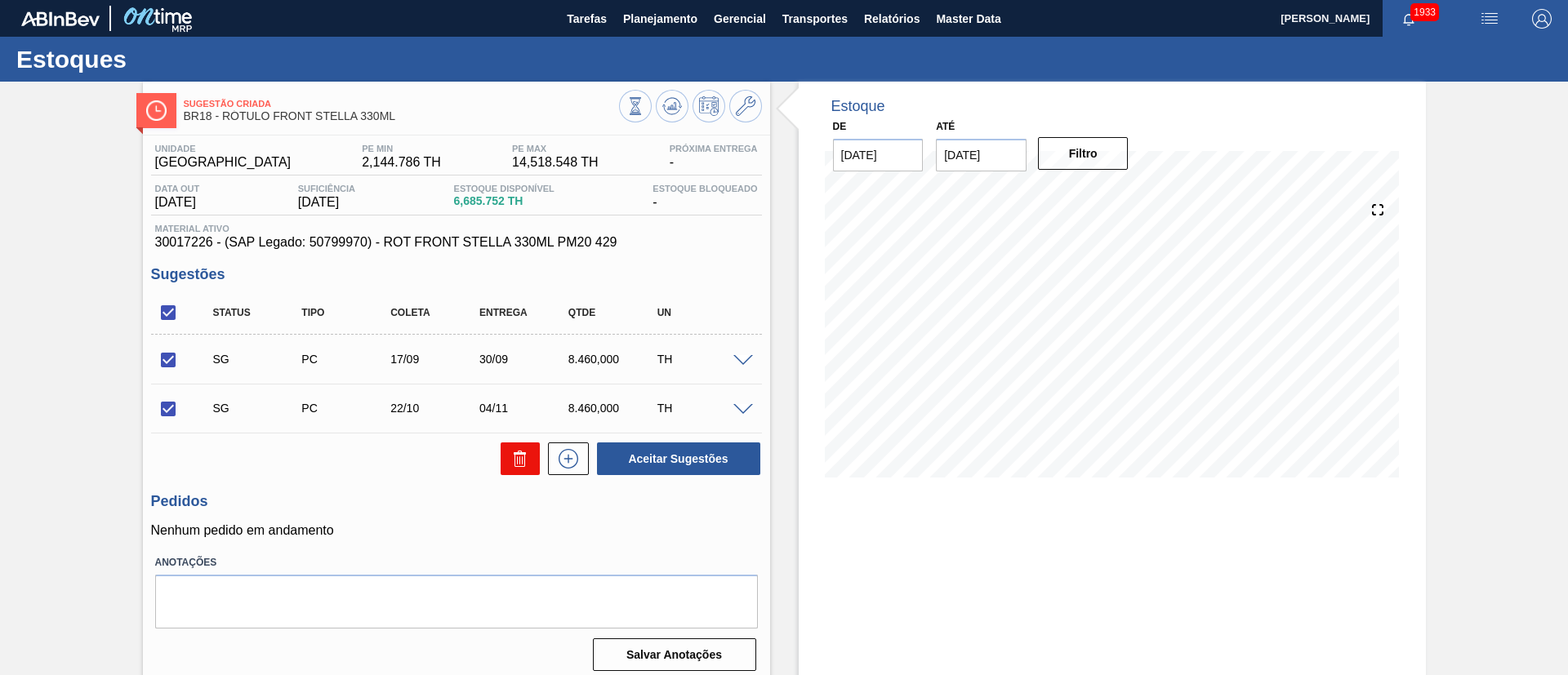
checkbox input "false"
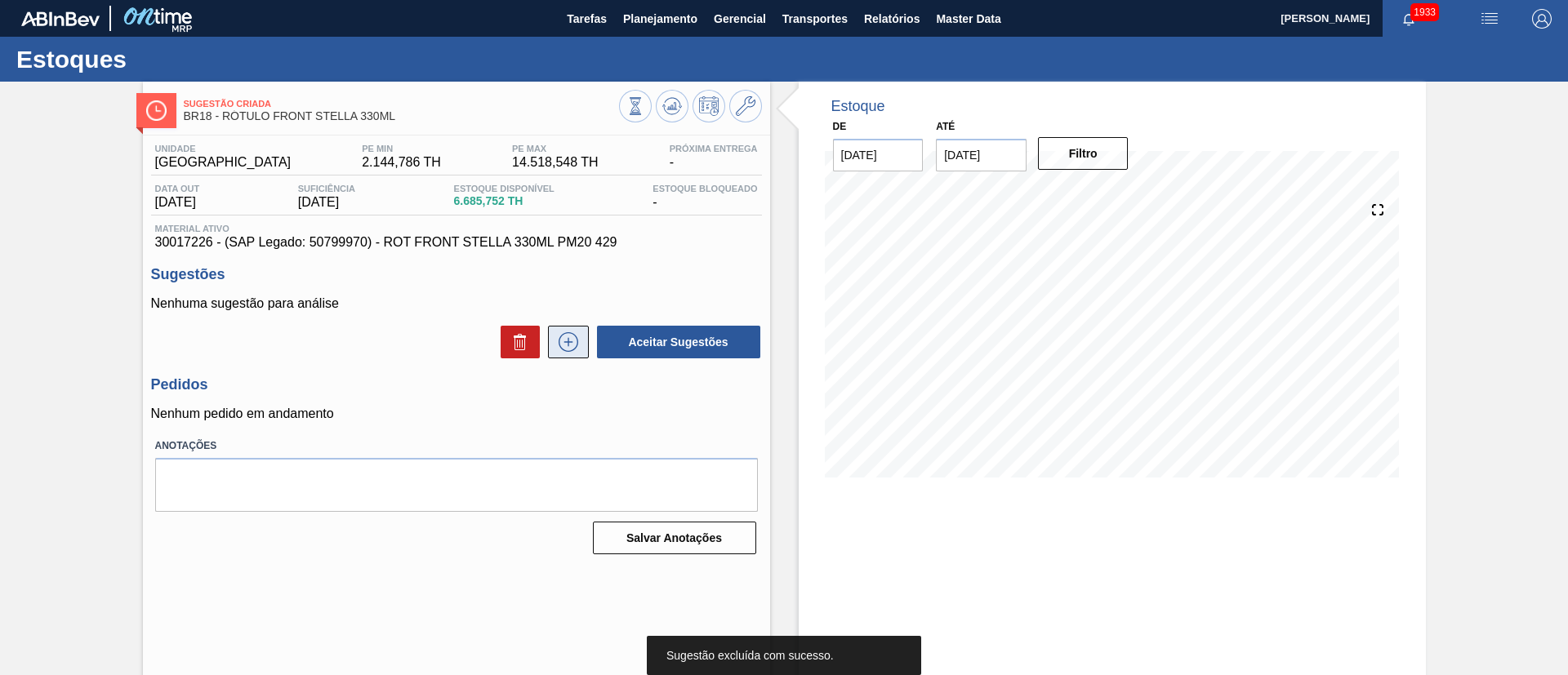
click at [568, 348] on icon at bounding box center [568, 342] width 26 height 19
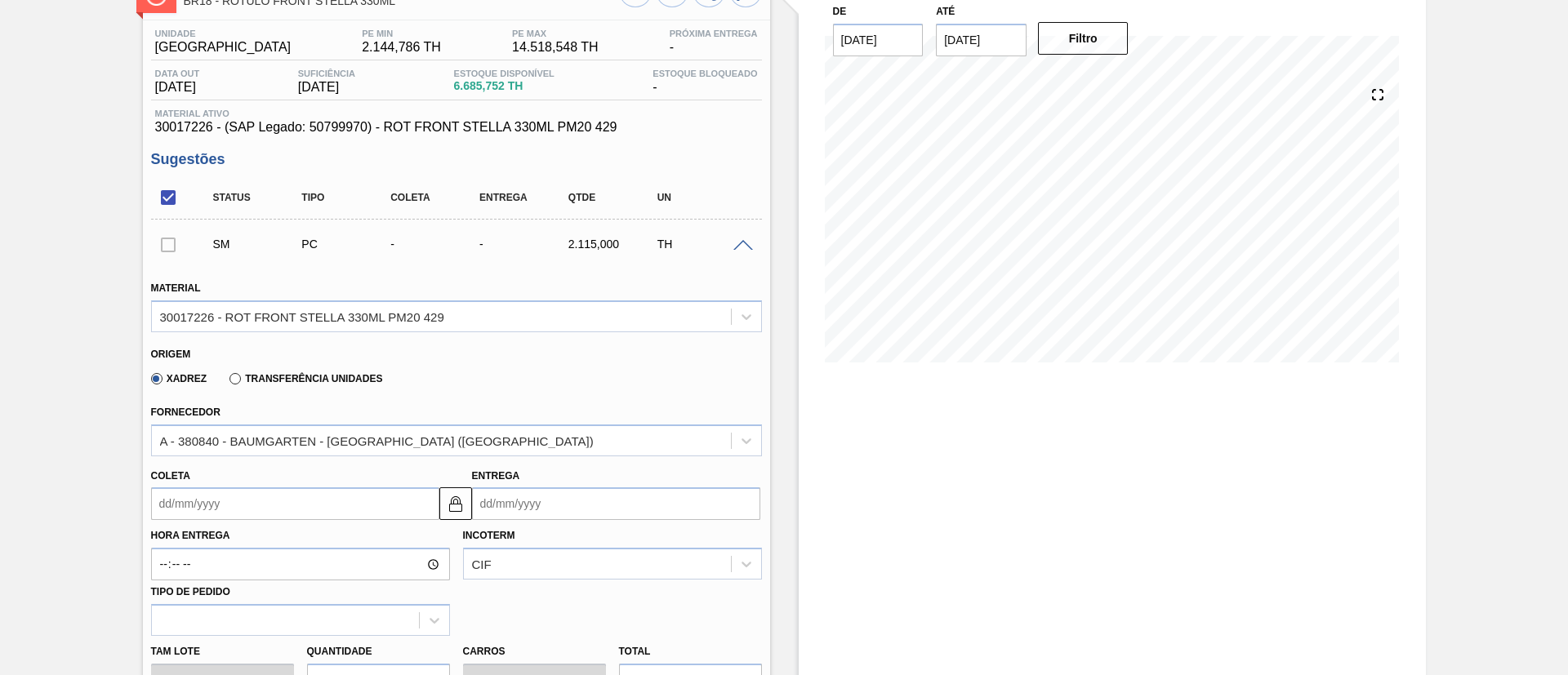
scroll to position [368, 0]
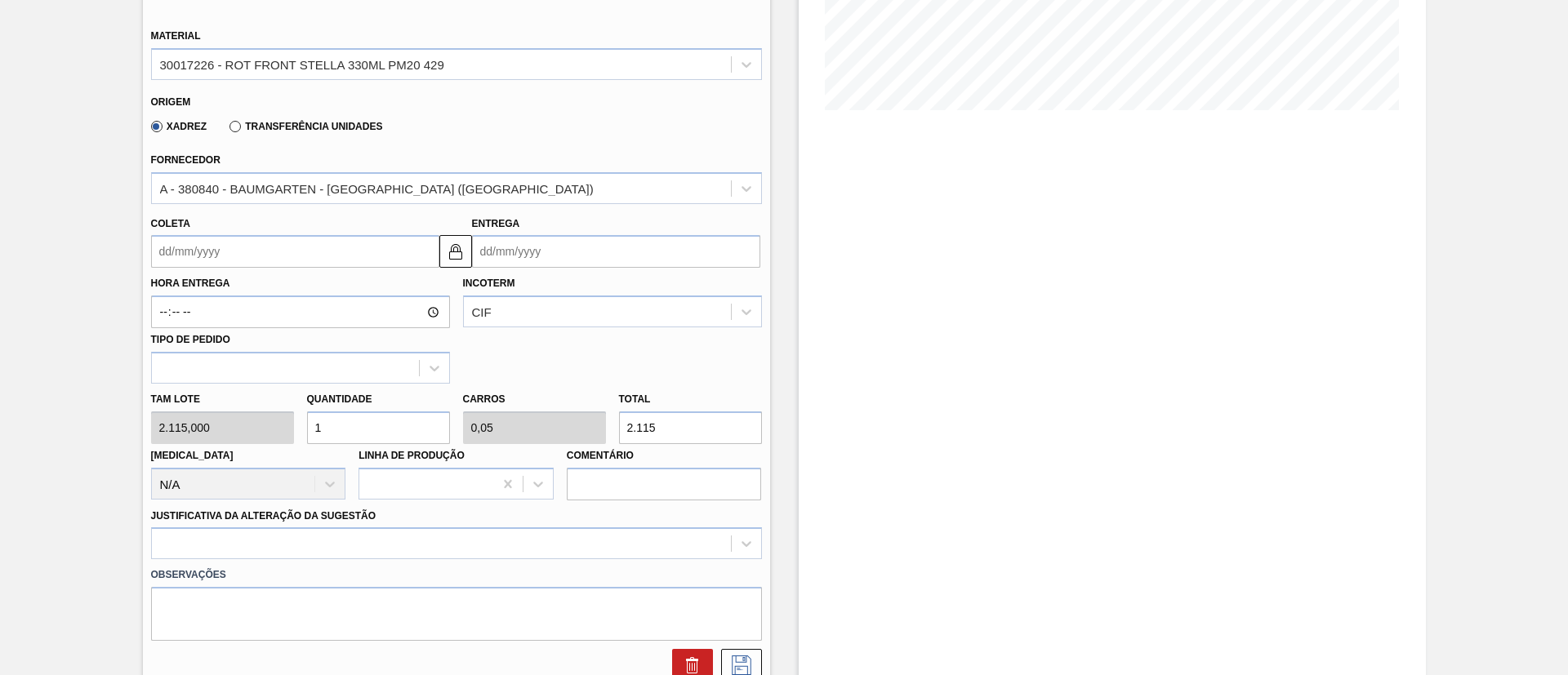
click at [189, 255] on input "Coleta" at bounding box center [295, 252] width 288 height 33
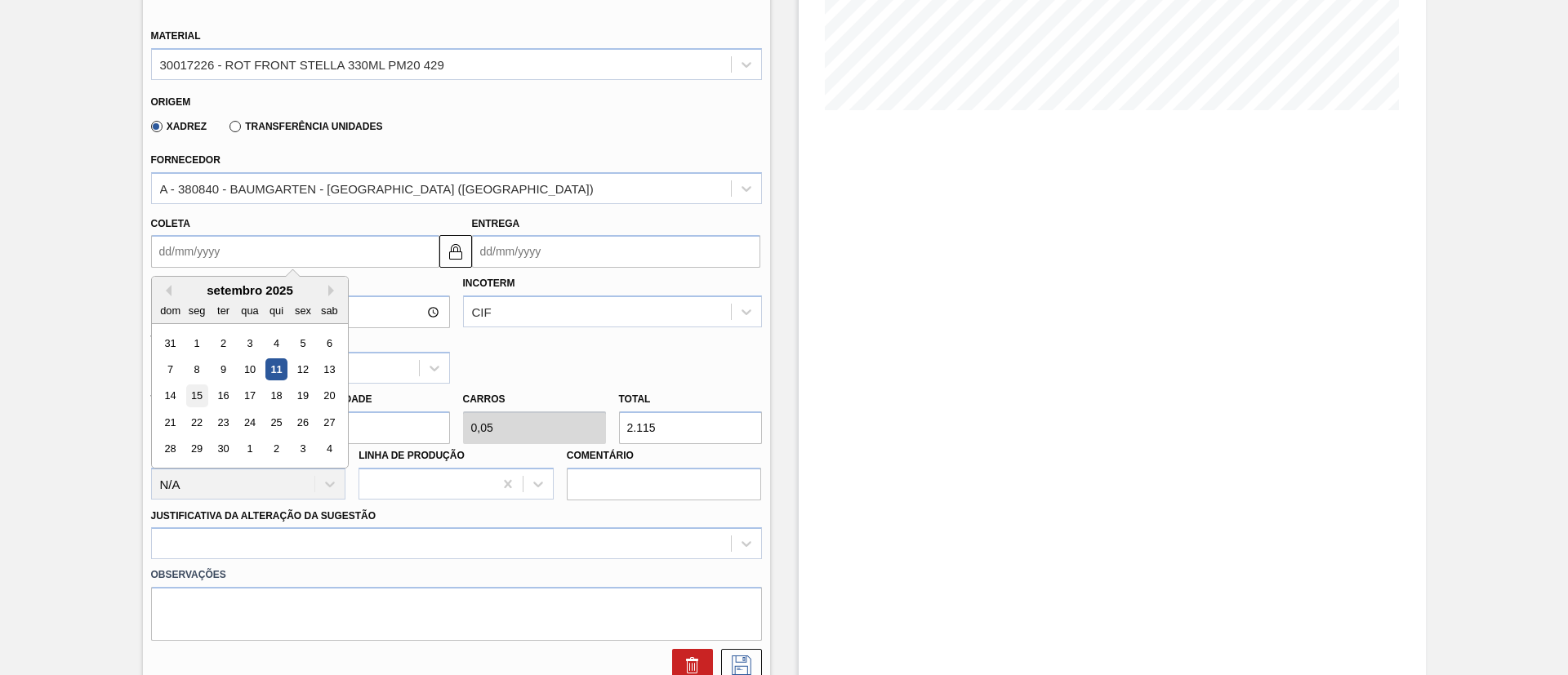
click at [196, 400] on div "15" at bounding box center [196, 396] width 22 height 22
type input "[DATE]"
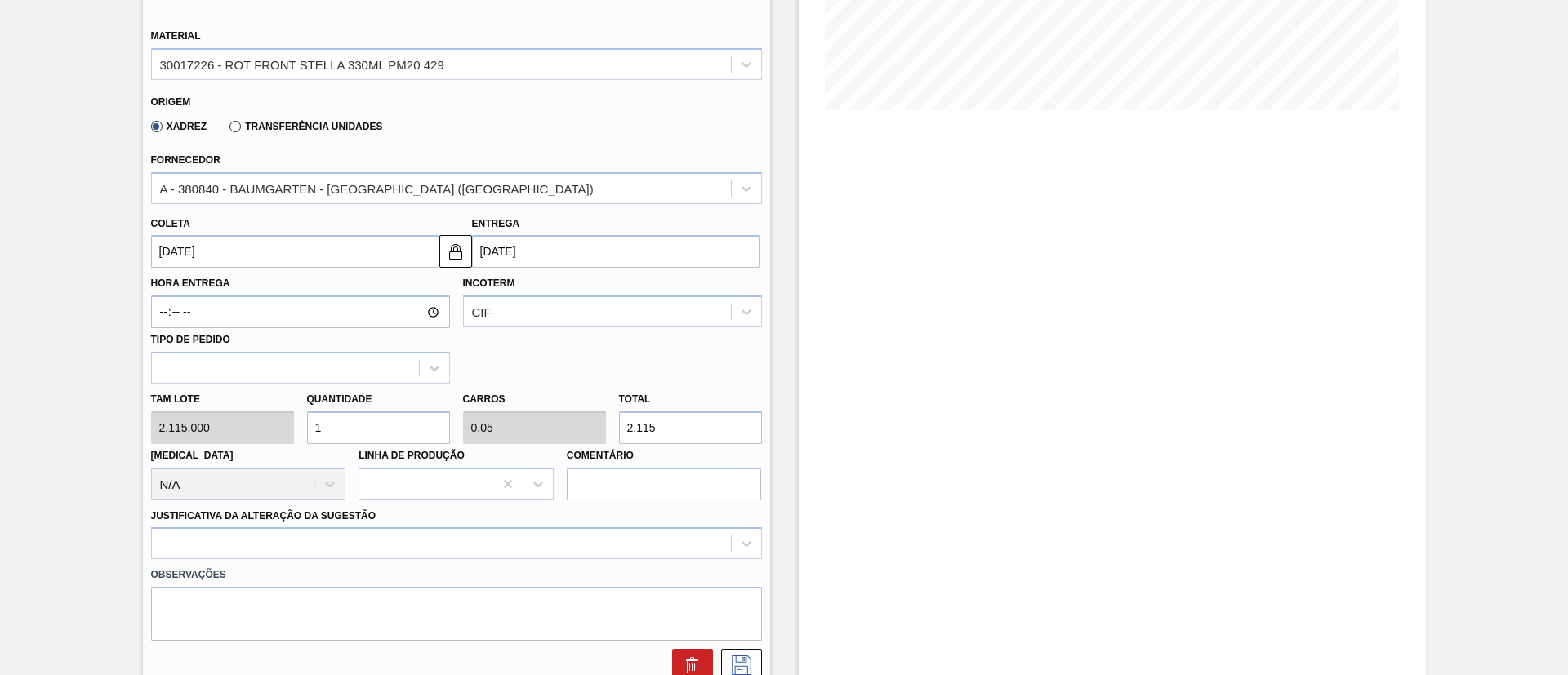
click at [290, 430] on div "Tam lote 2.115,000 Quantidade 1 Carros 0,05 Total 2.115 [MEDICAL_DATA] N/A Linh…" at bounding box center [456, 443] width 624 height 117
type input "4"
type input "0,2"
type input "8.460"
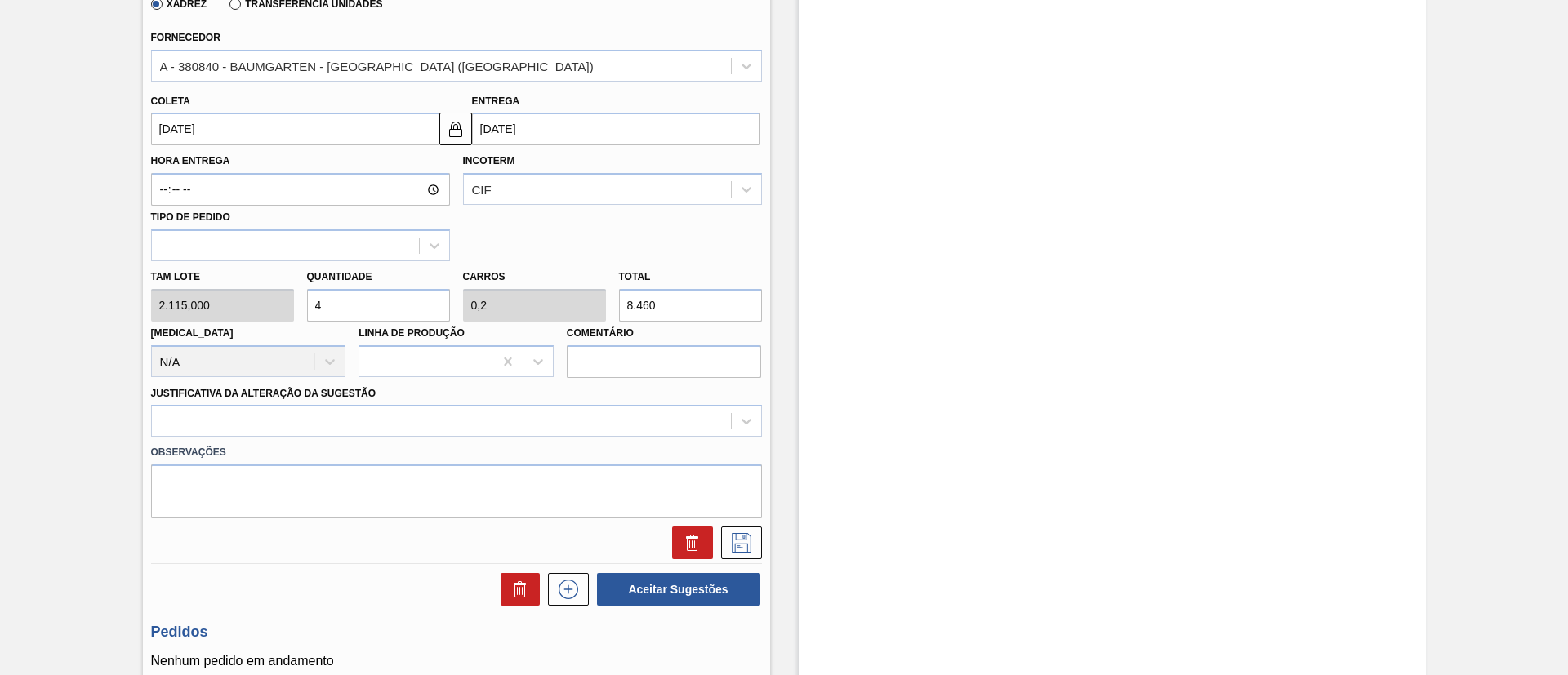
scroll to position [613, 0]
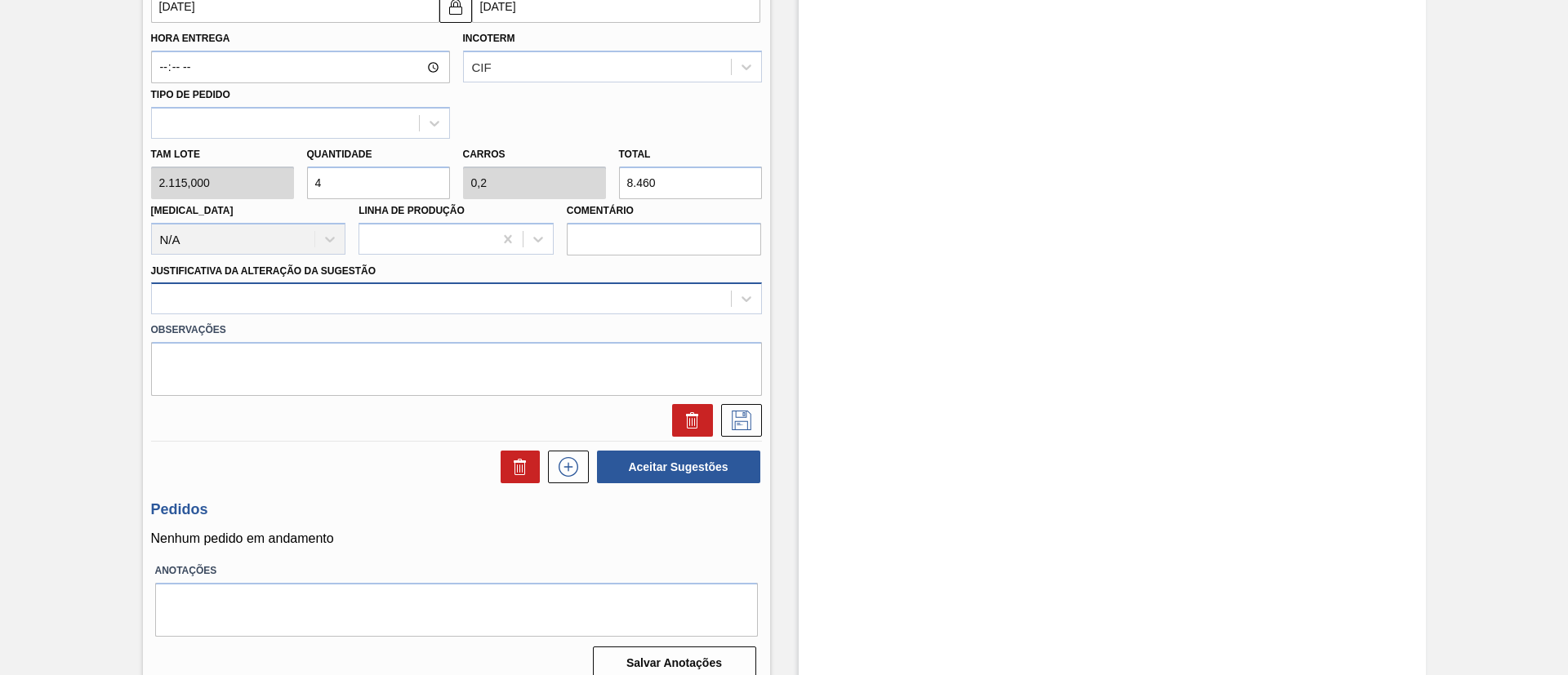
type input "4"
click at [383, 308] on div at bounding box center [441, 300] width 579 height 23
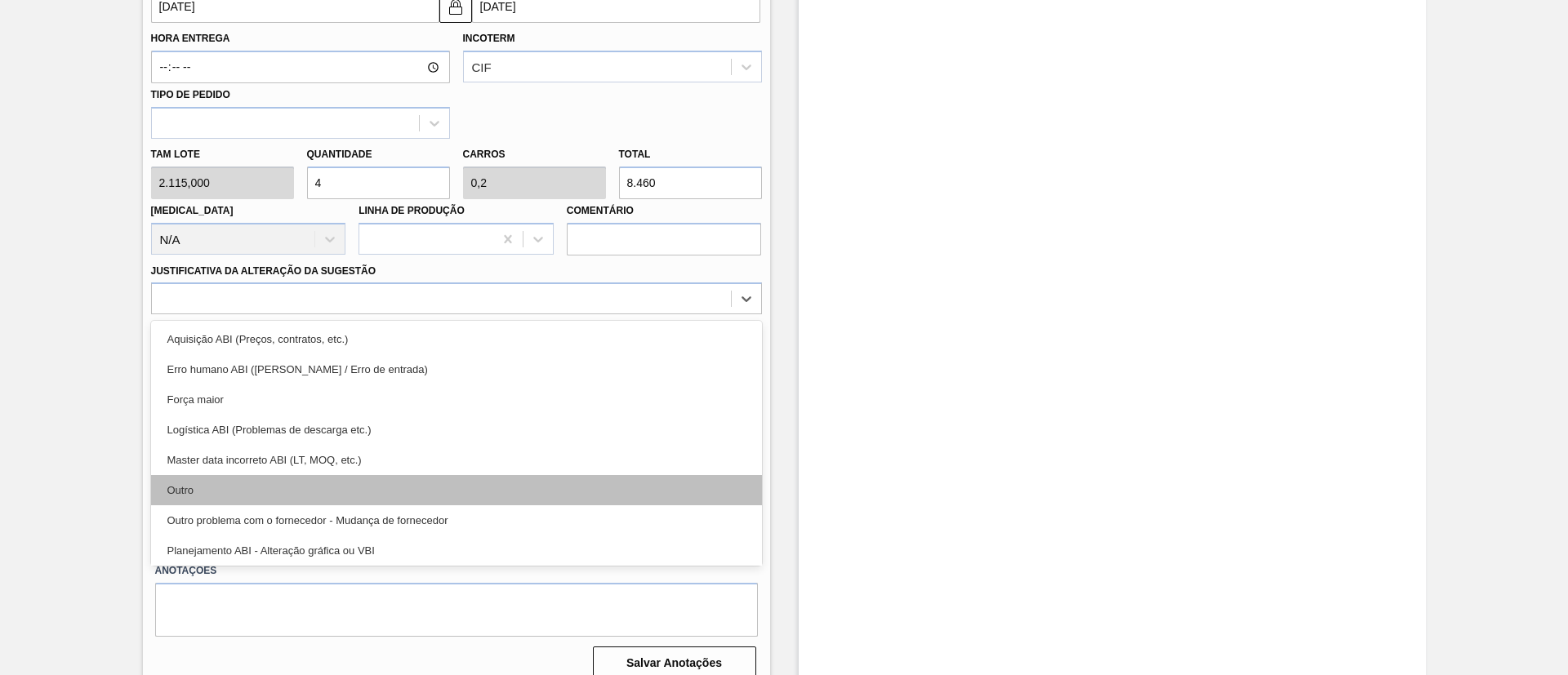
click at [314, 482] on div "Outro" at bounding box center [456, 490] width 611 height 30
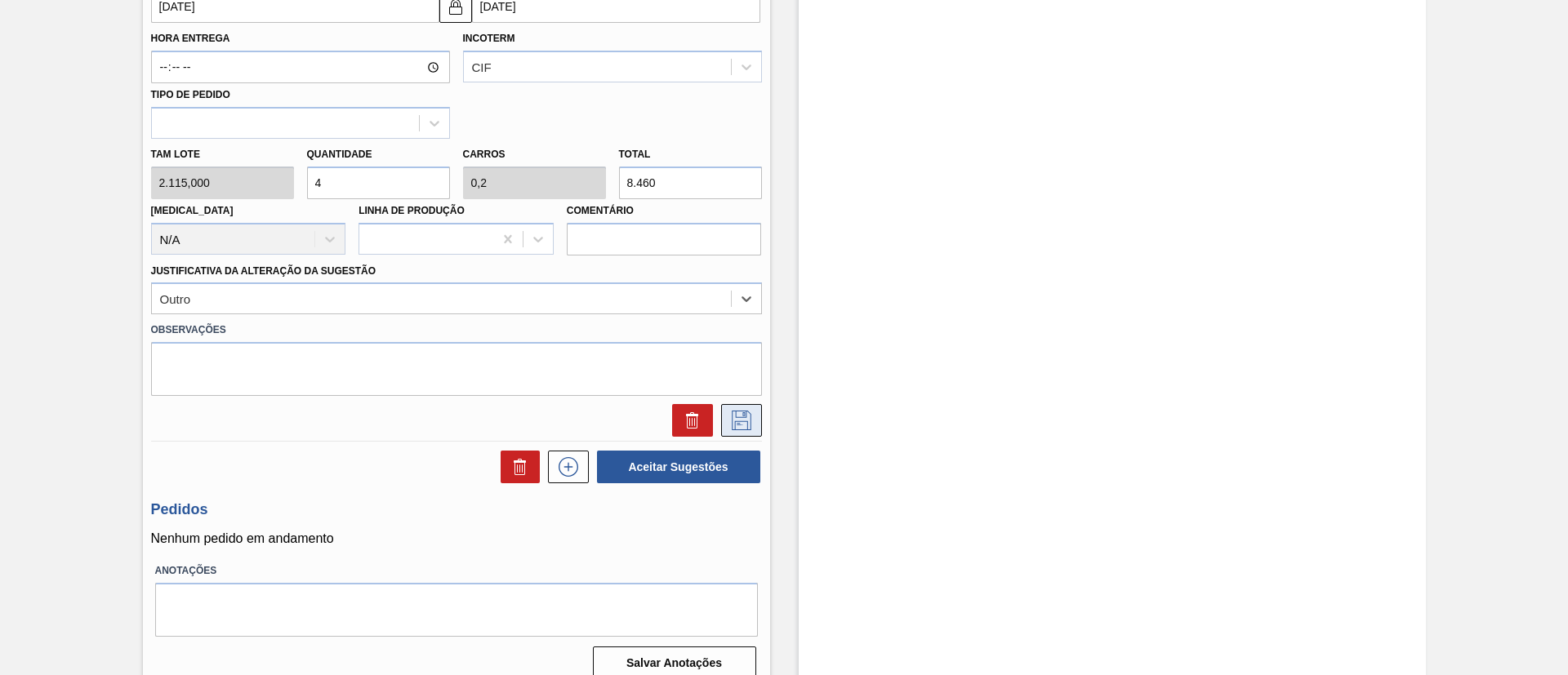
click at [731, 424] on icon at bounding box center [741, 420] width 26 height 19
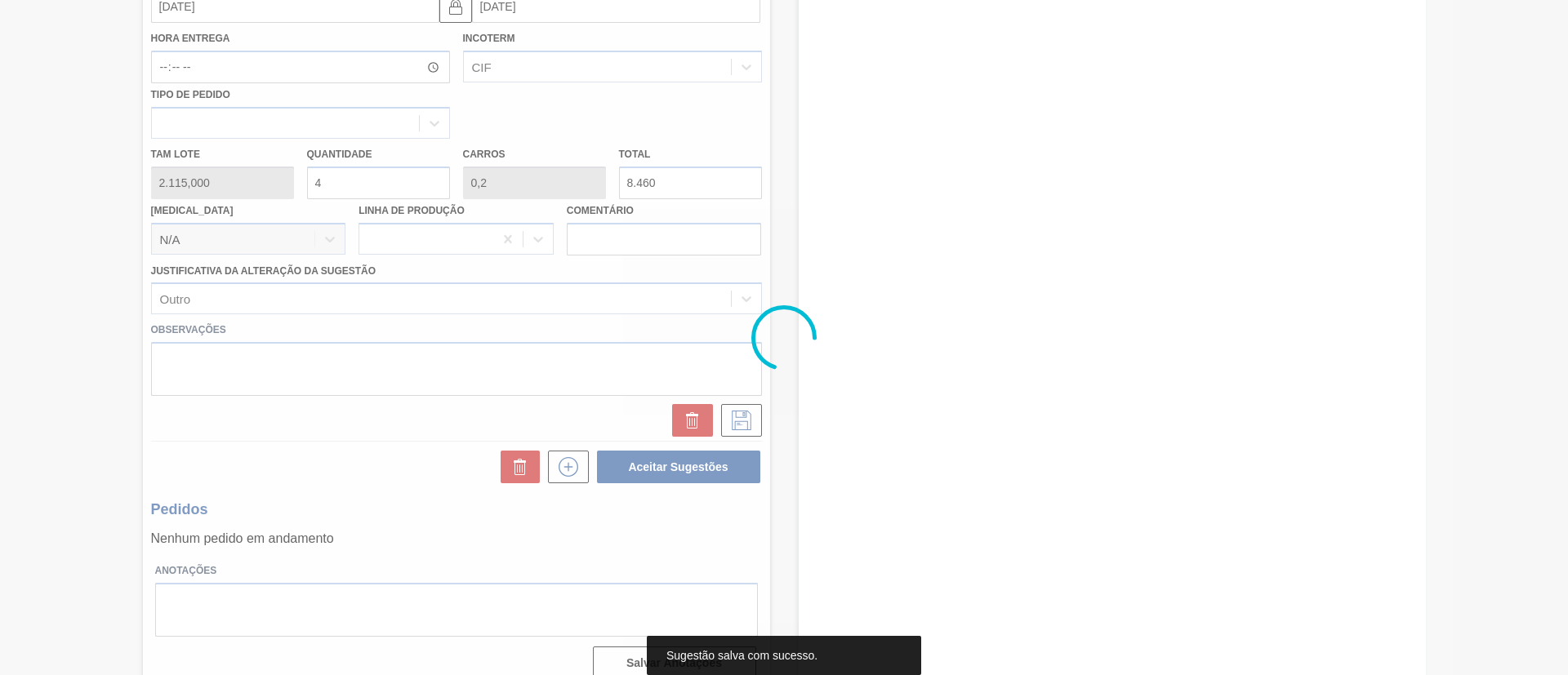
scroll to position [27, 0]
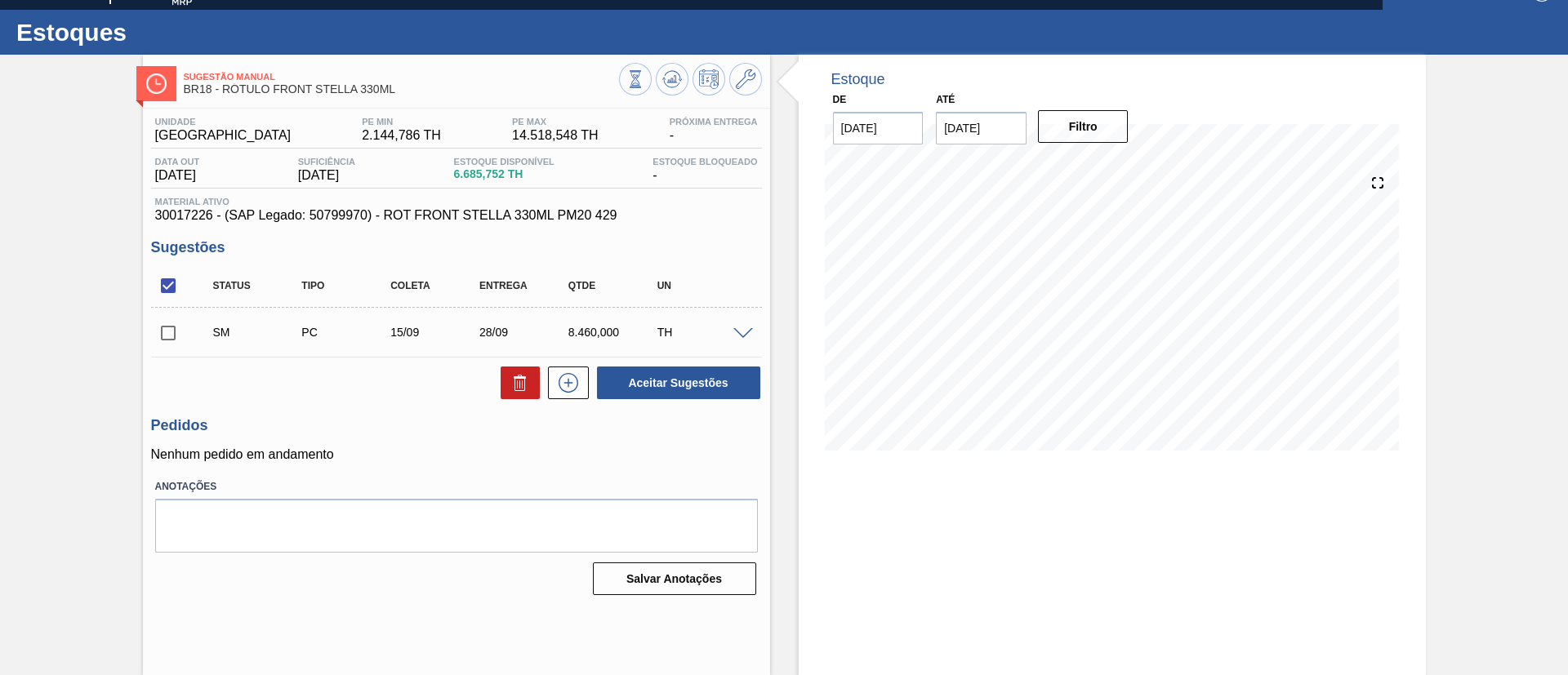
click at [177, 331] on input "checkbox" at bounding box center [167, 333] width 34 height 34
checkbox input "true"
click at [644, 378] on button "Aceitar Sugestões" at bounding box center [679, 383] width 163 height 33
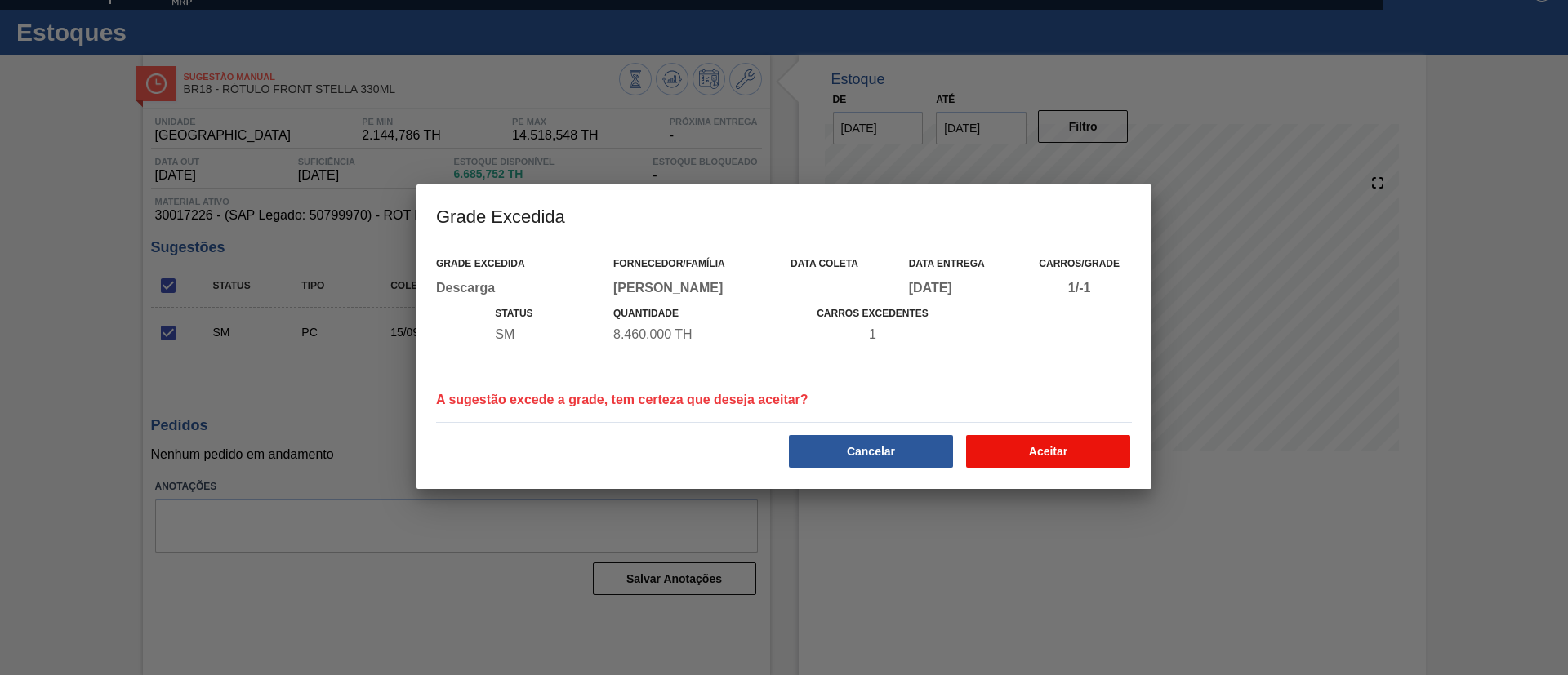
click at [1042, 455] on button "Aceitar" at bounding box center [1048, 451] width 164 height 33
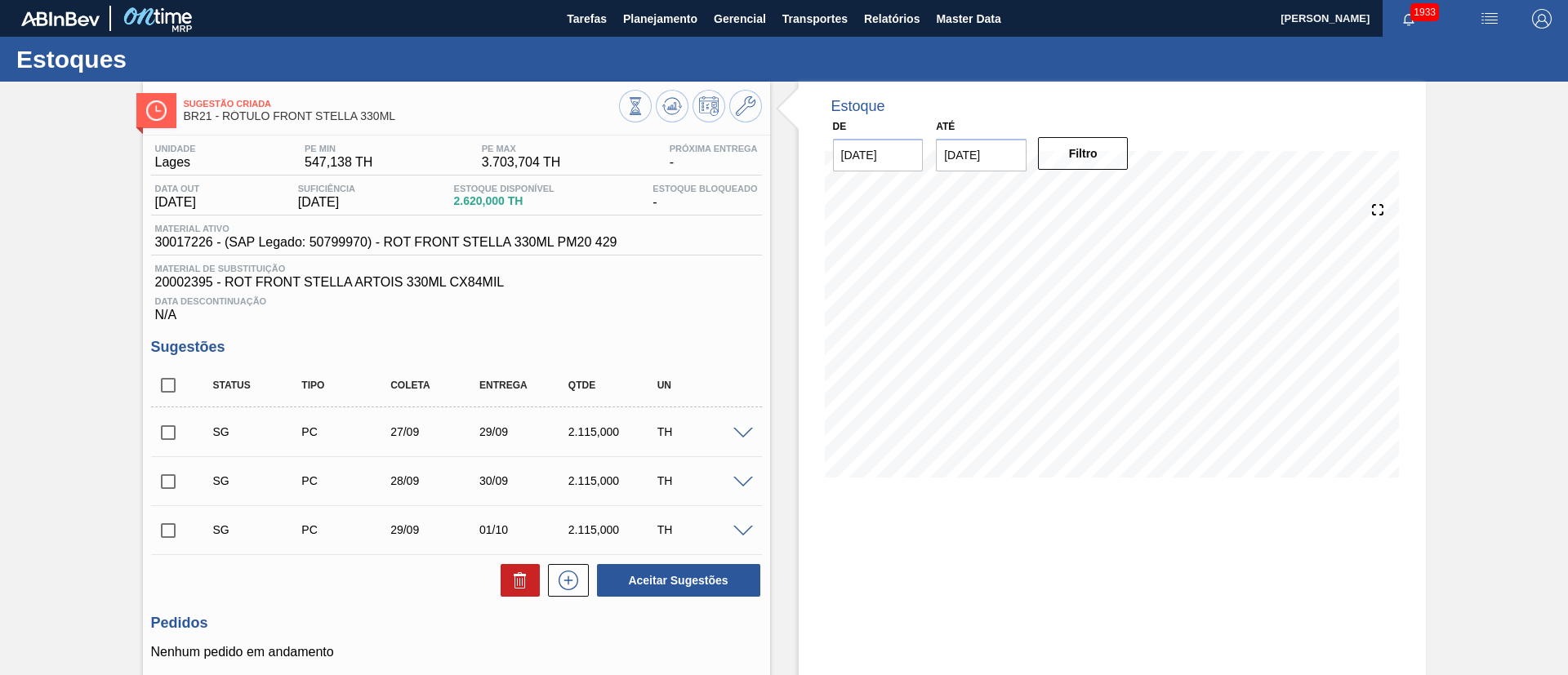
click at [166, 378] on input "checkbox" at bounding box center [167, 385] width 34 height 34
checkbox input "true"
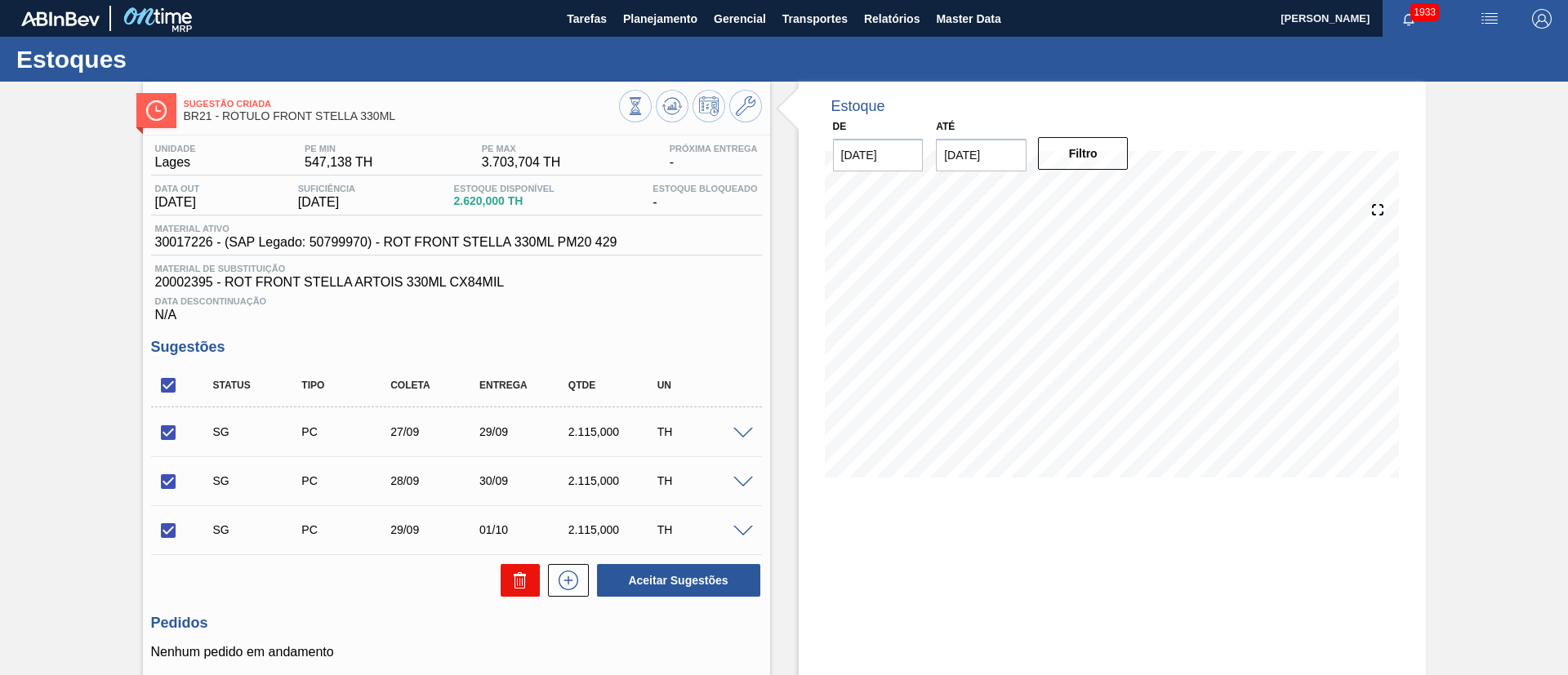
click at [517, 578] on icon at bounding box center [517, 582] width 1 height 8
checkbox input "false"
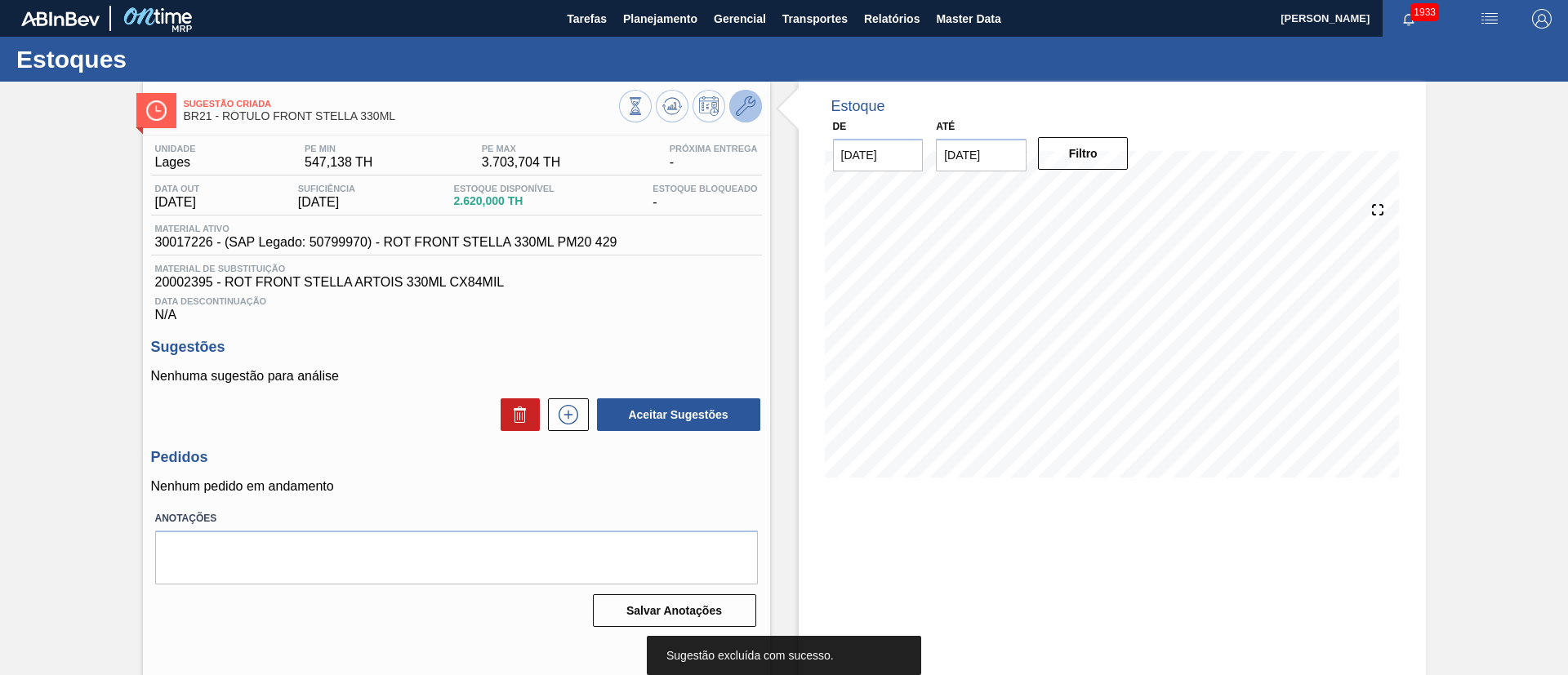
click at [743, 91] on button at bounding box center [746, 106] width 33 height 33
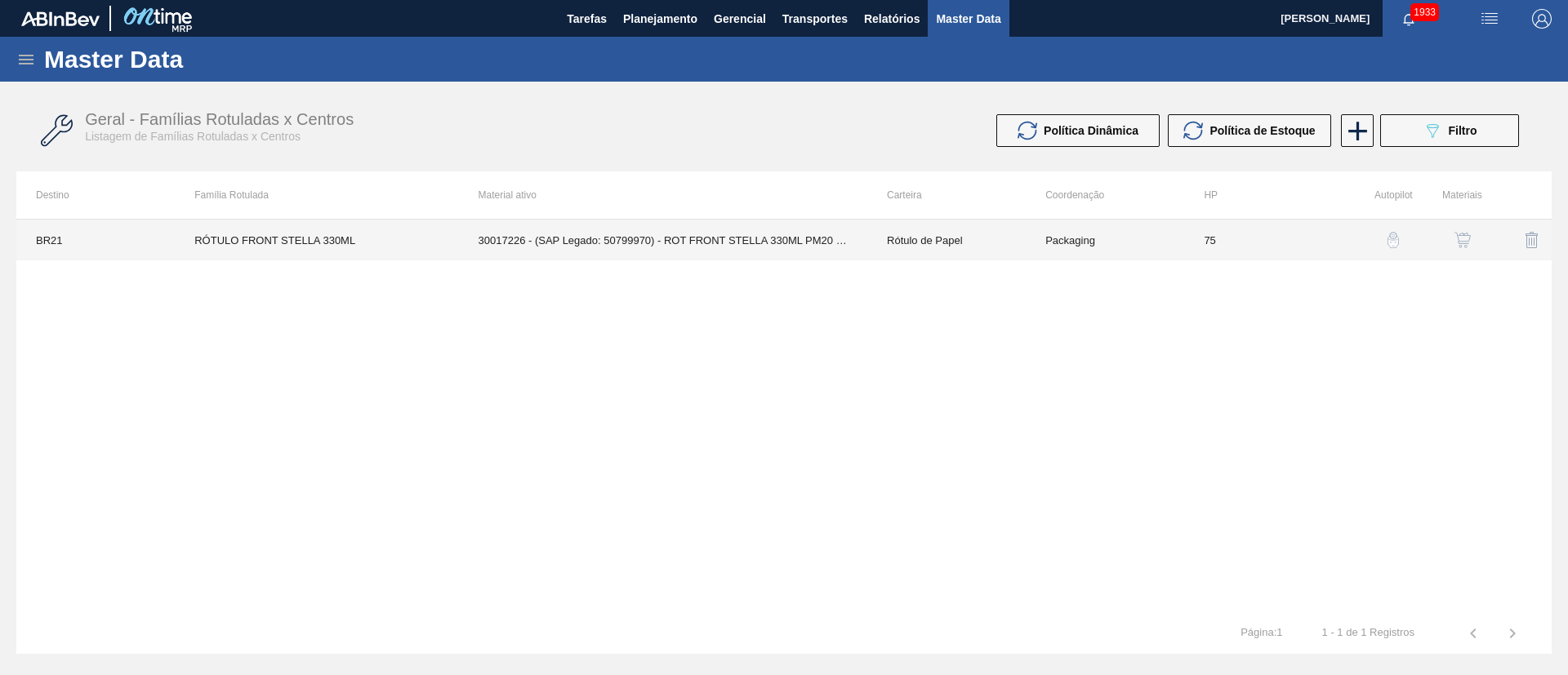
click at [521, 231] on td "30017226 - (SAP Legado: 50799970) - ROT FRONT STELLA 330ML PM20 429" at bounding box center [663, 240] width 409 height 41
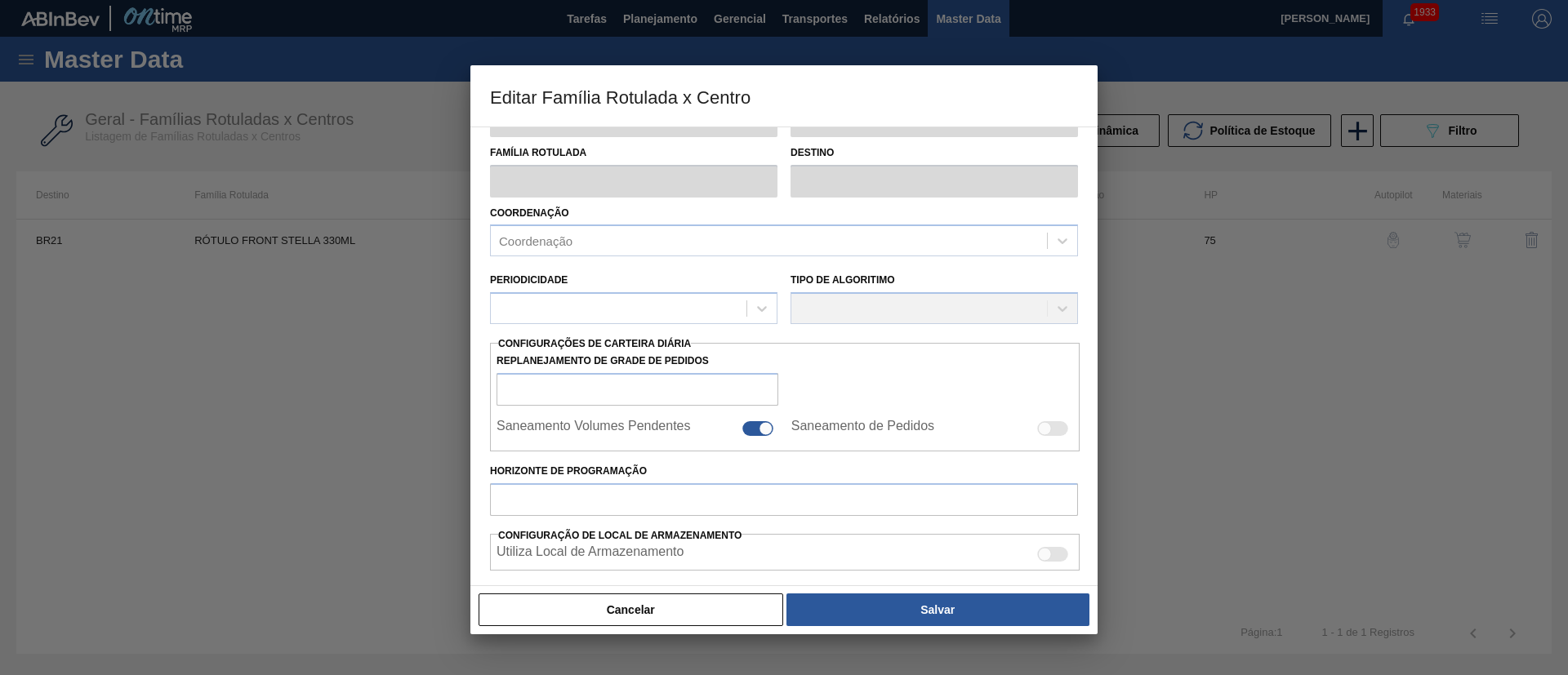
type input "Rótulo de Papel"
type input "Rótulo Papel"
type input "RÓTULO FRONT STELLA 330ML"
type input "BR21 - Lages"
type input "75"
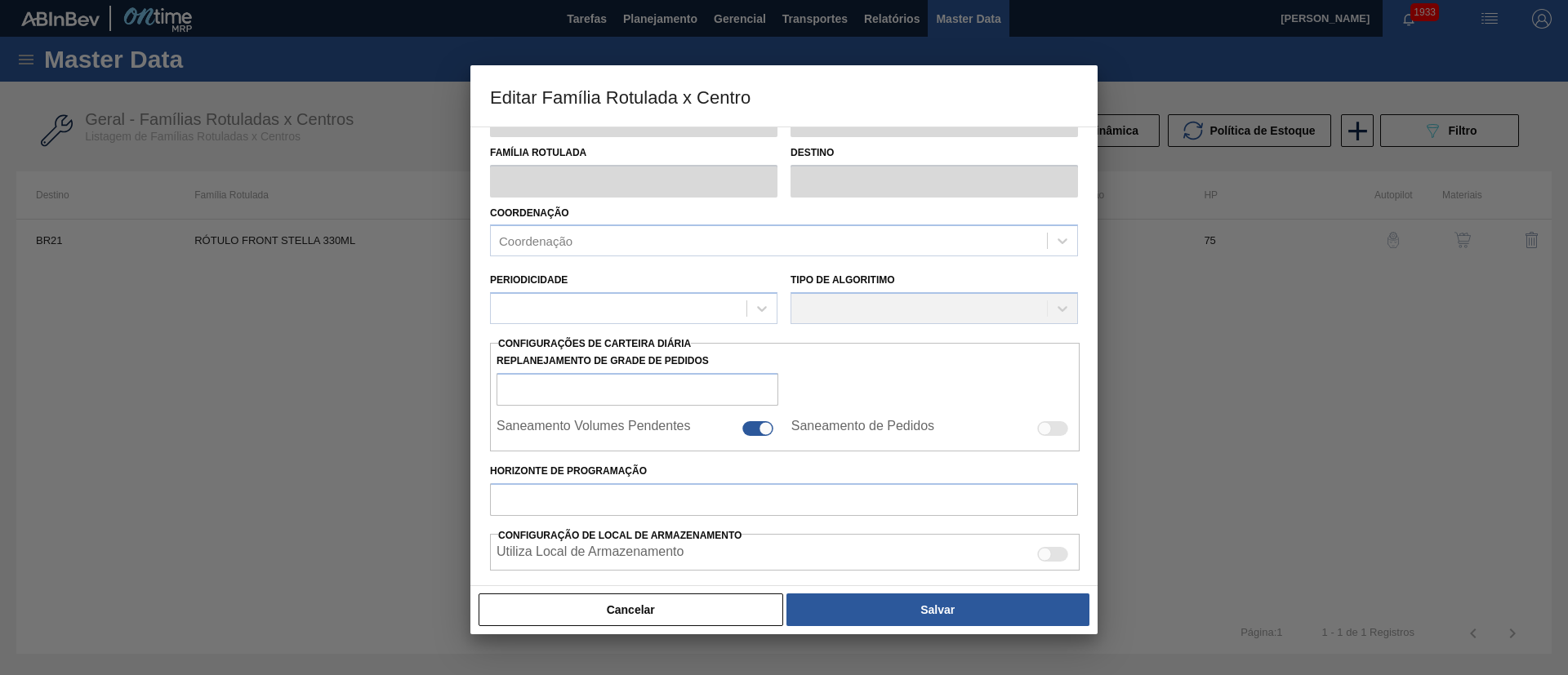
type input "547,138"
type input "3.703,704"
type input "70"
type input "2.756,734"
checkbox input "true"
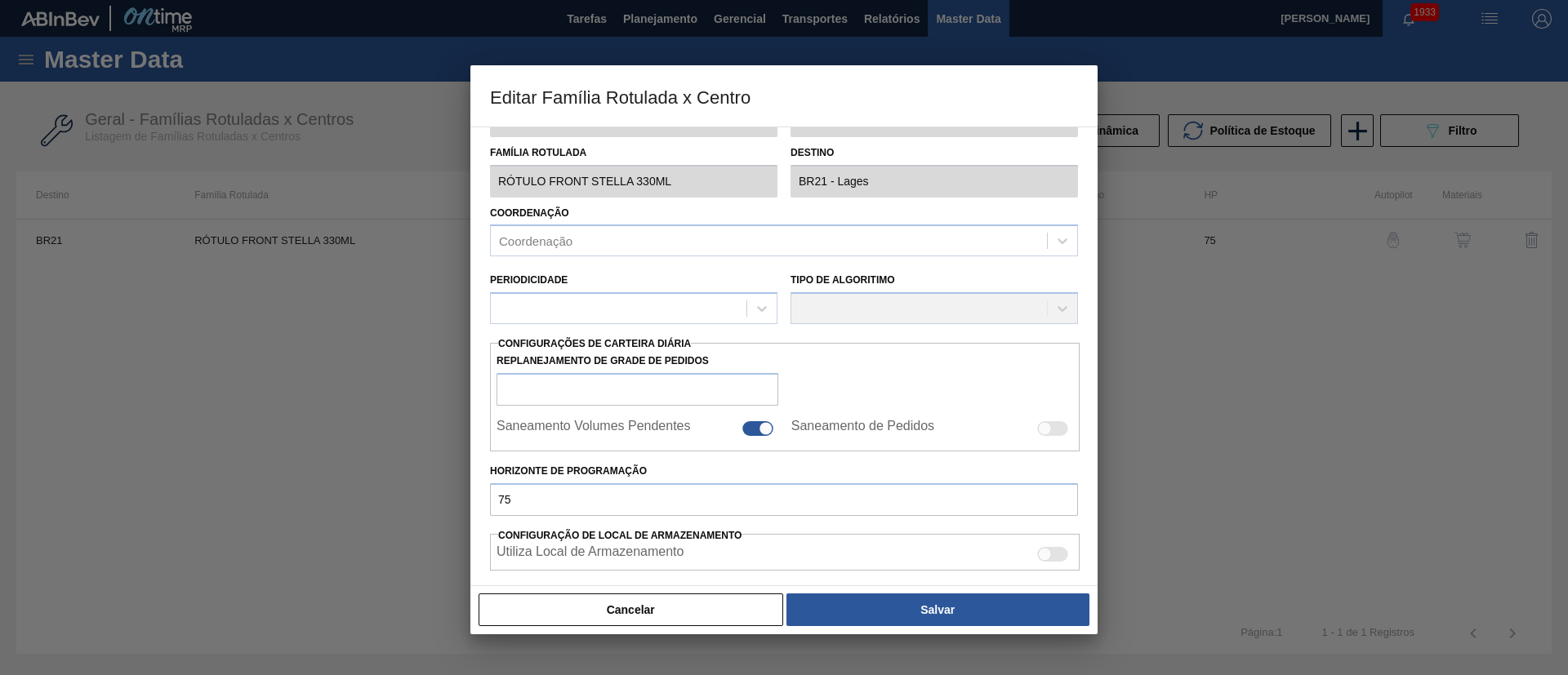
scroll to position [291, 0]
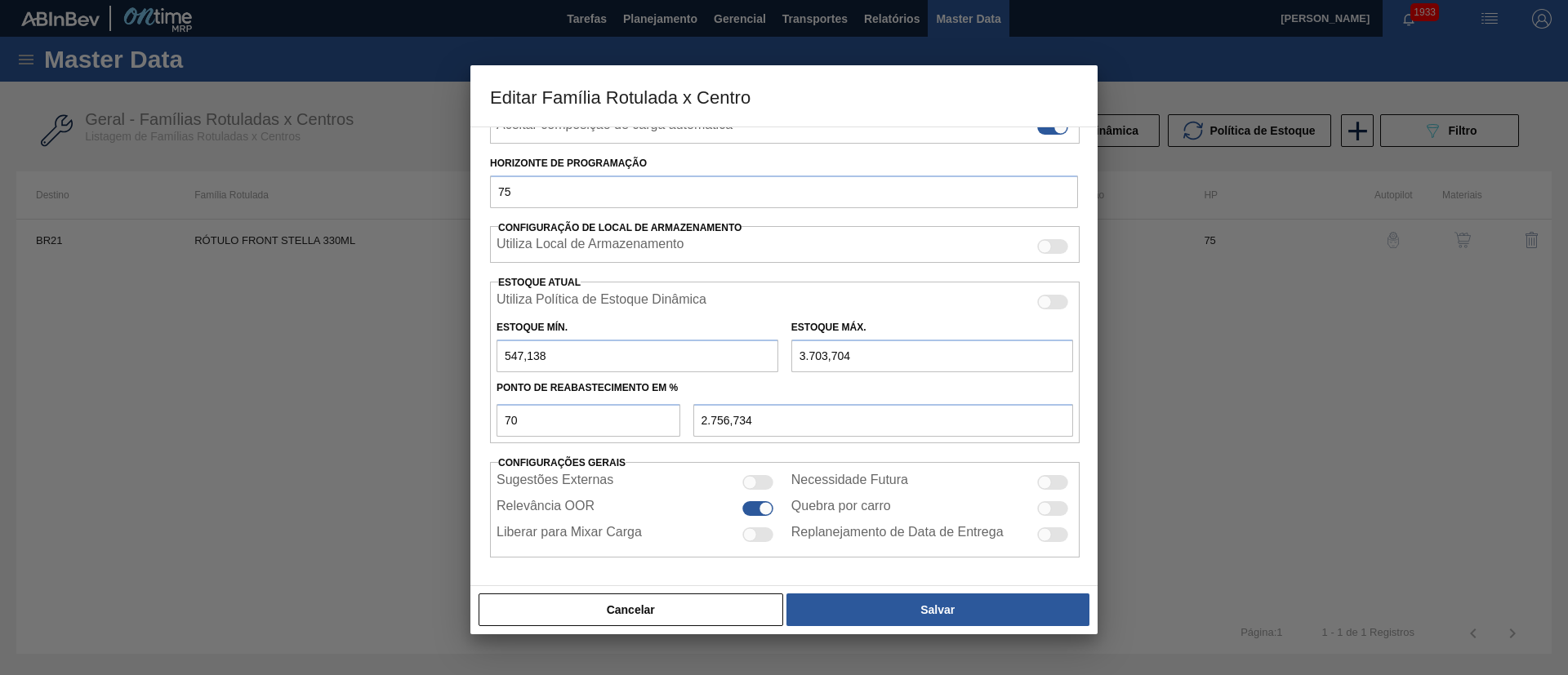
drag, startPoint x: 577, startPoint y: 357, endPoint x: 434, endPoint y: 356, distance: 143.0
click at [434, 356] on div "Editar Família Rotulada x Centro Carteira Rótulo de Papel Família Rótulo Papel …" at bounding box center [784, 338] width 1568 height 675
type input "0"
type input "2.592,593"
type input "0"
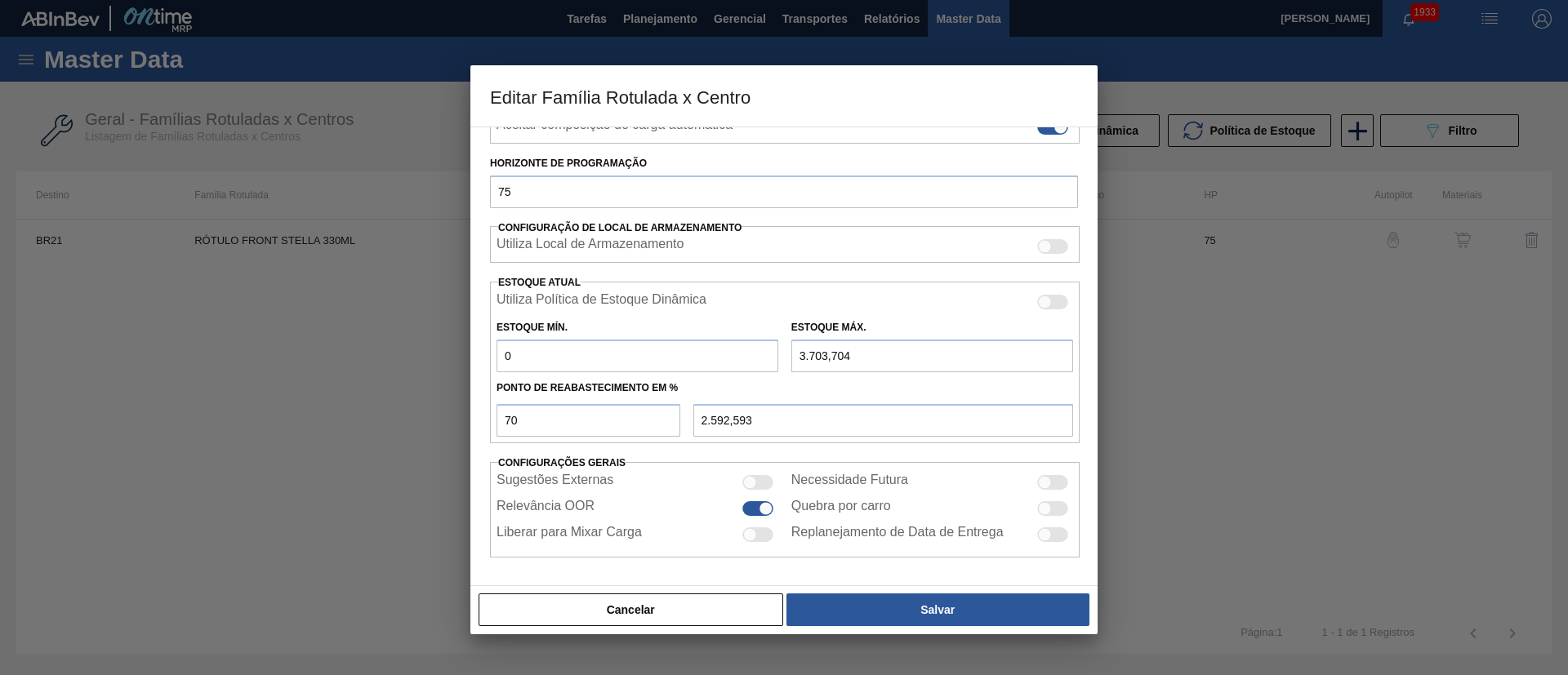
drag, startPoint x: 873, startPoint y: 354, endPoint x: 721, endPoint y: 348, distance: 152.1
click at [721, 348] on div "Estoque Mín. 0 Estoque Máx. 3.703,704" at bounding box center [785, 342] width 589 height 60
type input "0"
type input "0,000"
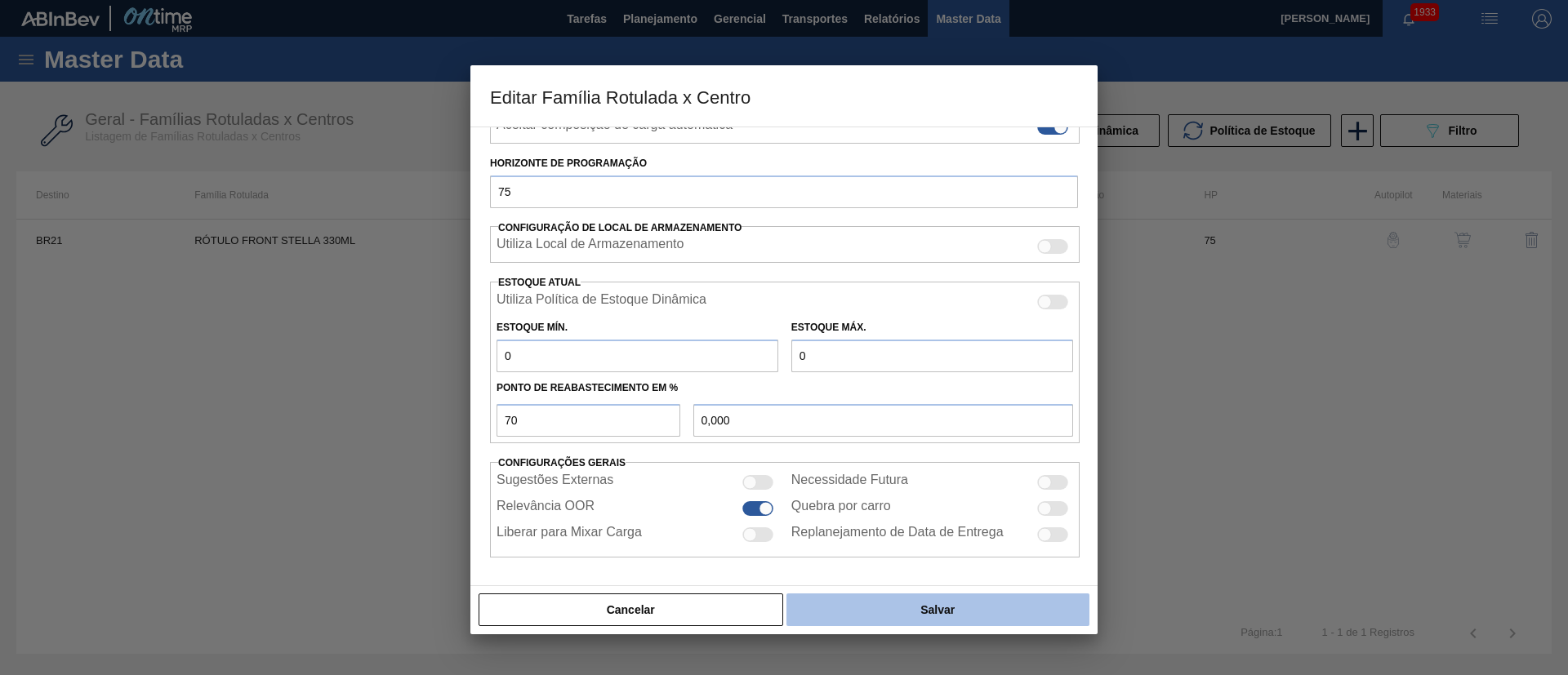
type input "0"
click at [893, 593] on button "Salvar" at bounding box center [937, 610] width 303 height 33
click at [940, 614] on button "Salvar" at bounding box center [937, 610] width 303 height 33
click at [911, 603] on button "Salvar" at bounding box center [937, 610] width 303 height 33
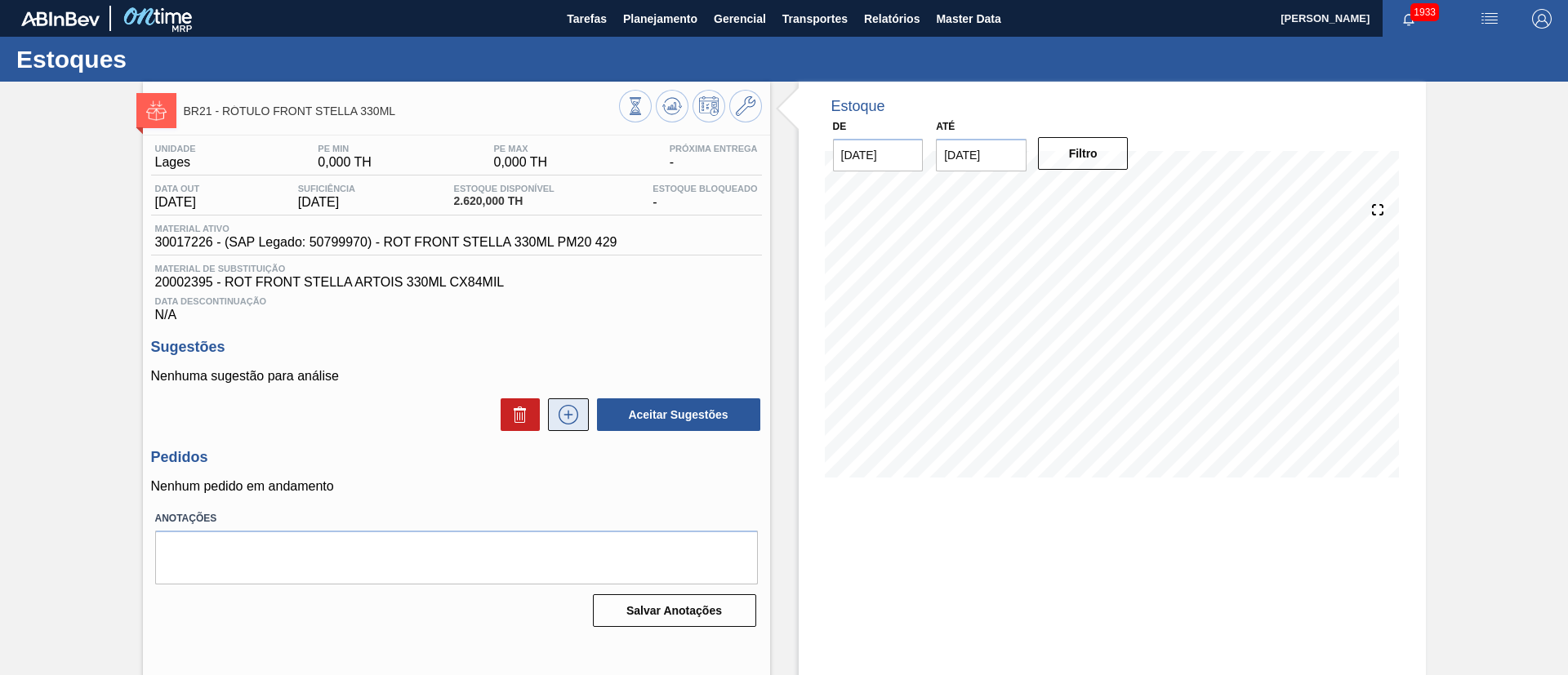
click at [575, 403] on button at bounding box center [568, 415] width 41 height 33
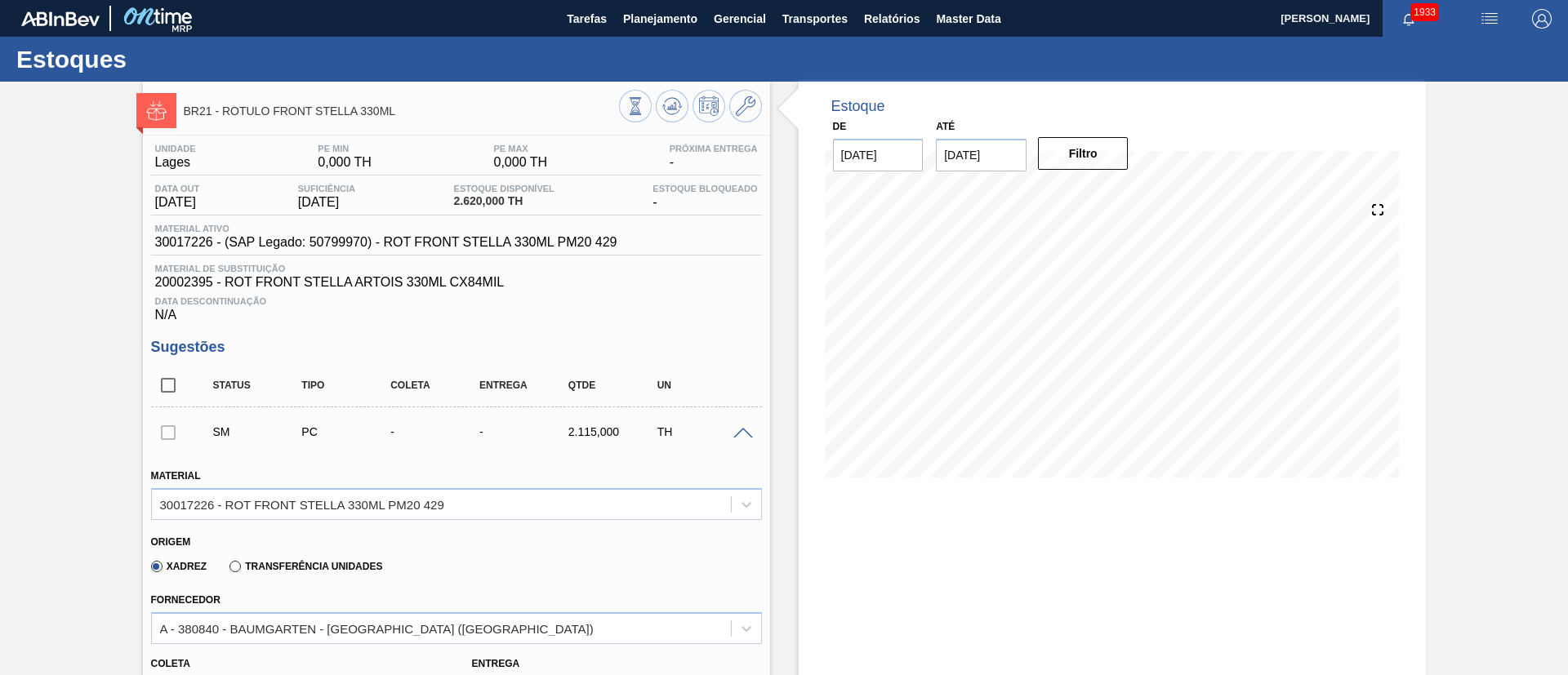
scroll to position [245, 0]
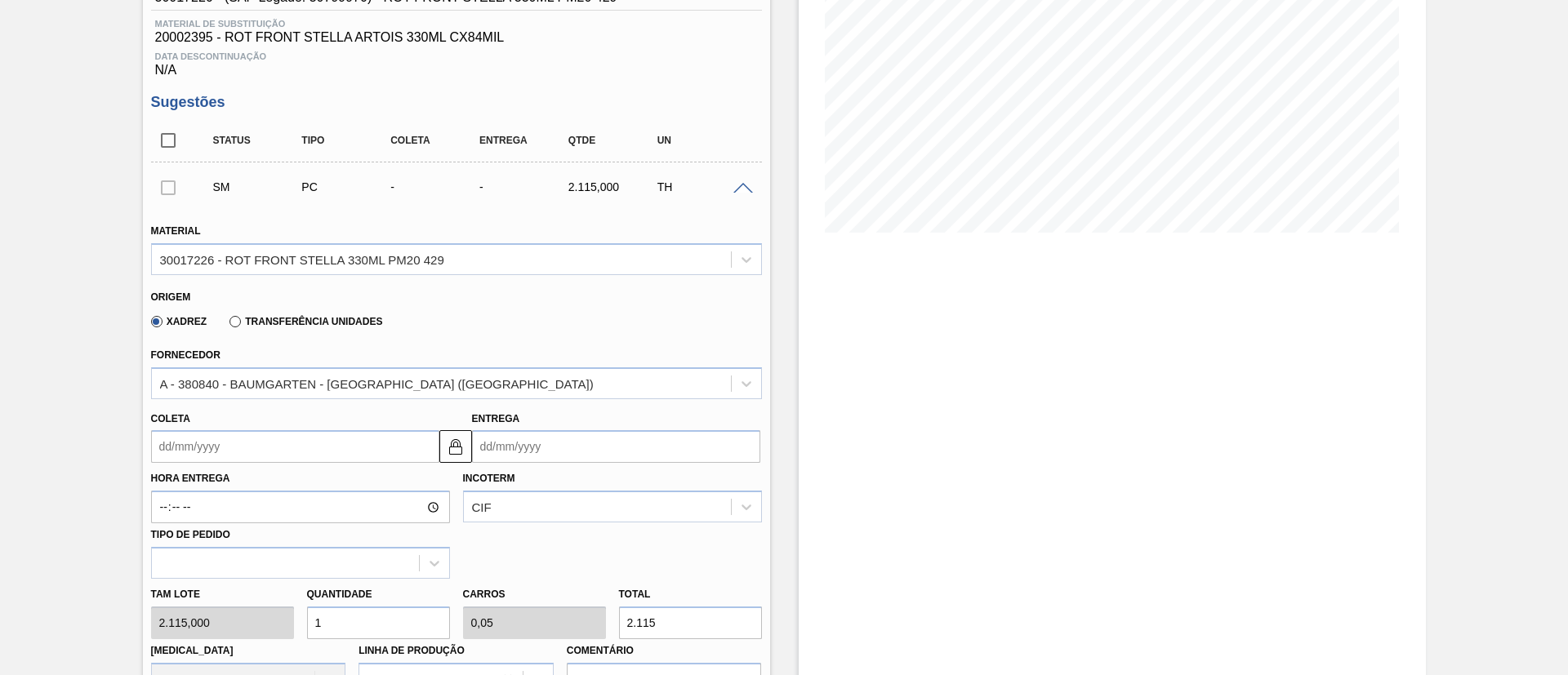
click at [193, 455] on input "Coleta" at bounding box center [295, 446] width 288 height 33
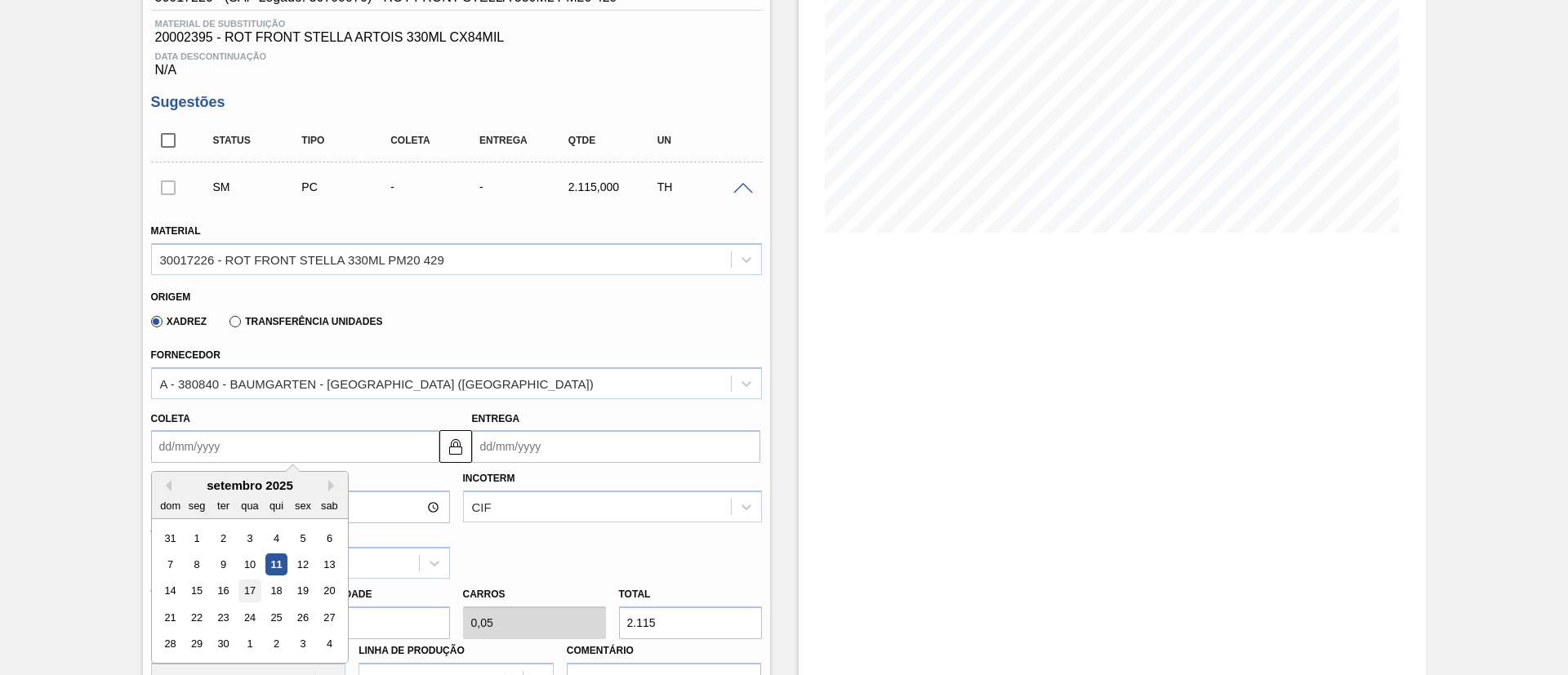
click at [243, 592] on div "17" at bounding box center [249, 591] width 22 height 22
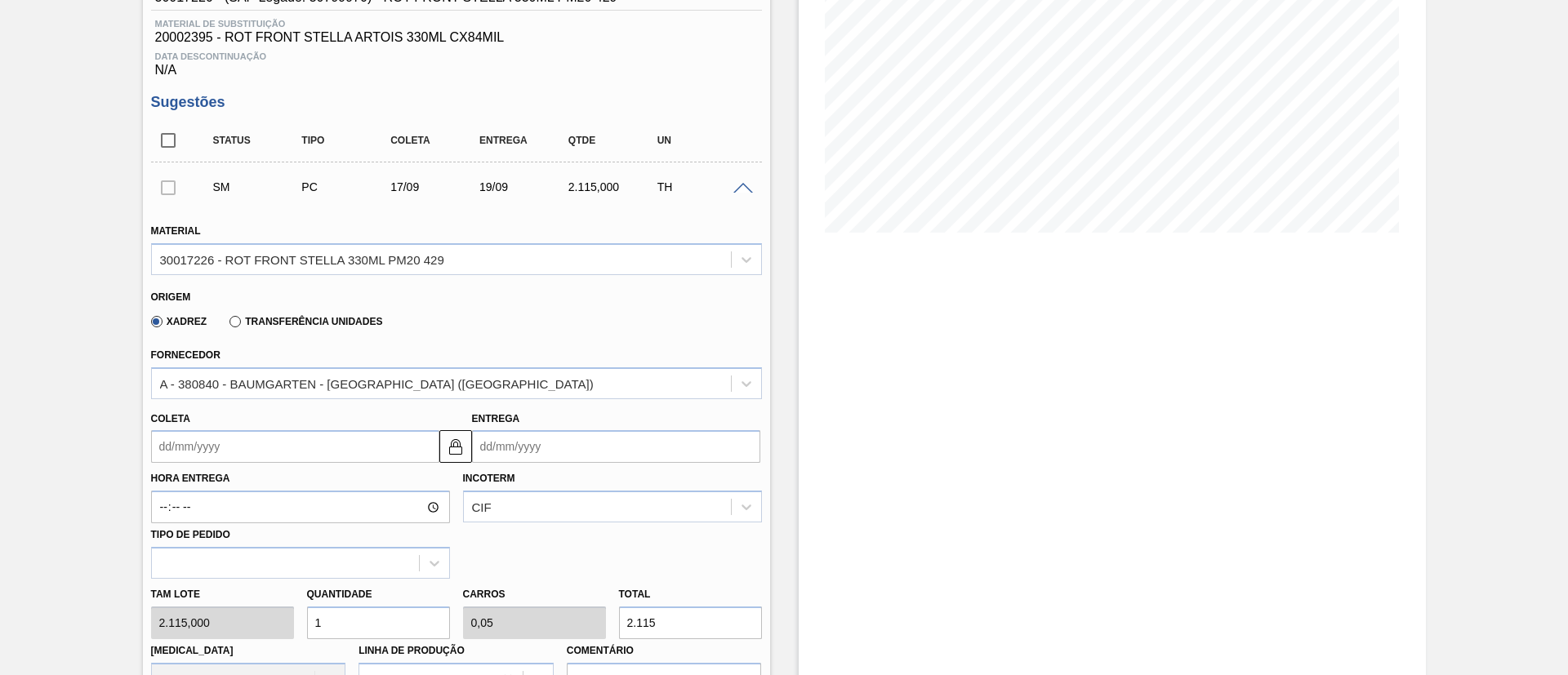
type input "17/09/2025"
type input "19/09/2025"
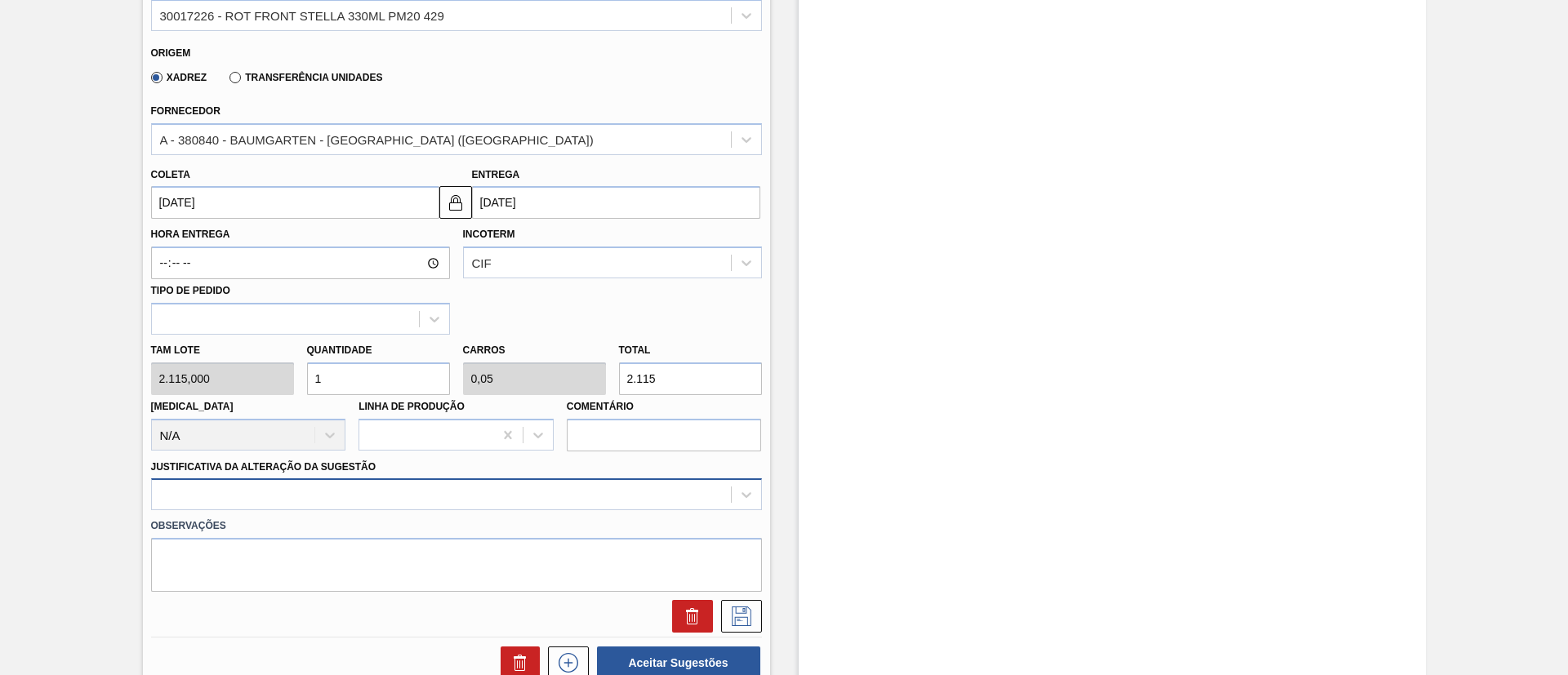
scroll to position [490, 0]
click at [277, 380] on div "Tam lote 2.115,000 Quantidade 1 Carros 0,05 Total 2.115 Doca N/A Linha de Produ…" at bounding box center [456, 392] width 624 height 117
type input "3"
type input "0,15"
type input "6.345"
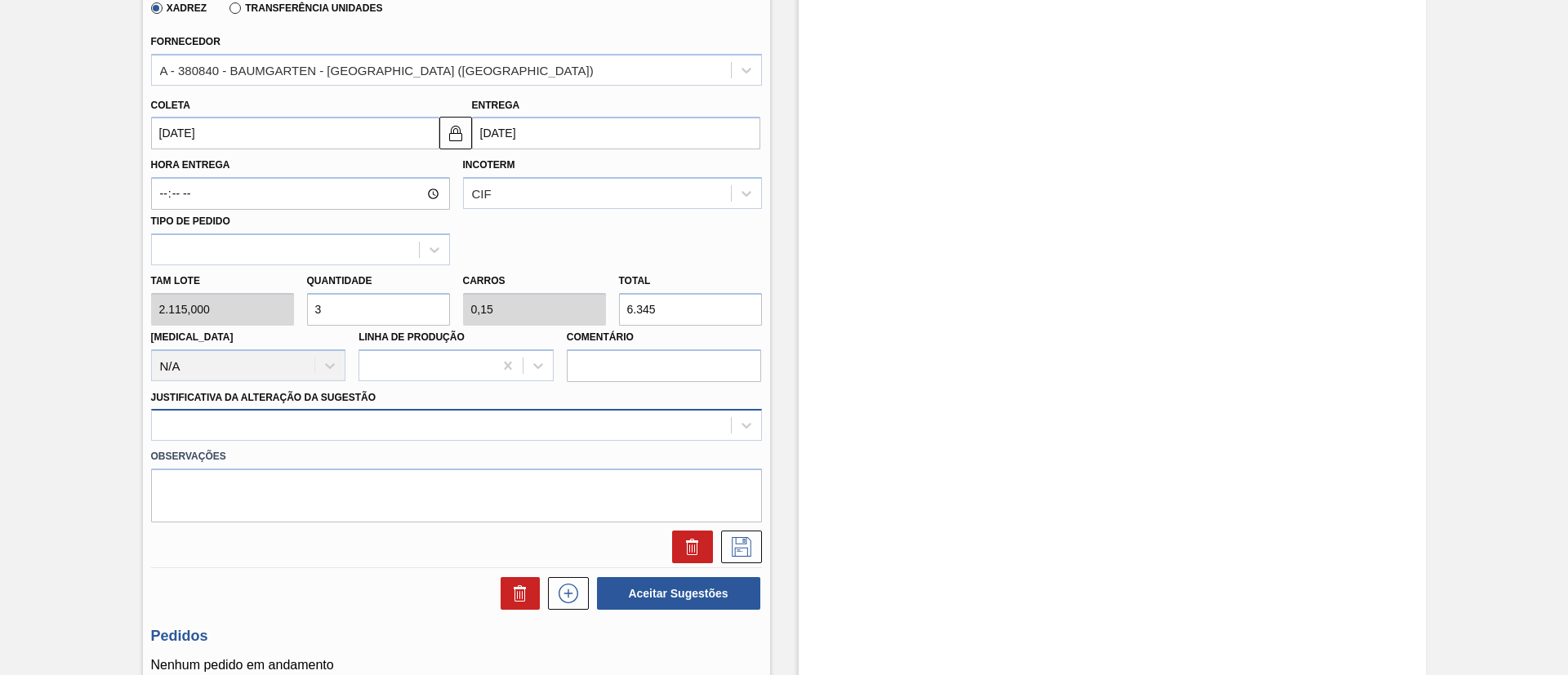
scroll to position [613, 0]
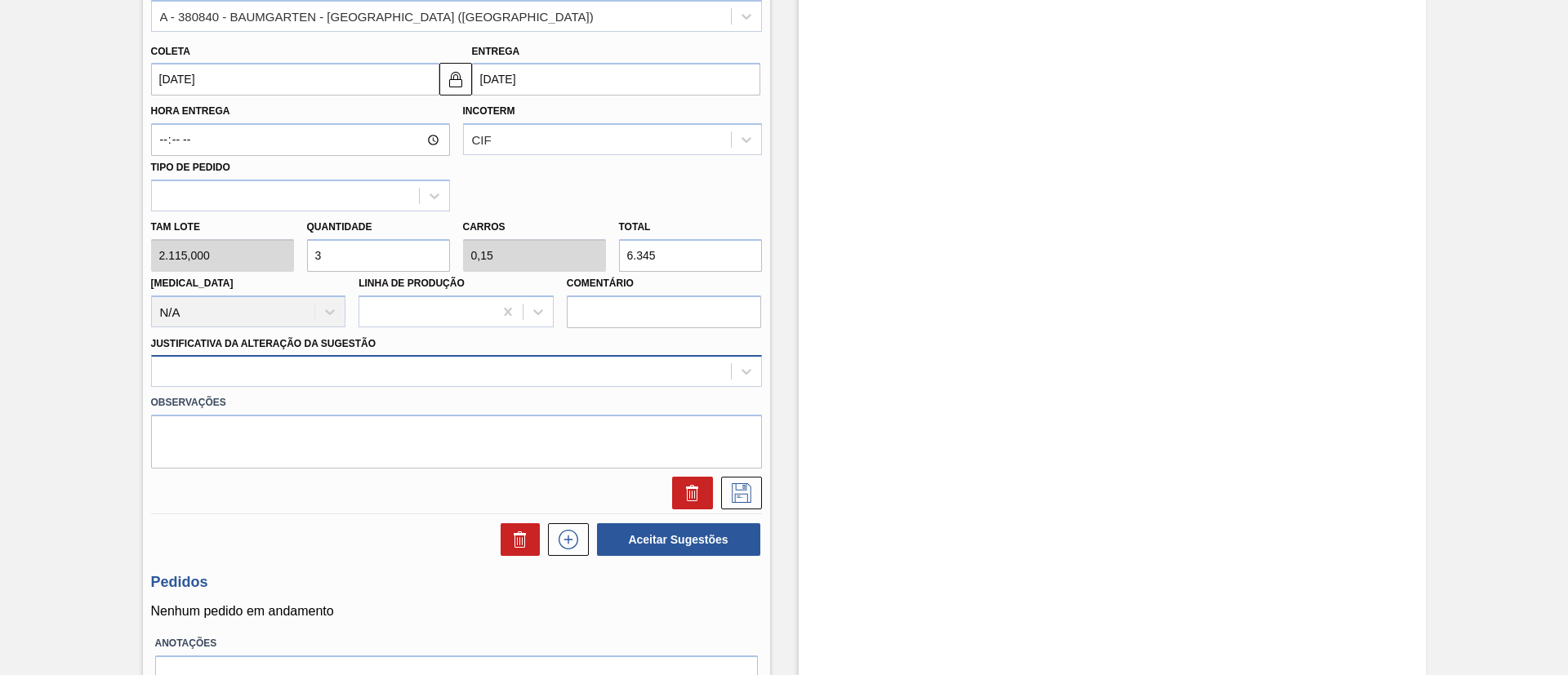
type input "3"
click at [309, 369] on div at bounding box center [441, 372] width 579 height 23
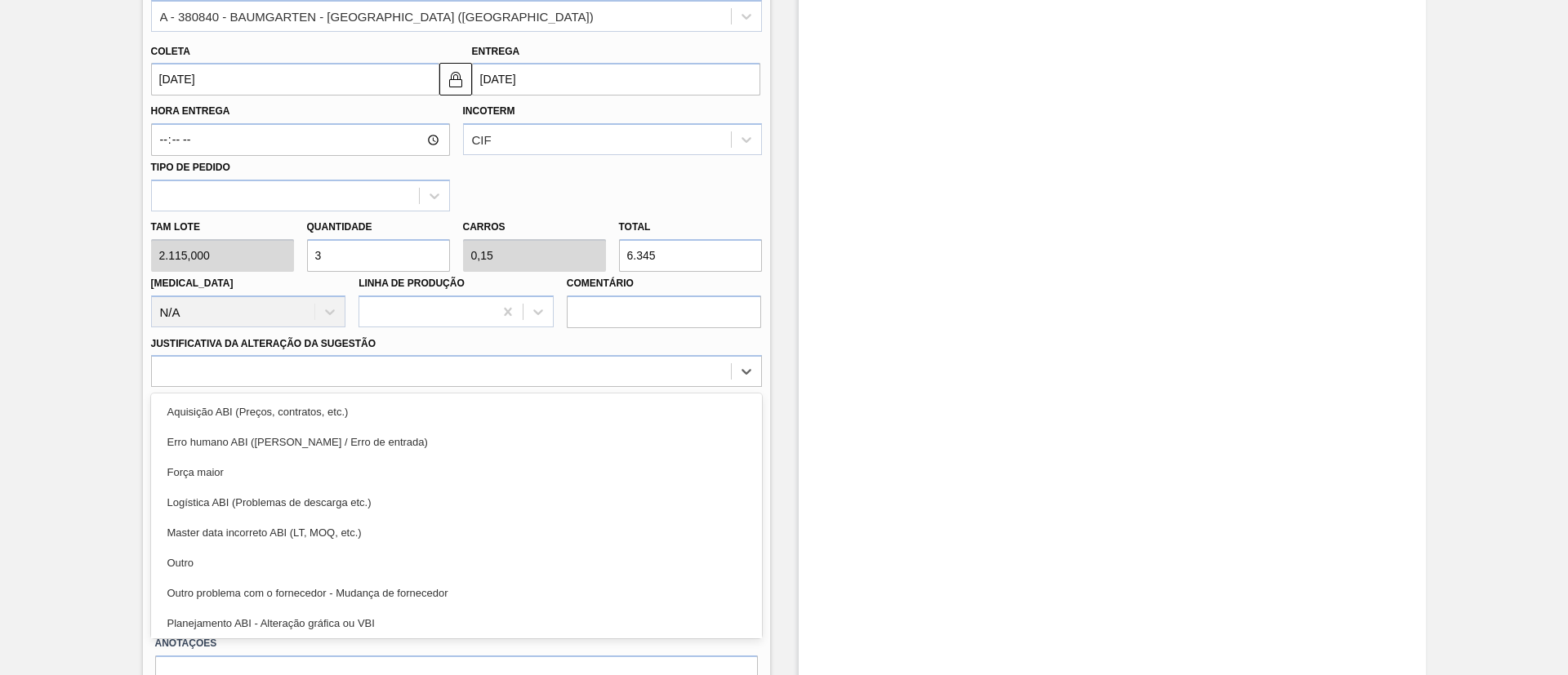
drag, startPoint x: 284, startPoint y: 559, endPoint x: 343, endPoint y: 536, distance: 63.3
click at [285, 561] on div "Outro" at bounding box center [456, 562] width 611 height 30
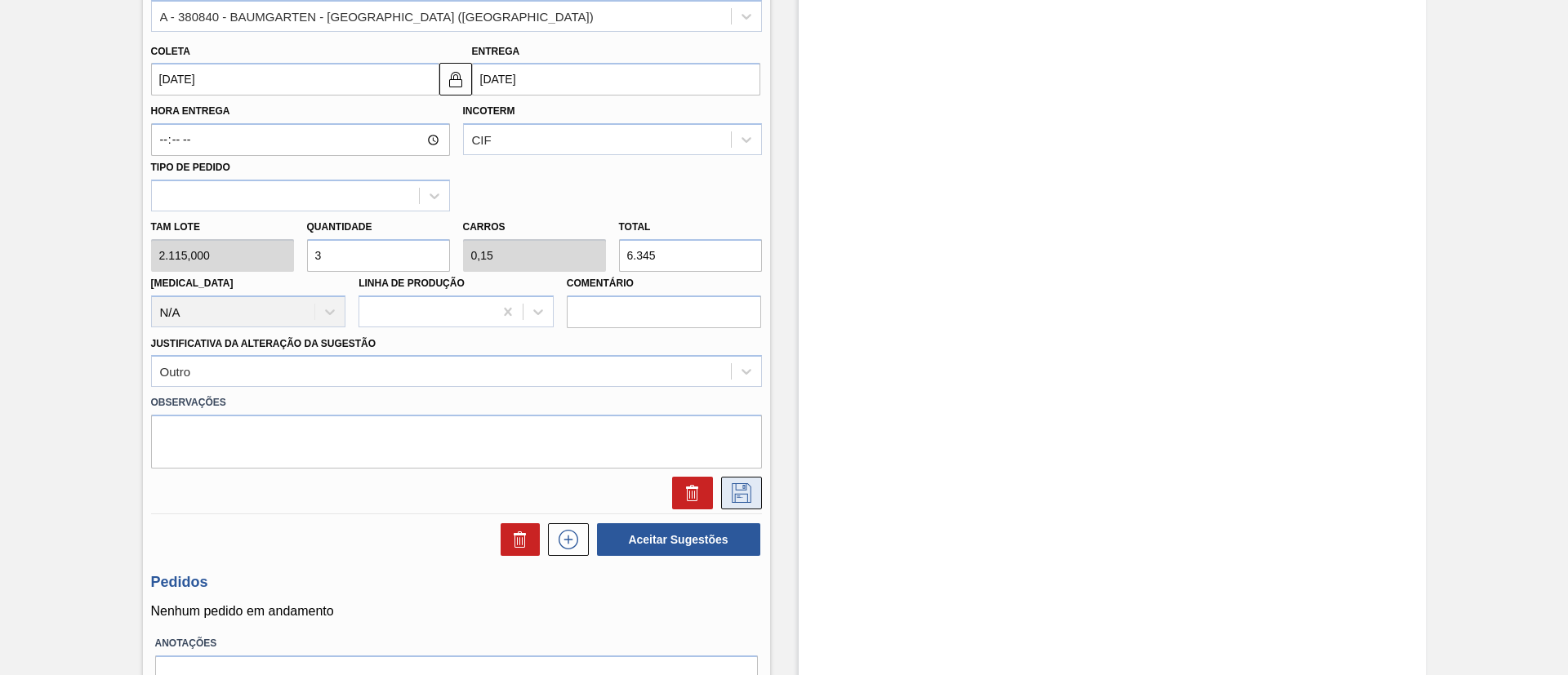
click at [733, 499] on icon at bounding box center [741, 493] width 19 height 19
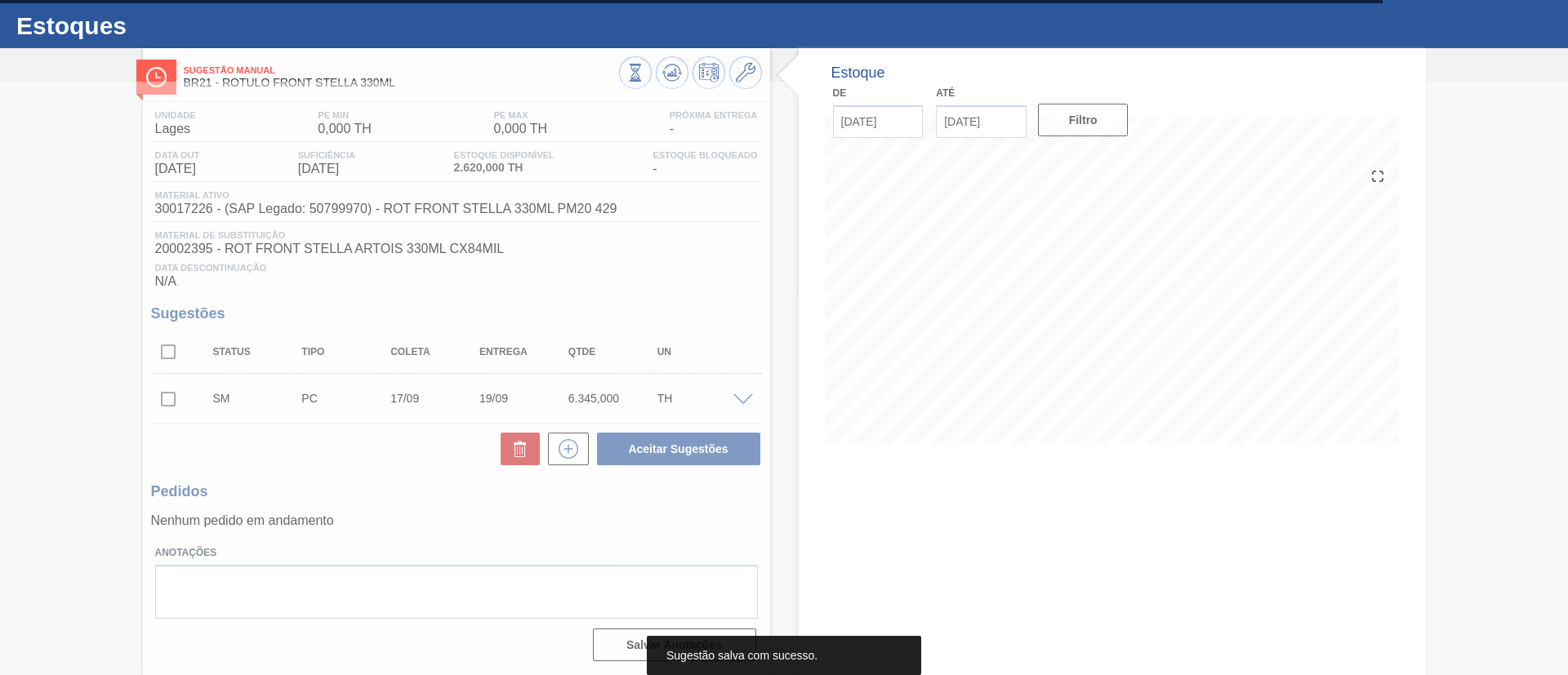
scroll to position [33, 0]
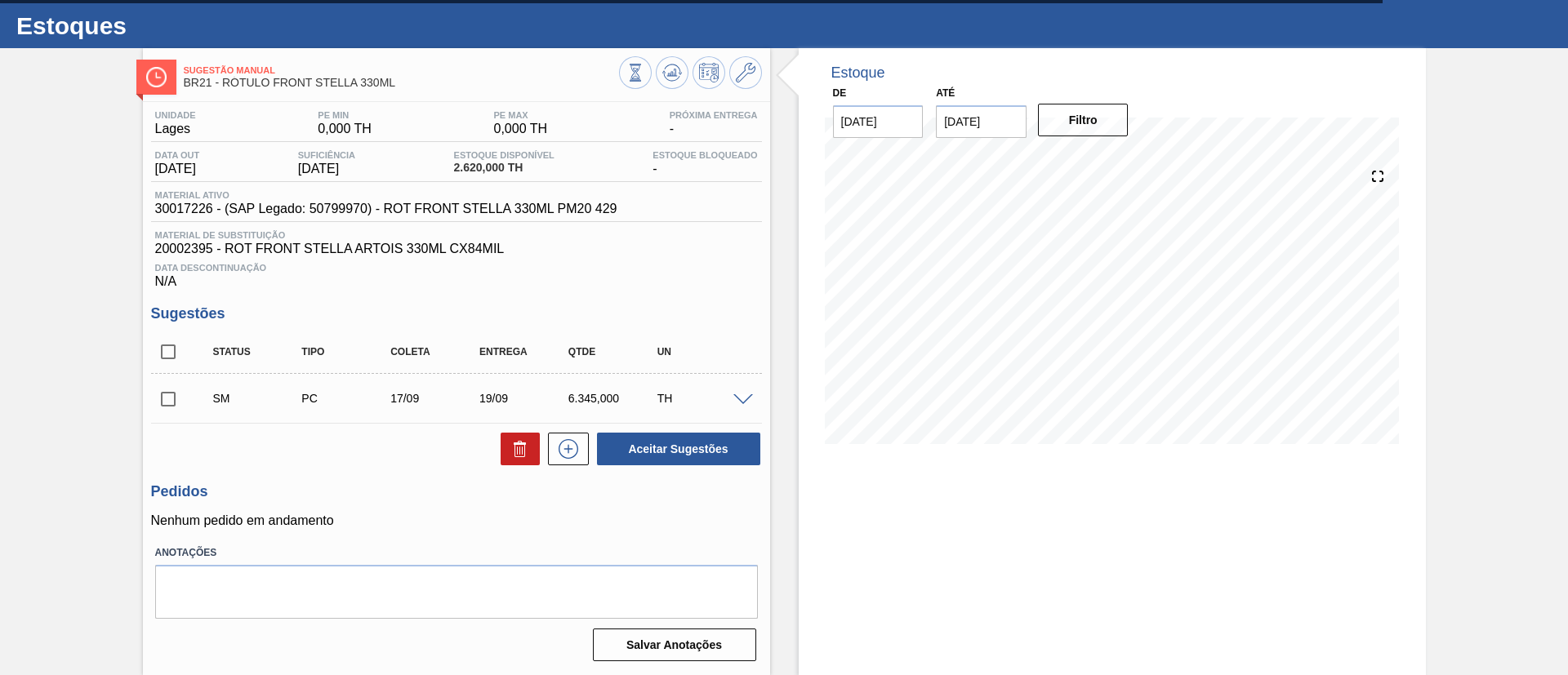
click at [165, 400] on input "checkbox" at bounding box center [167, 399] width 34 height 34
click at [654, 457] on button "Aceitar Sugestões" at bounding box center [679, 449] width 163 height 33
checkbox input "false"
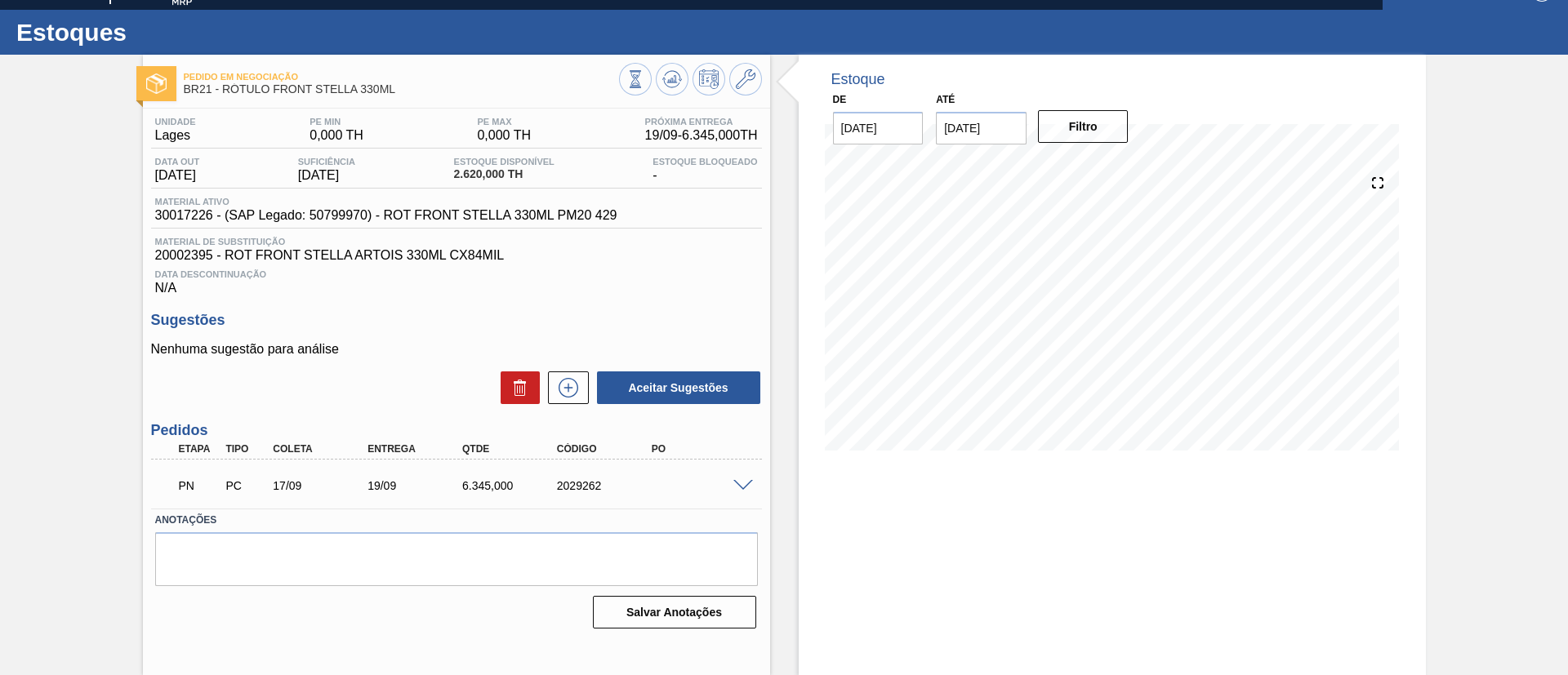
scroll to position [27, 0]
click at [669, 63] on button at bounding box center [672, 80] width 33 height 33
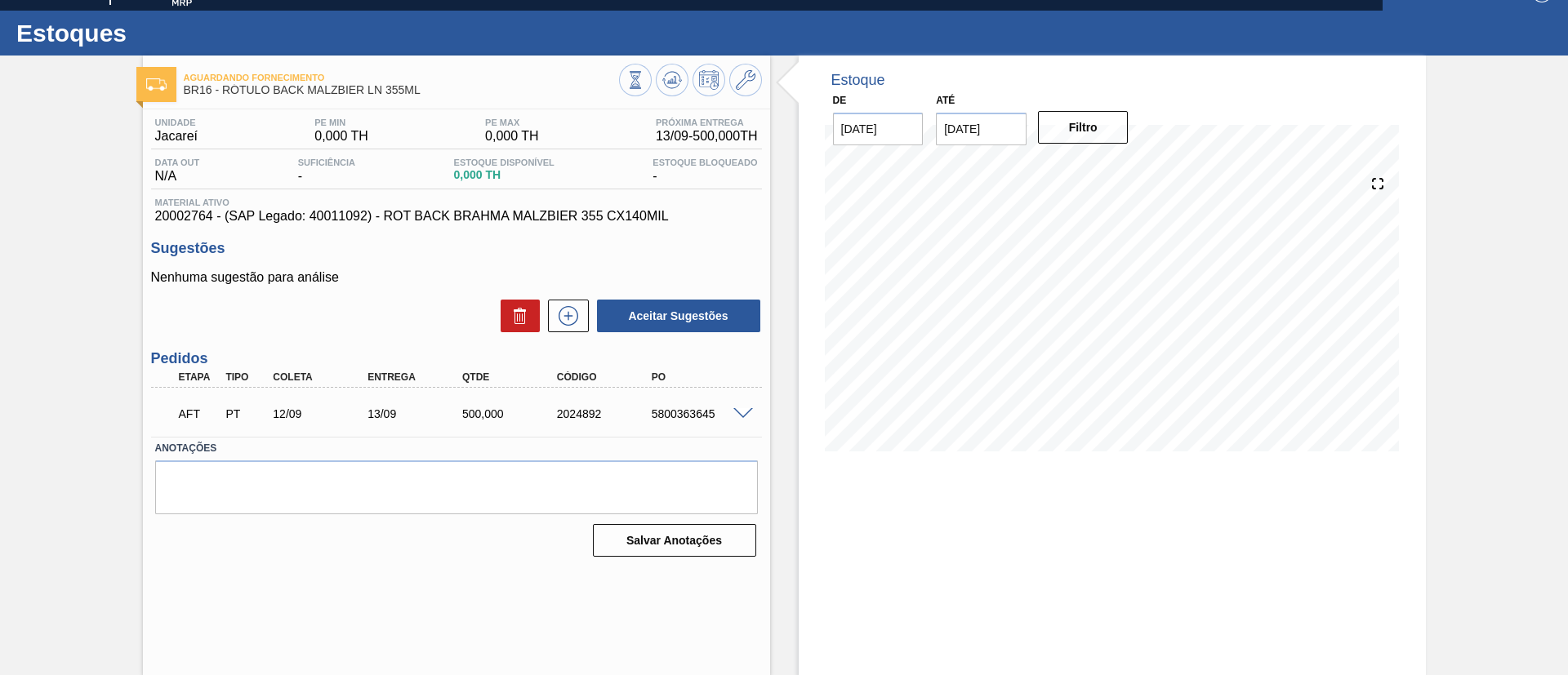
scroll to position [27, 0]
click at [741, 411] on span at bounding box center [743, 413] width 19 height 13
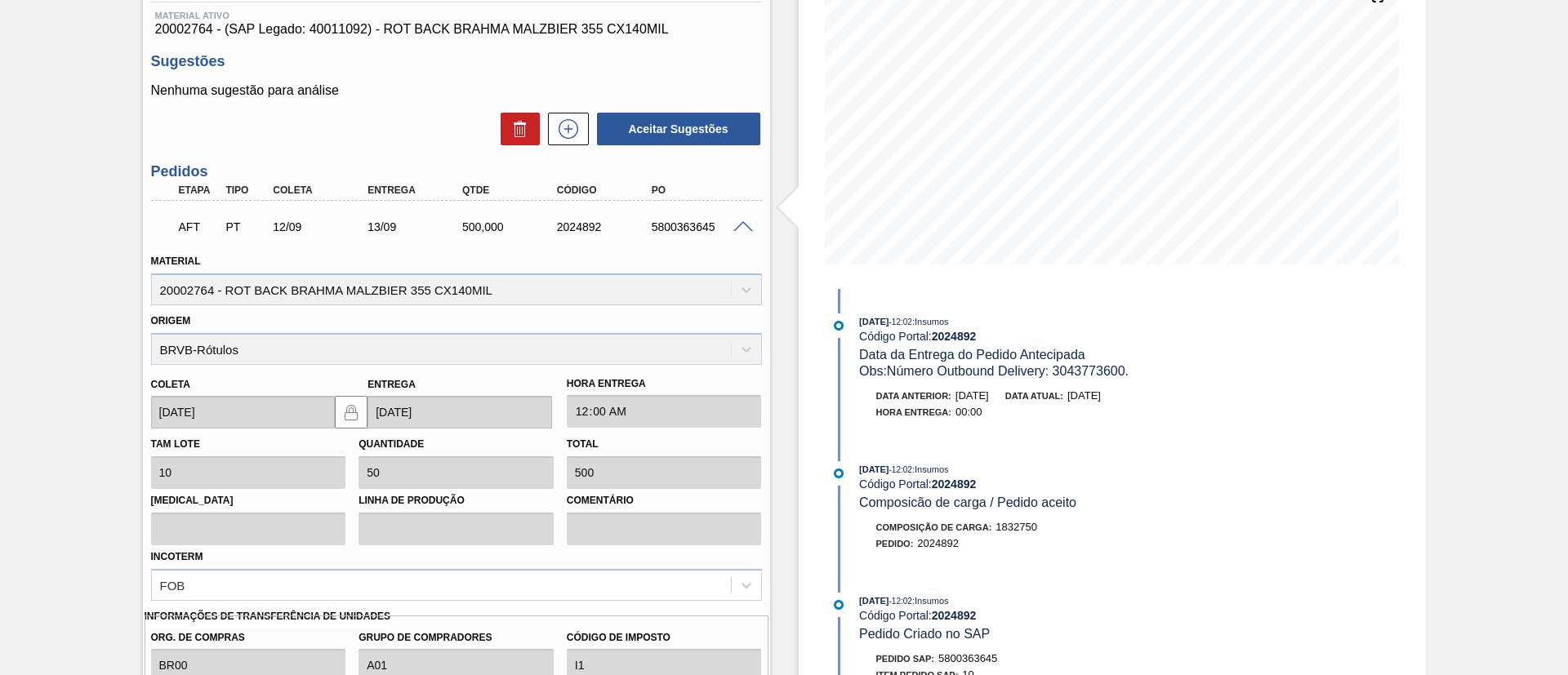
scroll to position [405, 0]
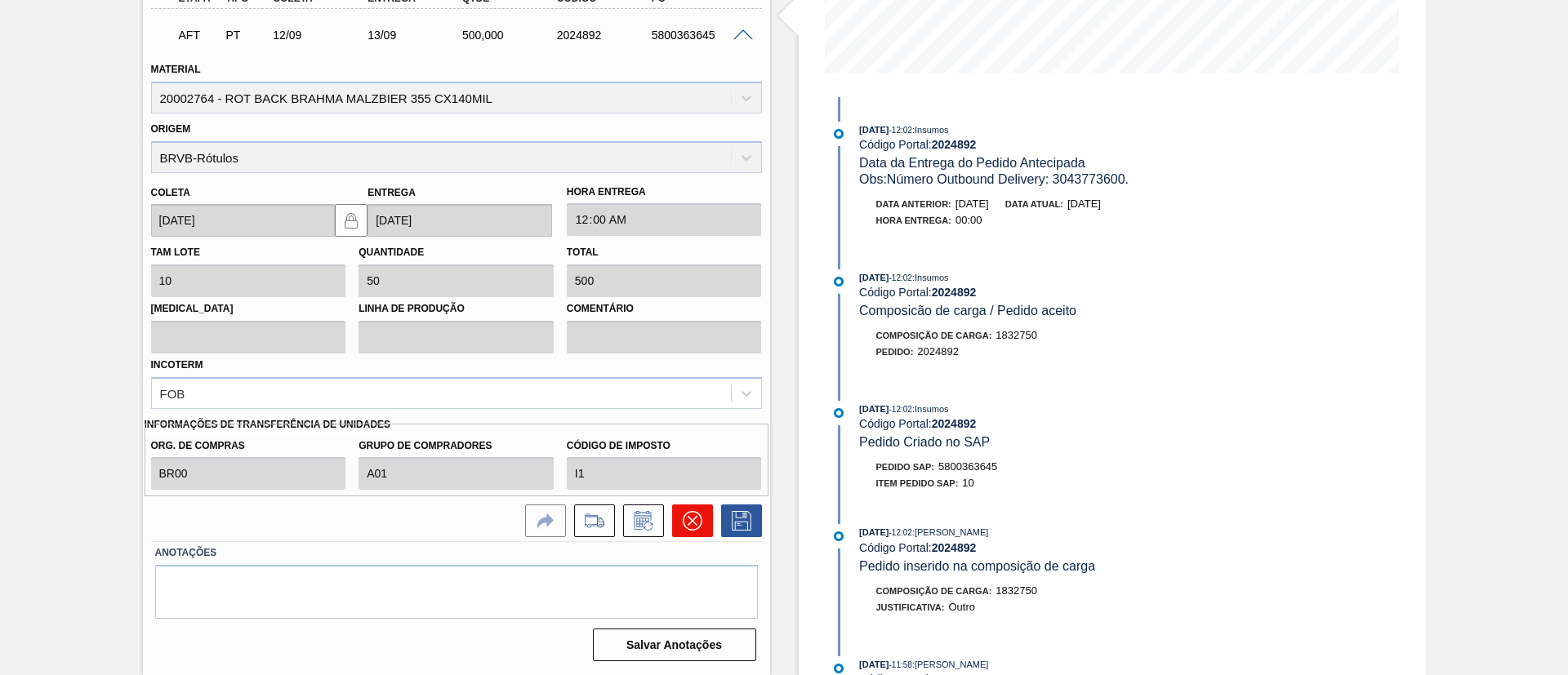
click at [692, 520] on icon at bounding box center [692, 521] width 10 height 10
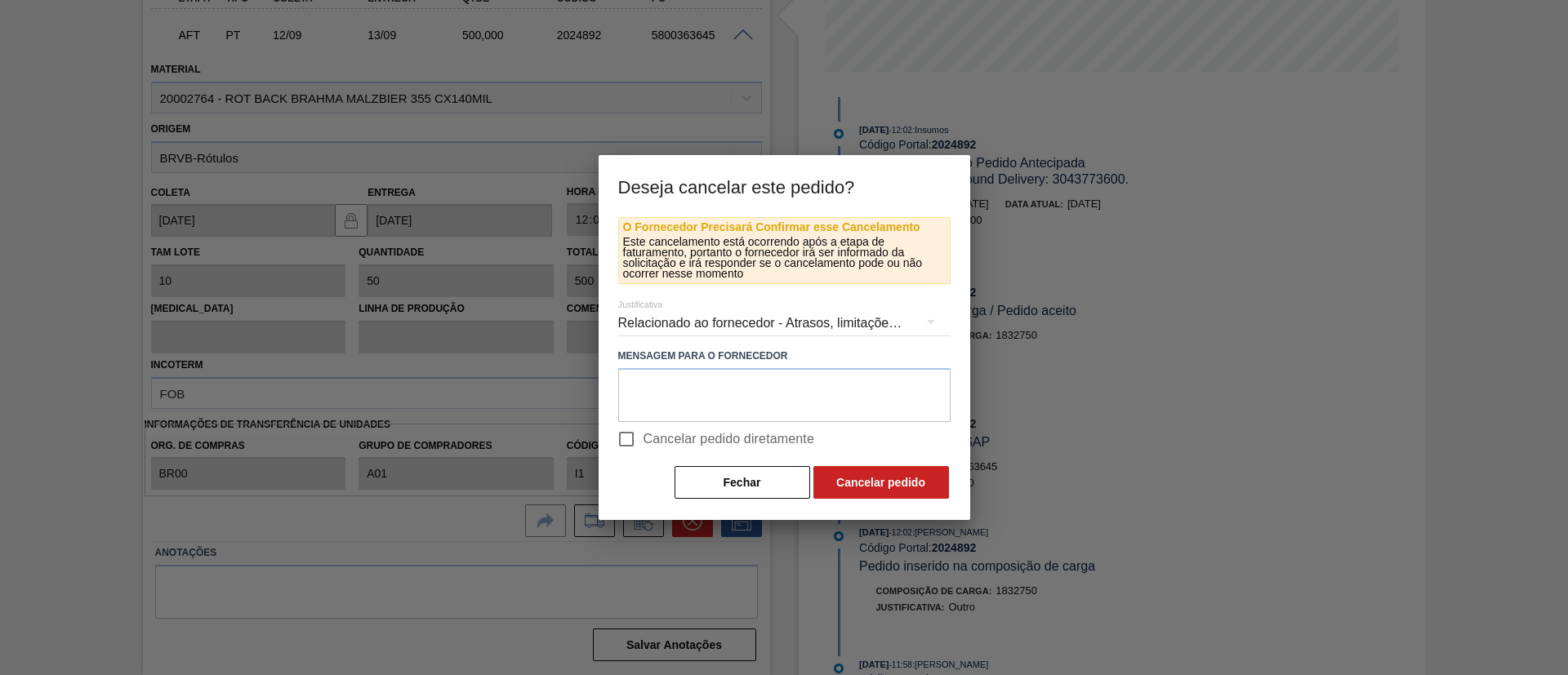
click at [722, 444] on span "Cancelar pedido diretamente" at bounding box center [730, 440] width 171 height 19
click at [644, 444] on input "Cancelar pedido diretamente" at bounding box center [625, 439] width 34 height 34
checkbox input "true"
click at [868, 482] on button "Cancelar pedido" at bounding box center [880, 482] width 135 height 33
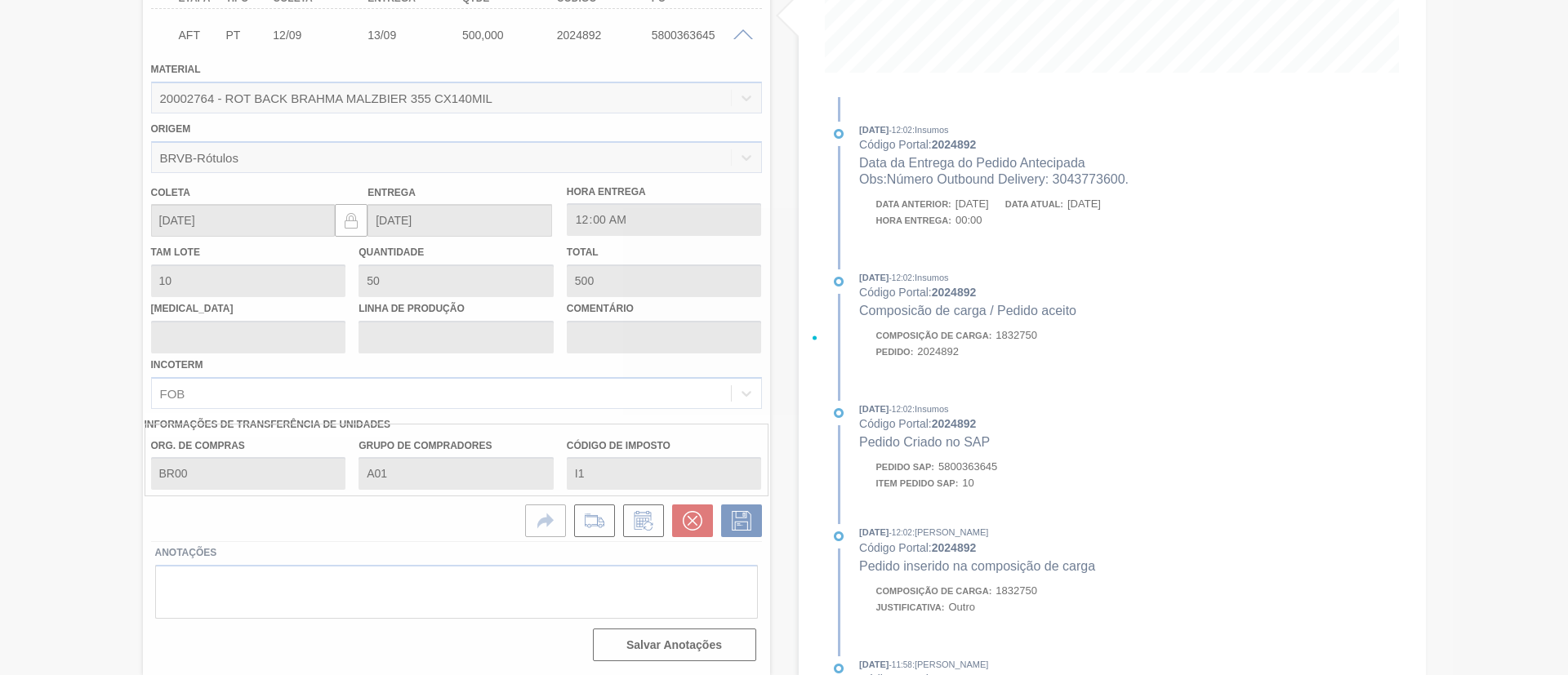
scroll to position [27, 0]
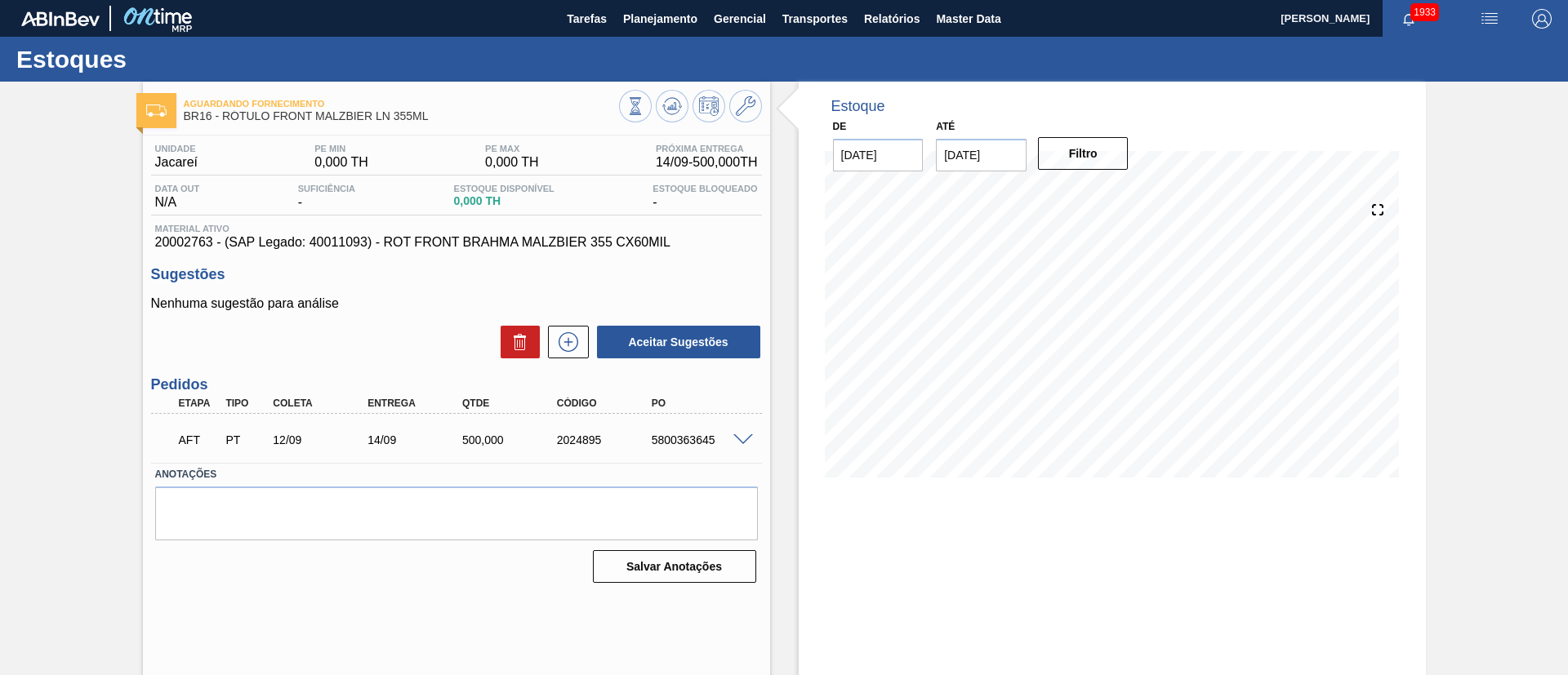
click at [730, 435] on div at bounding box center [746, 439] width 33 height 13
click at [740, 435] on span at bounding box center [743, 441] width 19 height 13
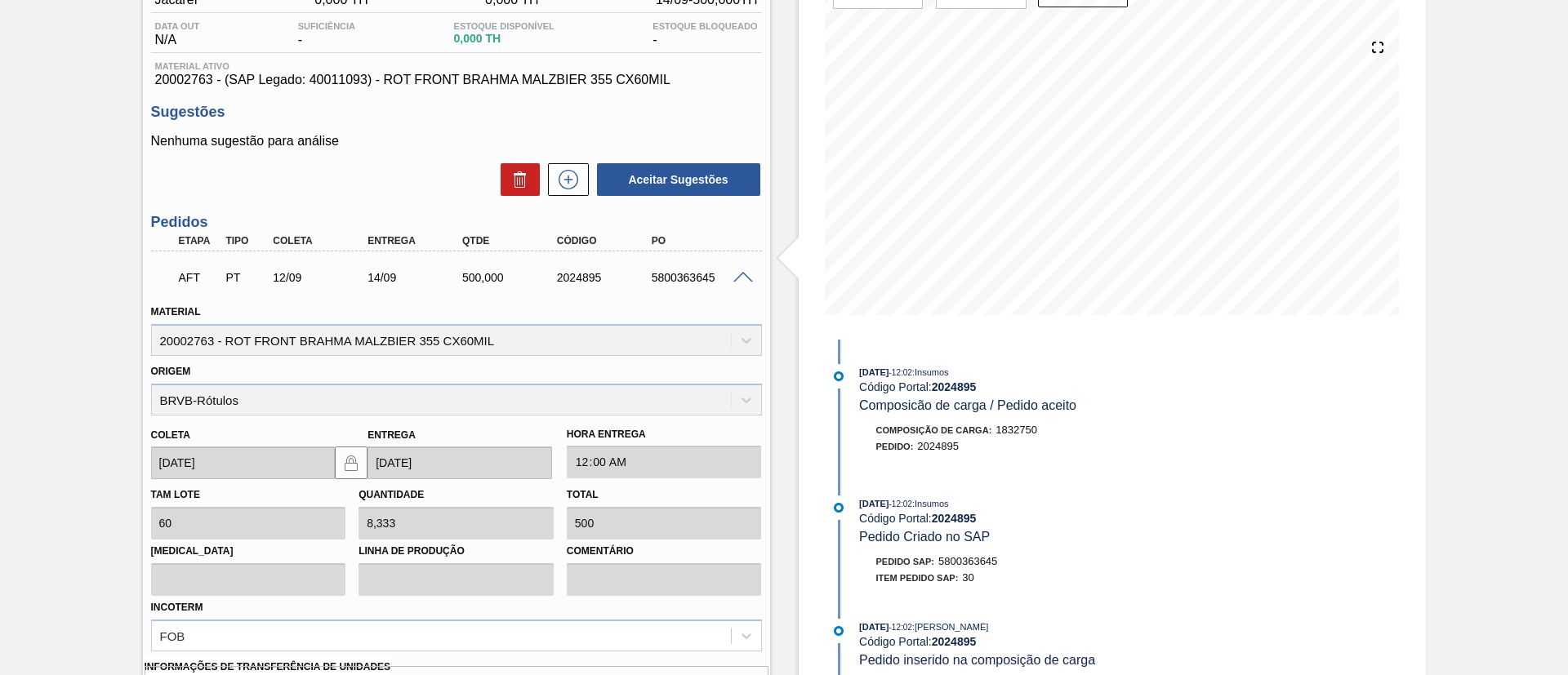
scroll to position [368, 0]
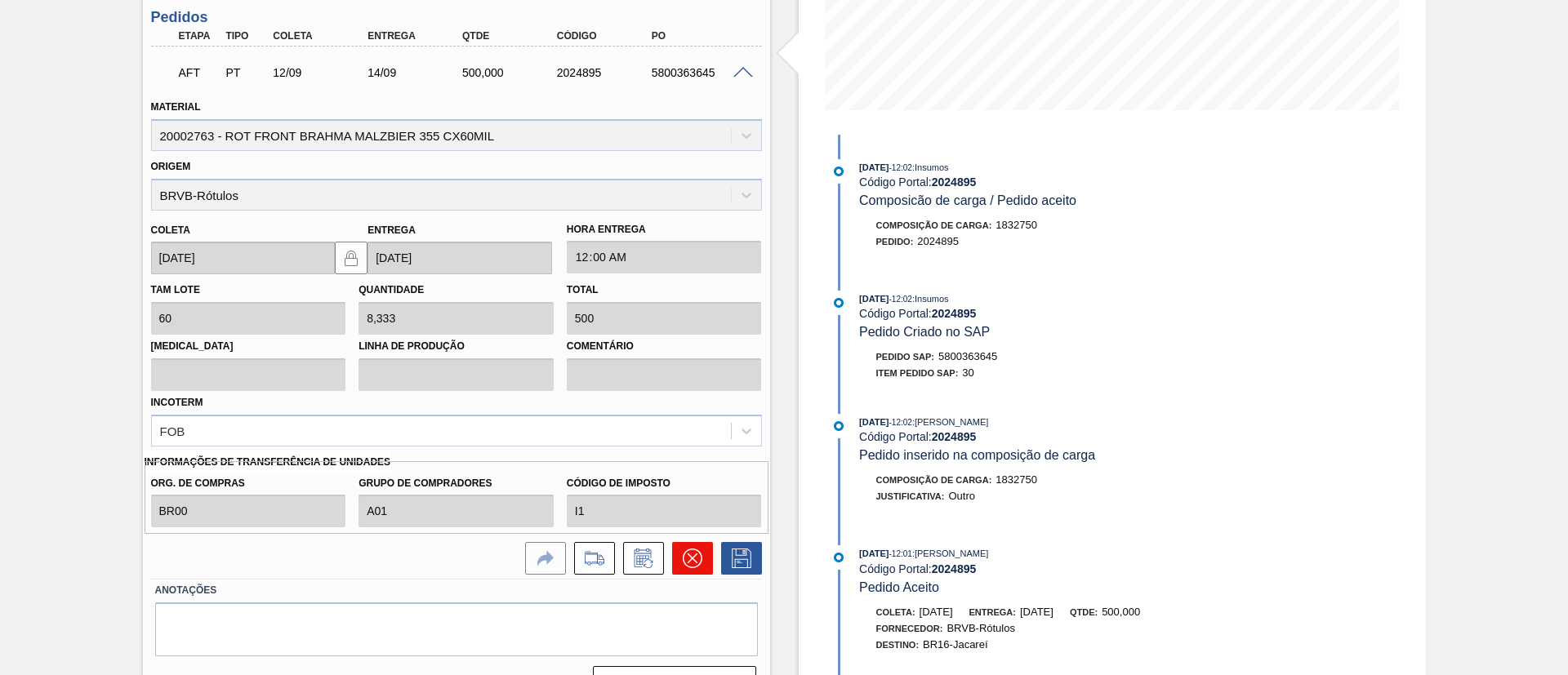
click at [688, 563] on icon at bounding box center [693, 558] width 19 height 19
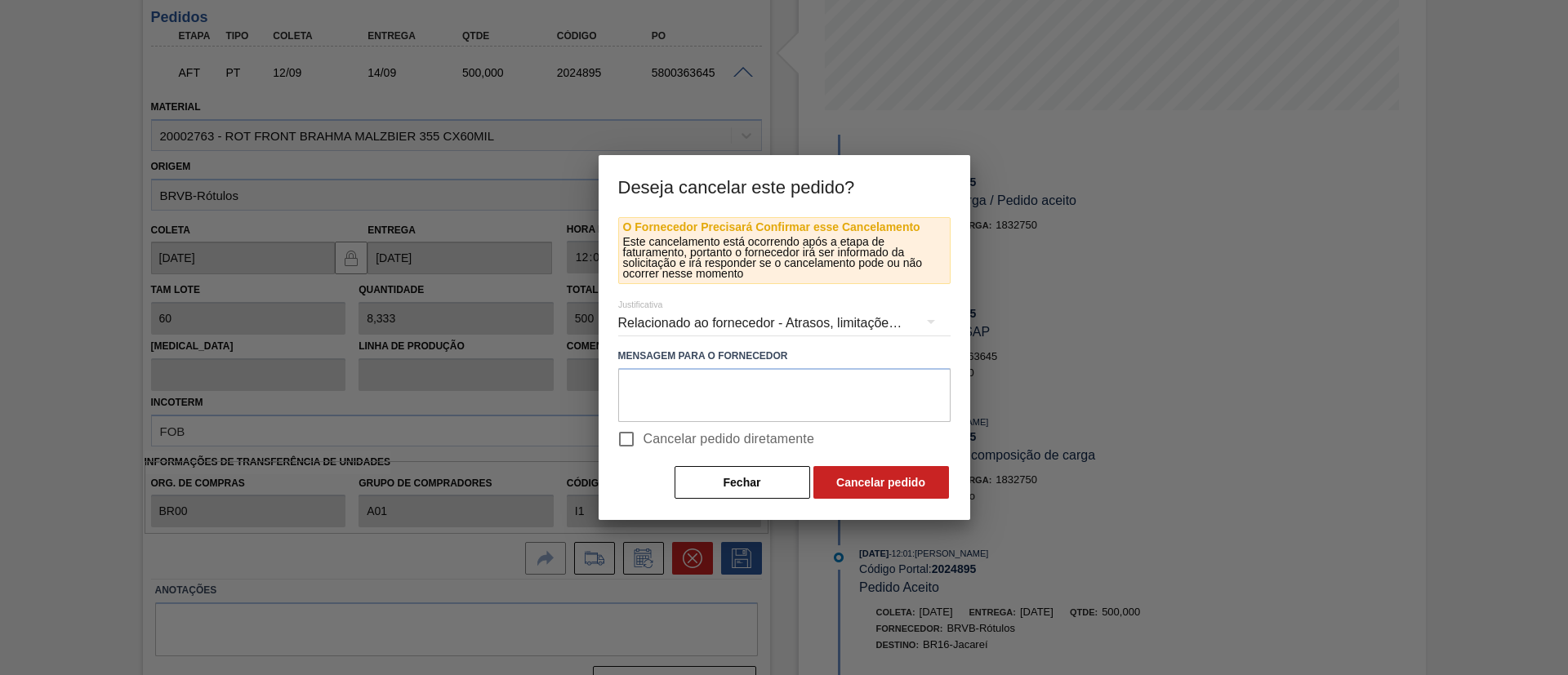
click at [715, 439] on span "Cancelar pedido diretamente" at bounding box center [730, 440] width 171 height 19
click at [644, 439] on input "Cancelar pedido diretamente" at bounding box center [625, 439] width 34 height 34
checkbox input "true"
click at [852, 488] on button "Cancelar pedido" at bounding box center [880, 482] width 135 height 33
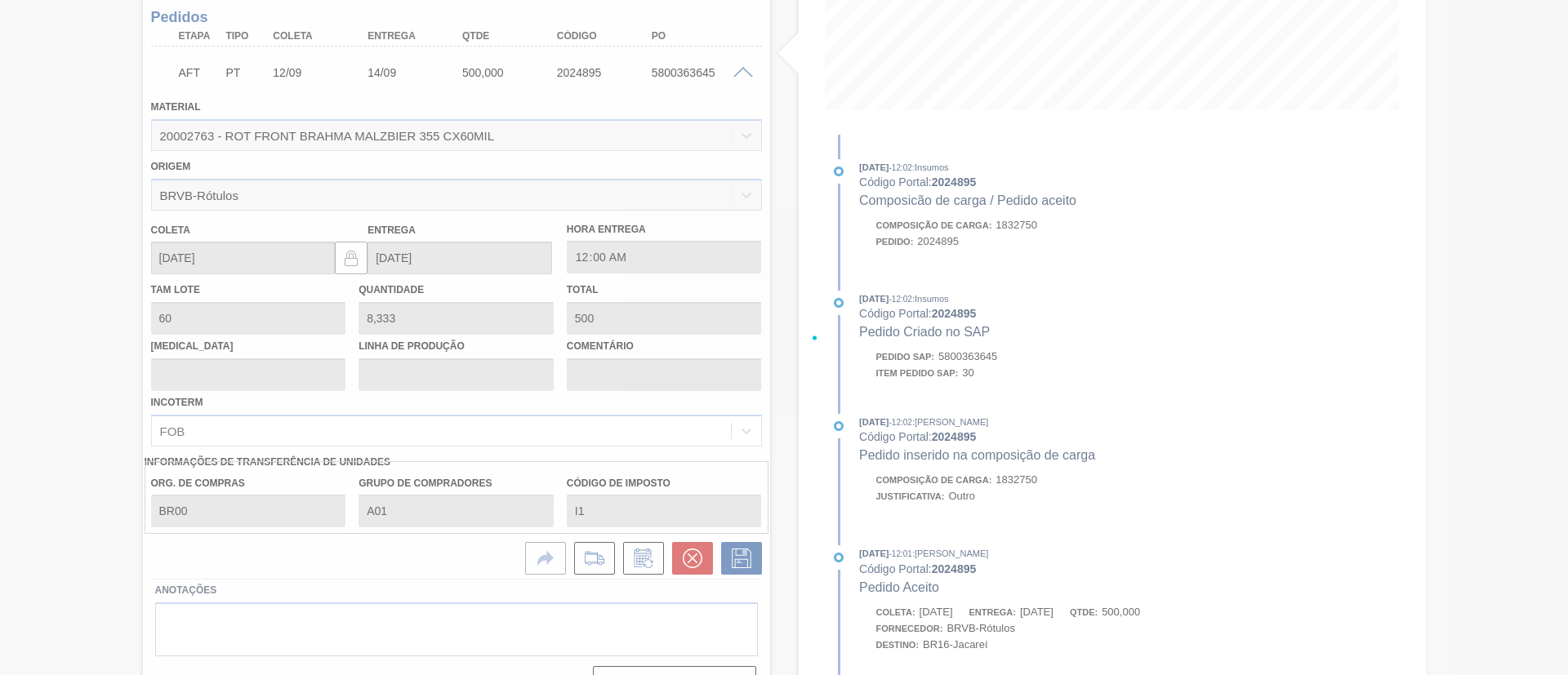
scroll to position [27, 0]
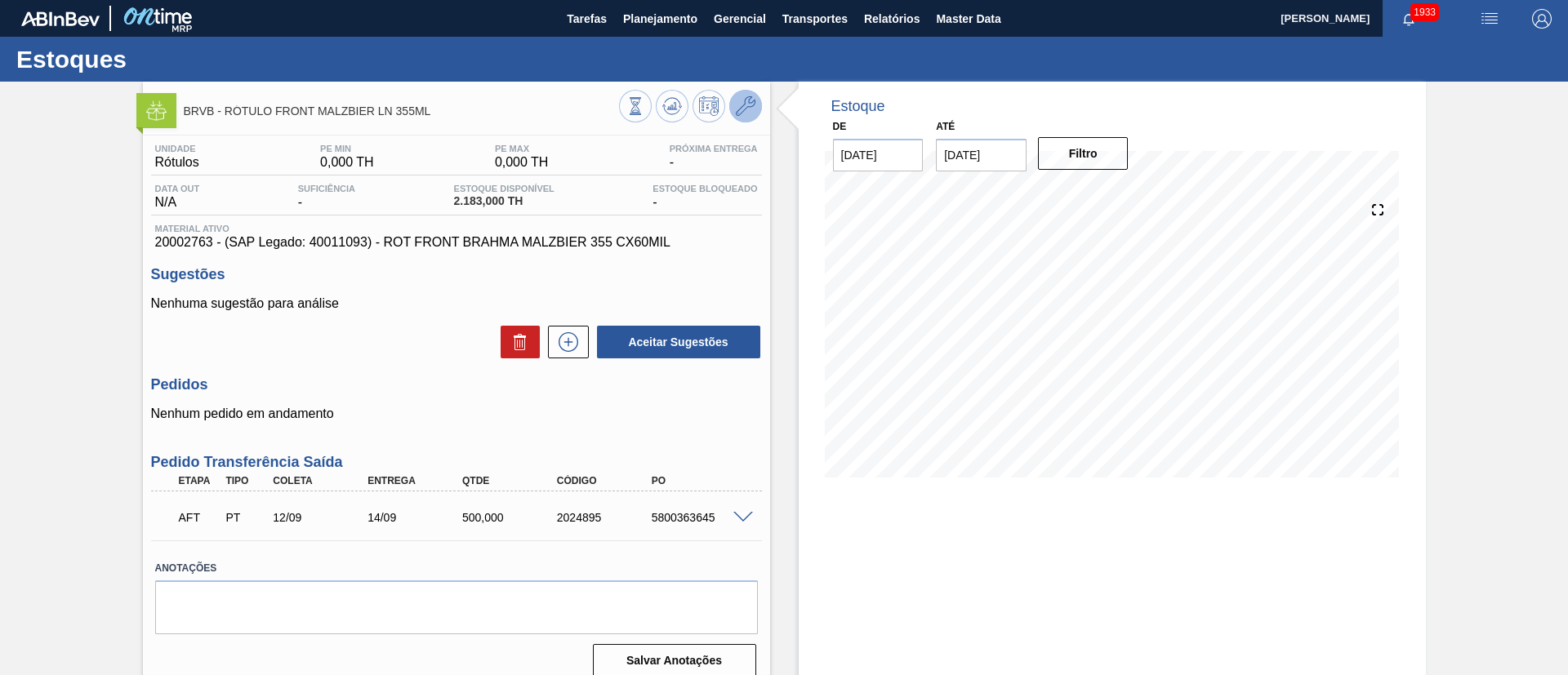
click at [742, 104] on icon at bounding box center [745, 106] width 19 height 19
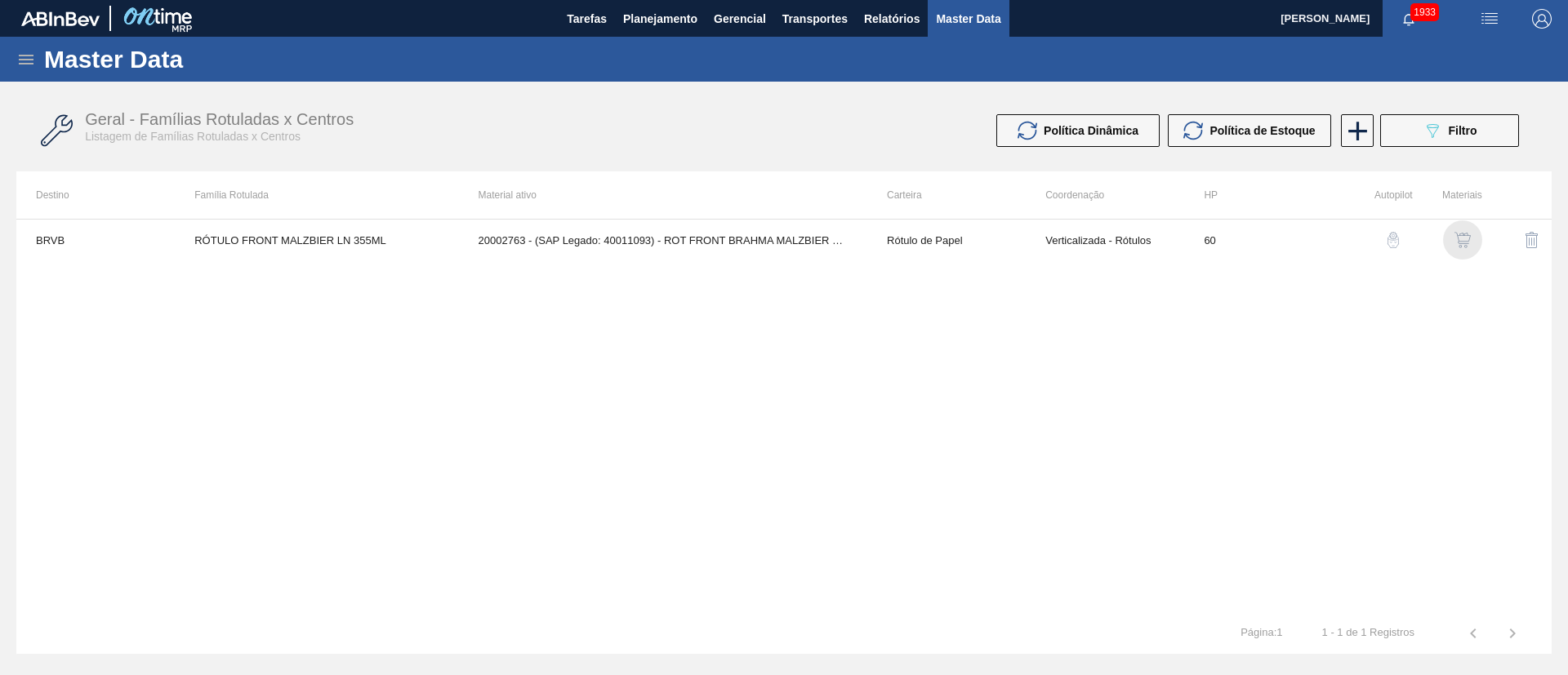
click at [1464, 236] on img "button" at bounding box center [1462, 239] width 17 height 17
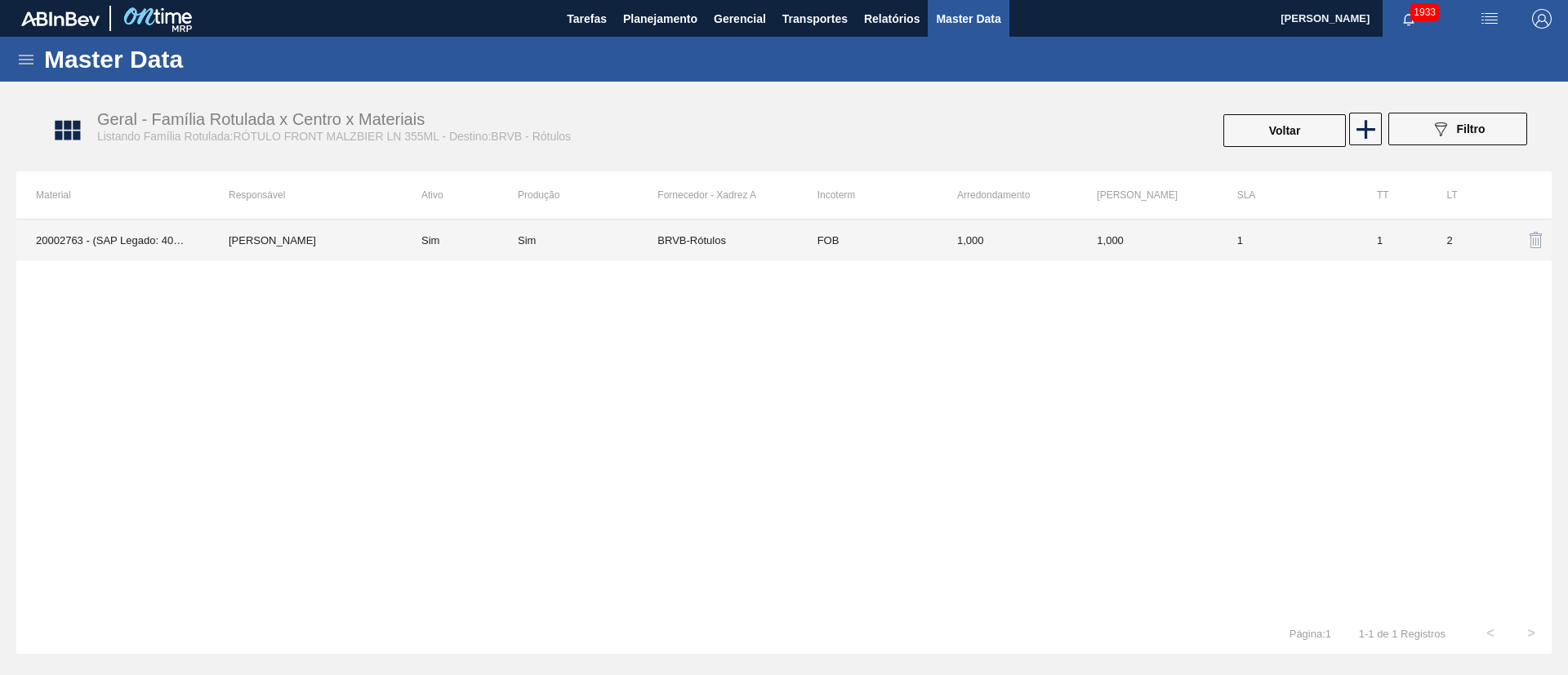
click at [714, 235] on td "BRVB-Rótulos" at bounding box center [728, 240] width 140 height 41
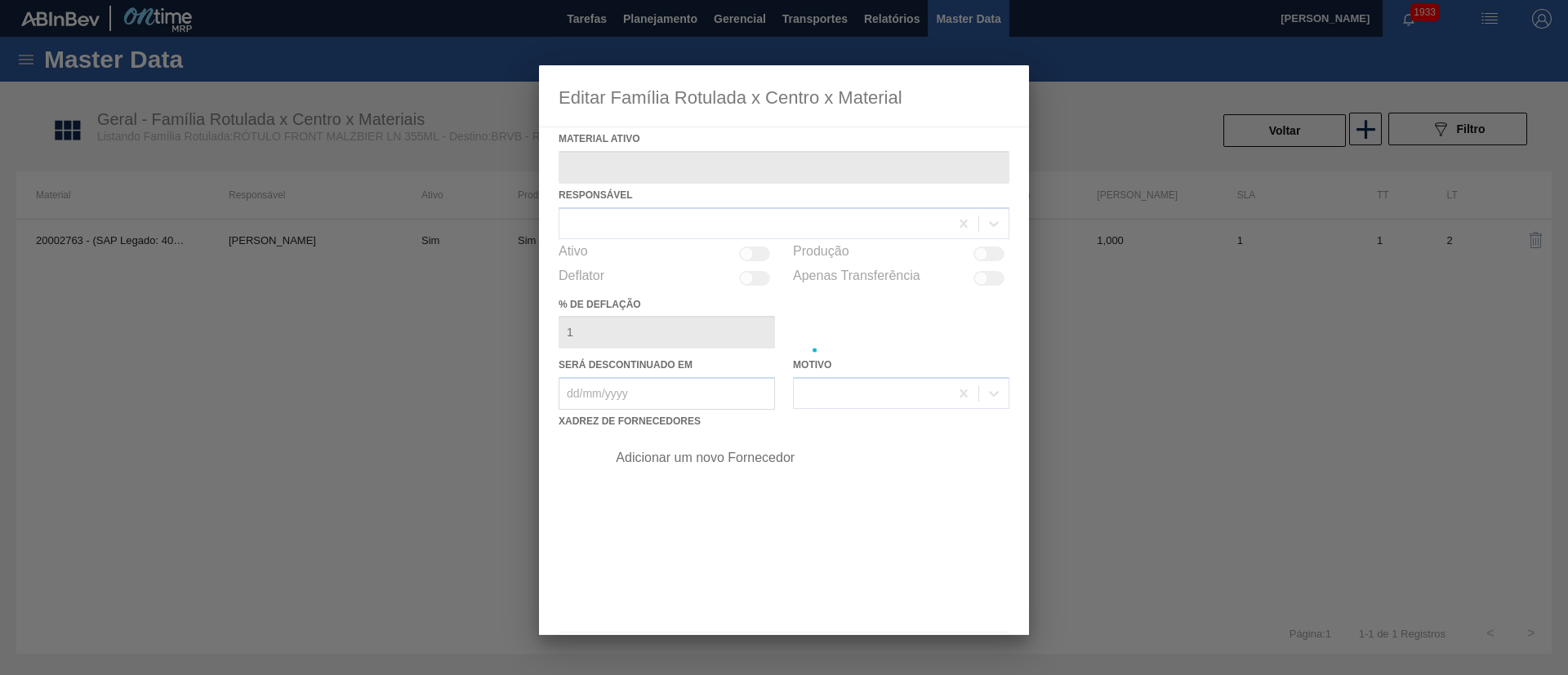
type ativo "20002763 - (SAP Legado: 40011093) - ROT FRONT BRAHMA MALZBIER 355 CX60MIL"
checkbox input "true"
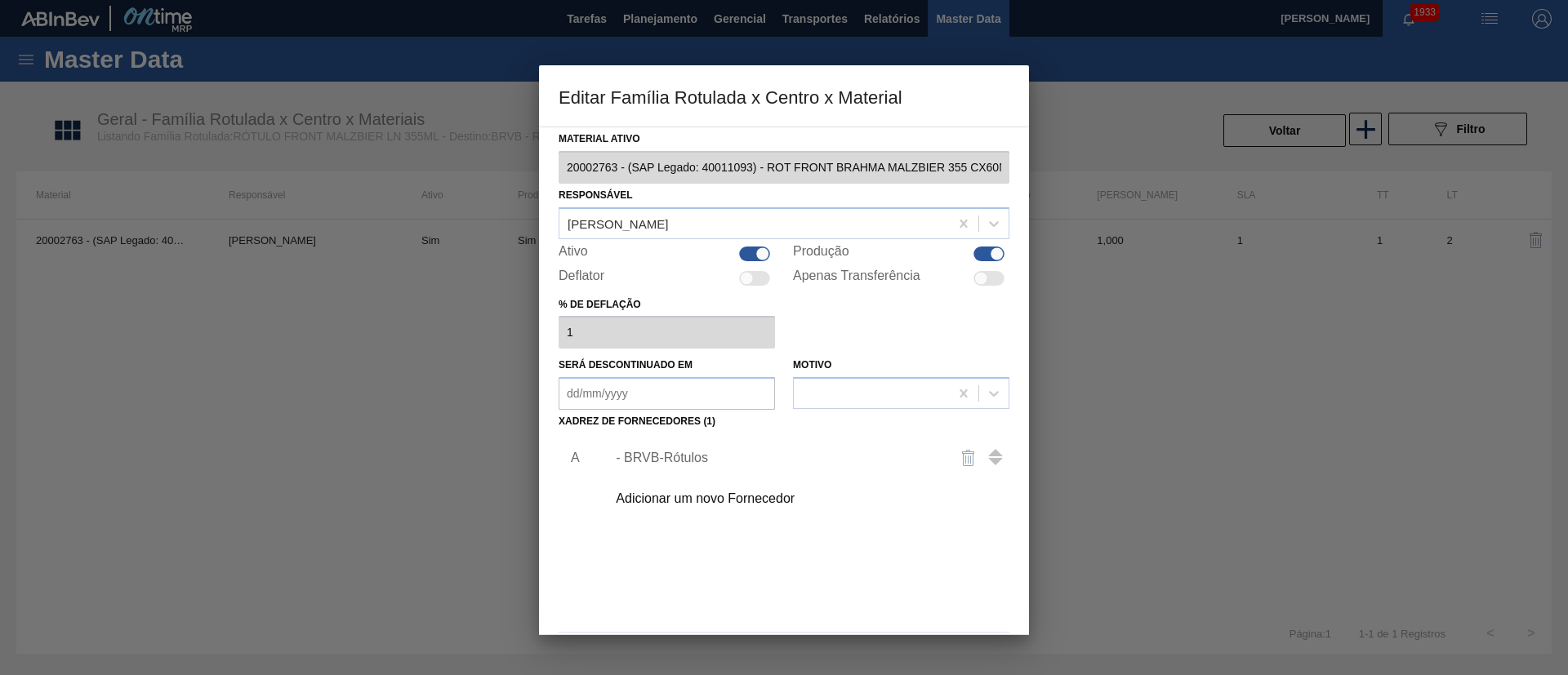
click at [985, 254] on div at bounding box center [989, 254] width 31 height 15
checkbox input "false"
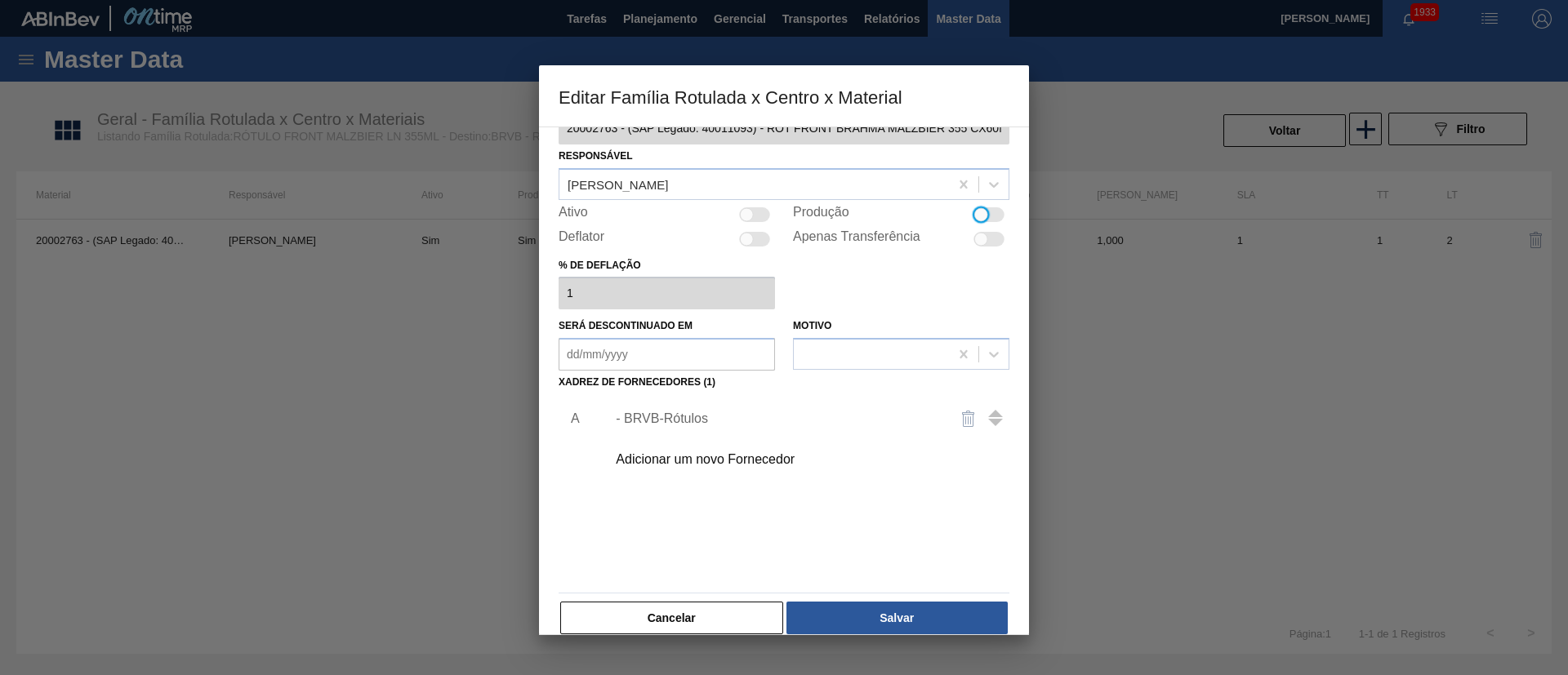
scroll to position [60, 0]
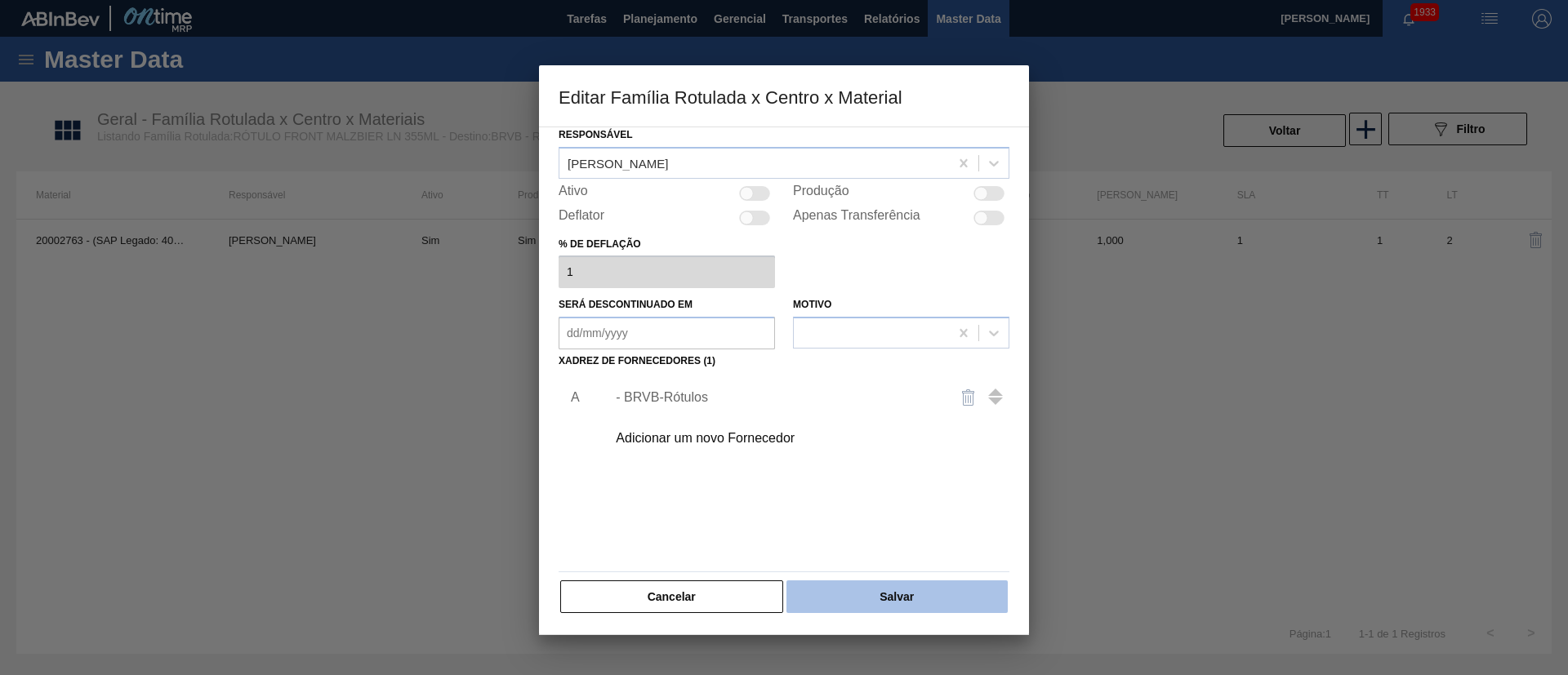
click at [949, 607] on button "Salvar" at bounding box center [897, 597] width 222 height 33
